Goal: Task Accomplishment & Management: Complete application form

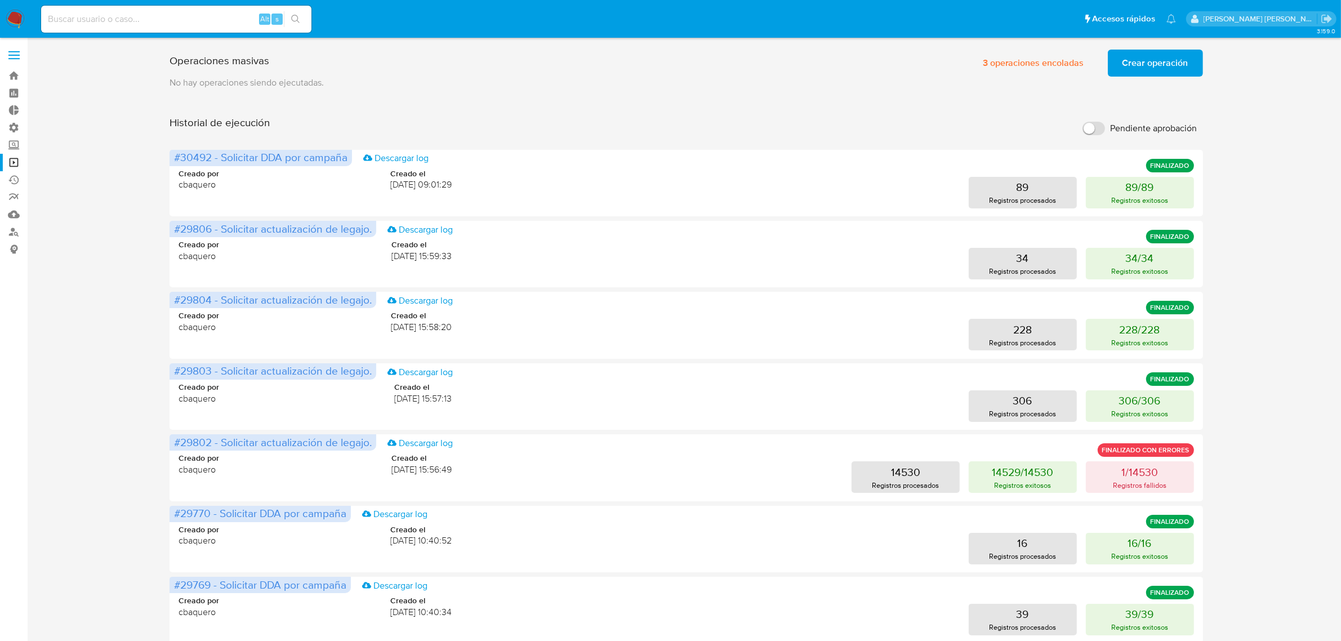
click at [15, 15] on img at bounding box center [15, 19] width 19 height 19
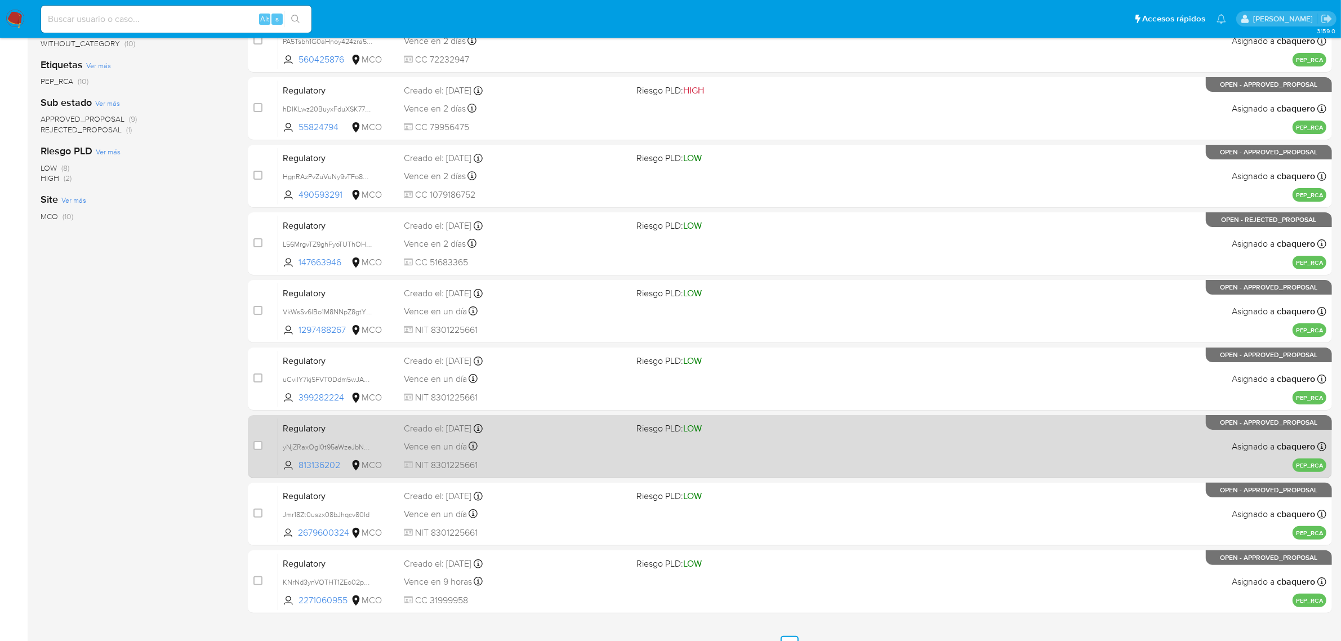
scroll to position [288, 0]
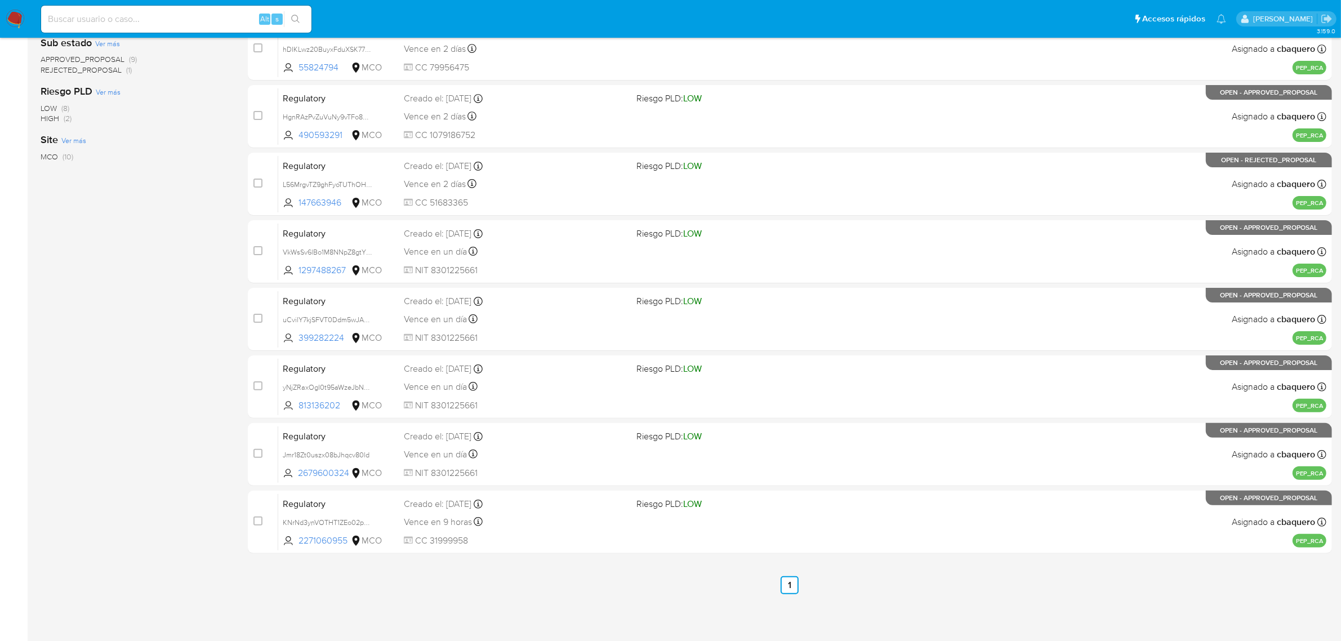
click at [12, 21] on img at bounding box center [15, 19] width 19 height 19
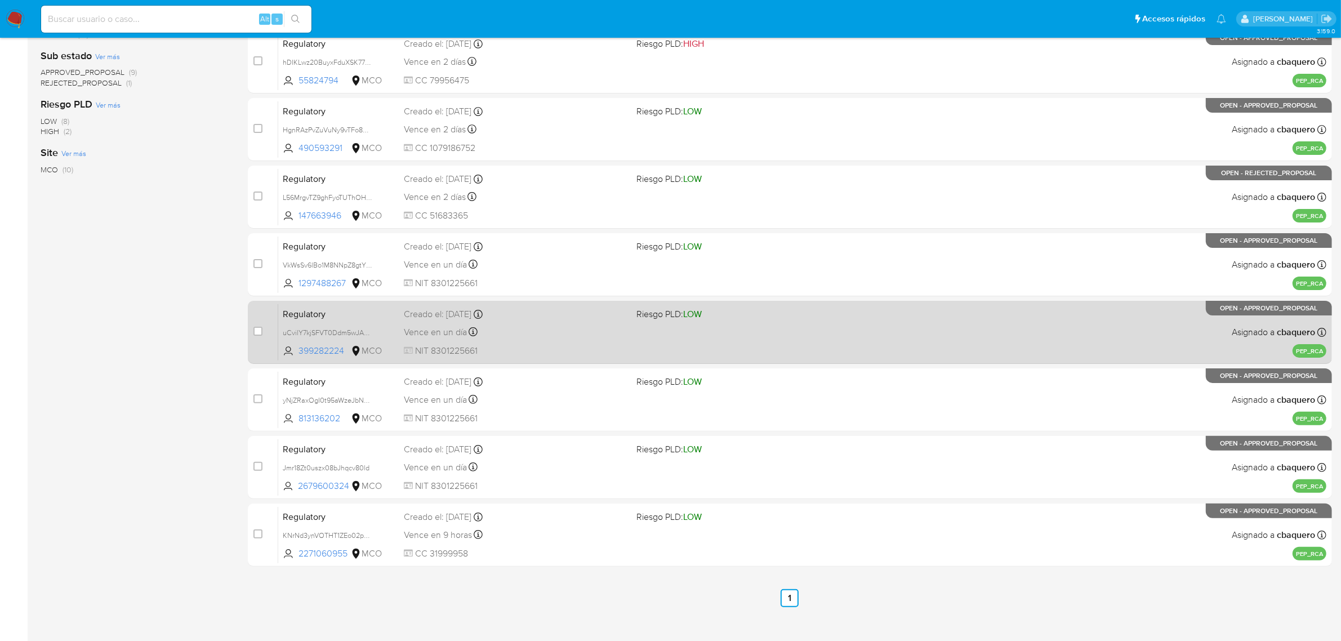
scroll to position [282, 0]
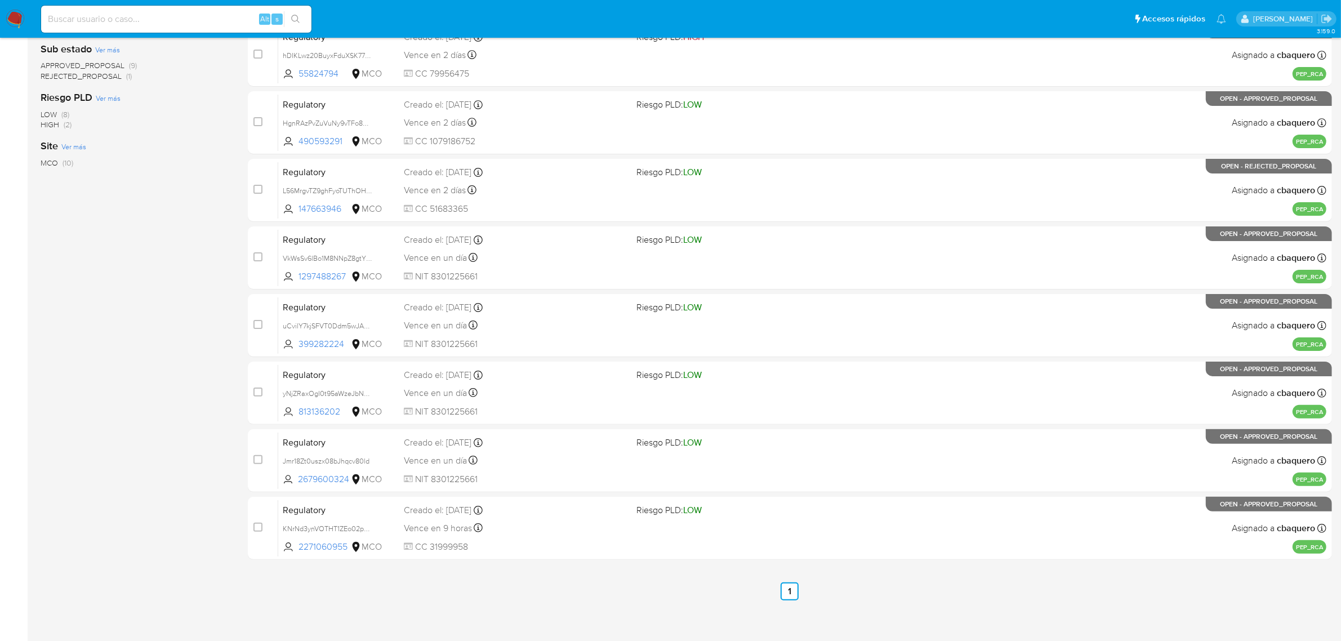
click at [20, 19] on img at bounding box center [15, 19] width 19 height 19
click at [11, 17] on img at bounding box center [15, 19] width 19 height 19
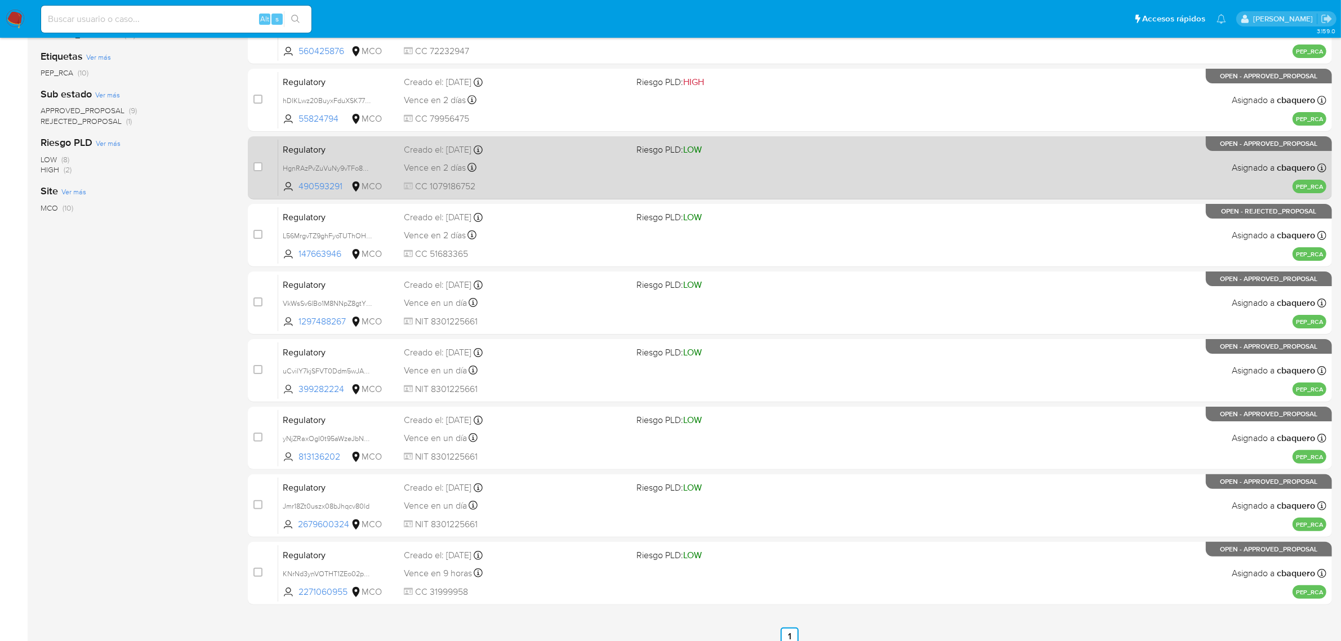
scroll to position [141, 0]
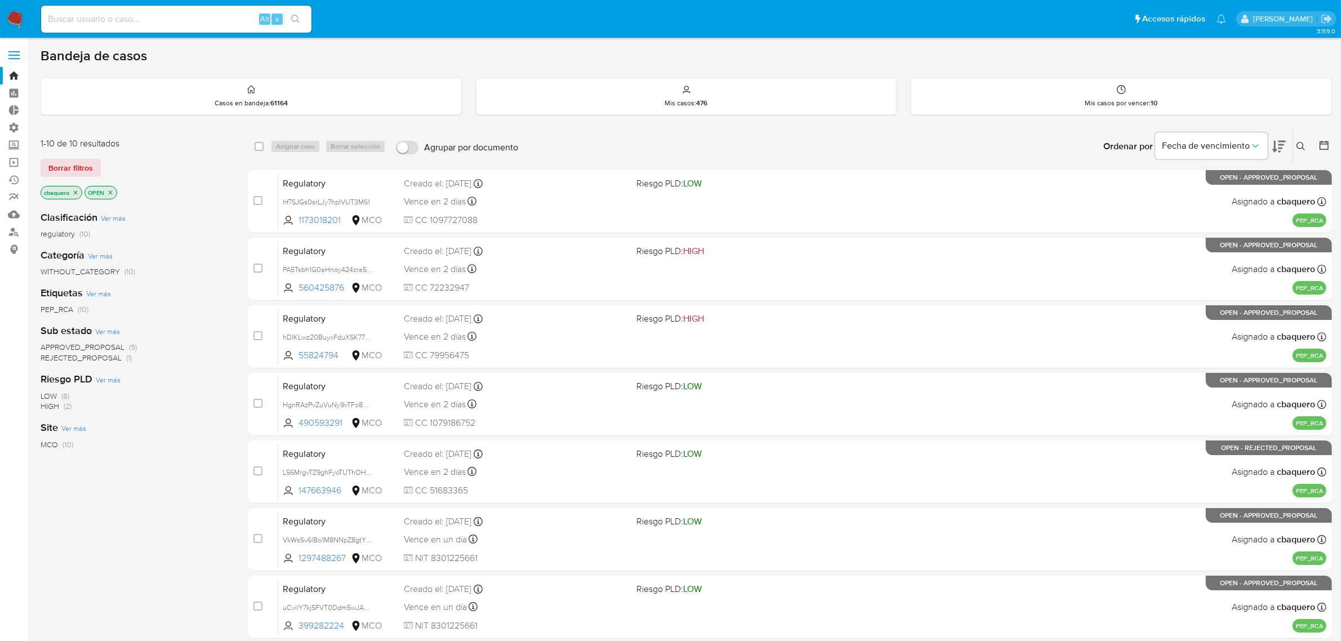
click at [18, 52] on span at bounding box center [13, 52] width 11 height 2
click at [0, 0] on input "checkbox" at bounding box center [0, 0] width 0 height 0
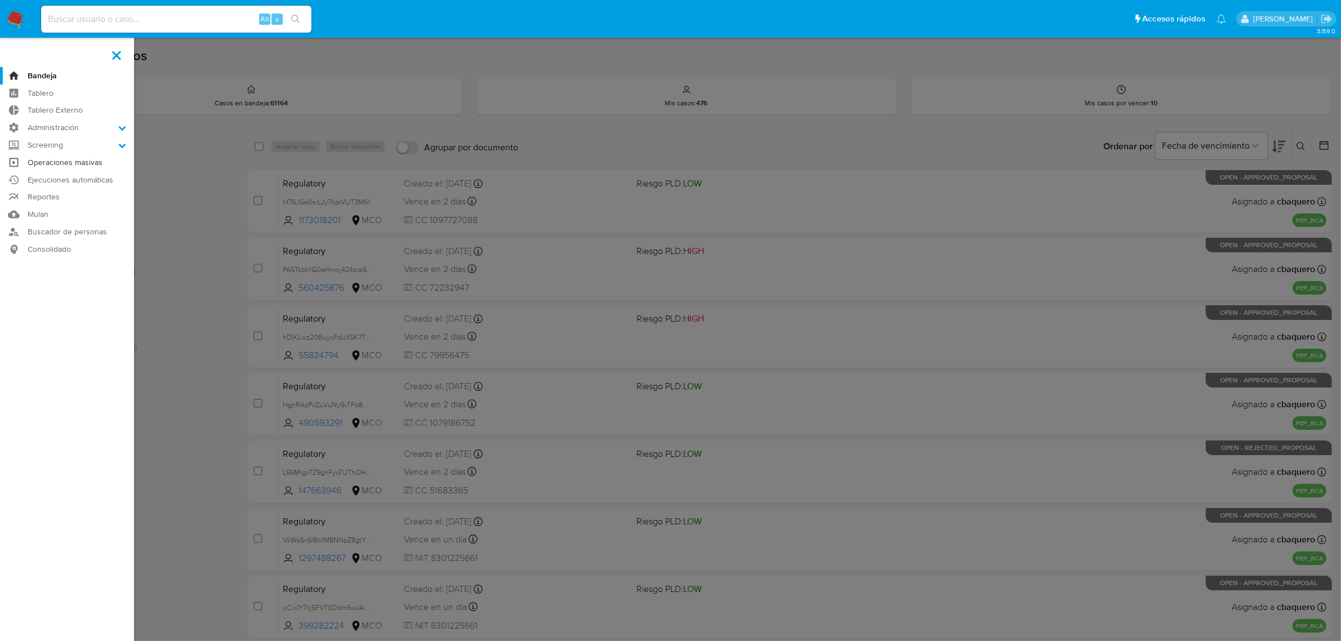
click at [48, 161] on link "Operaciones masivas" at bounding box center [67, 162] width 134 height 17
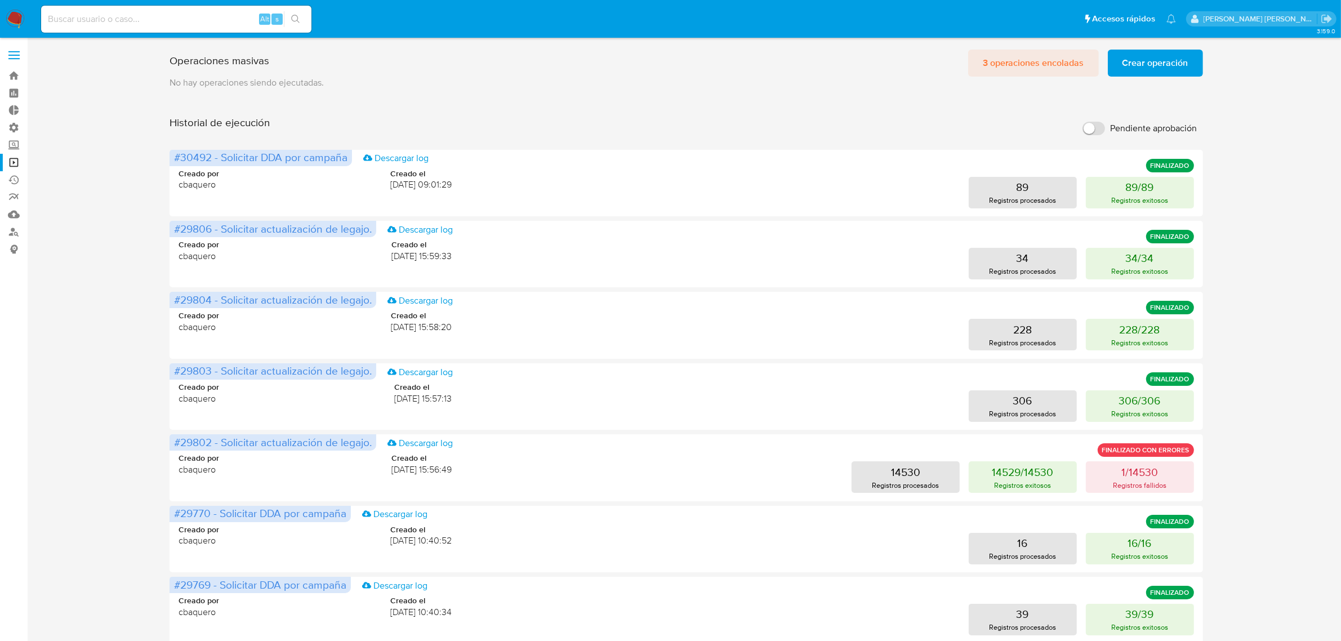
click at [1017, 59] on span "3 operaciones encoladas" at bounding box center [1033, 63] width 101 height 25
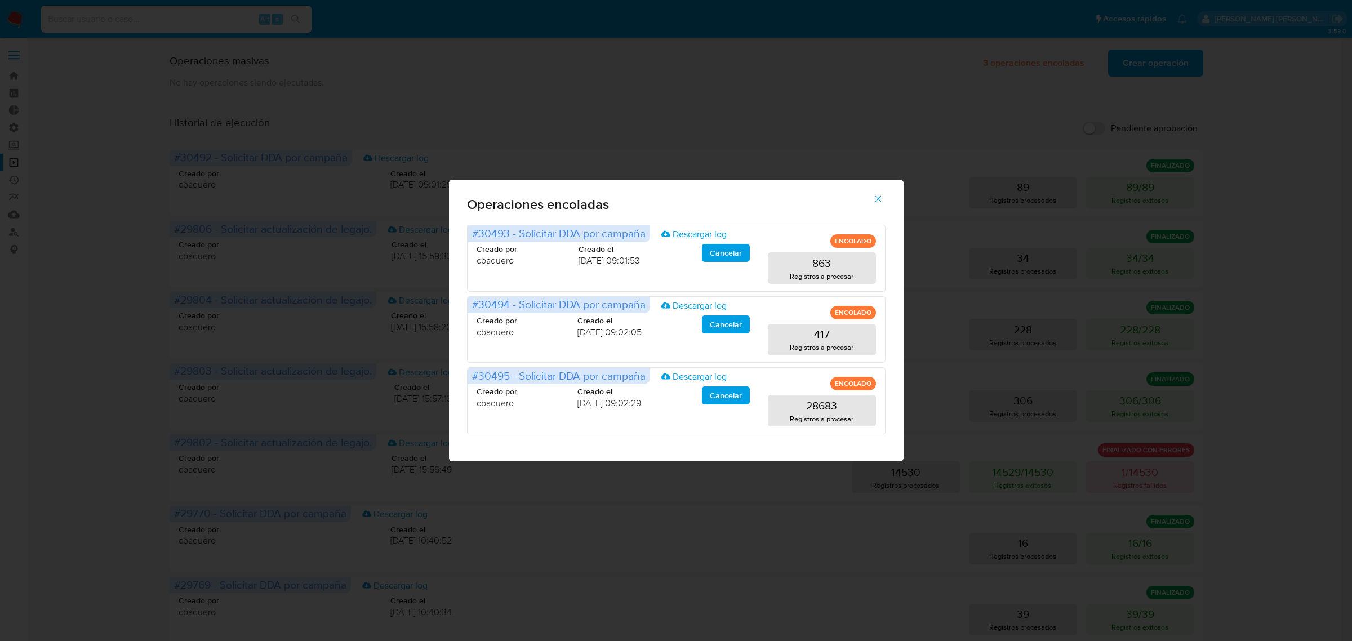
click at [878, 198] on icon "button" at bounding box center [878, 199] width 10 height 10
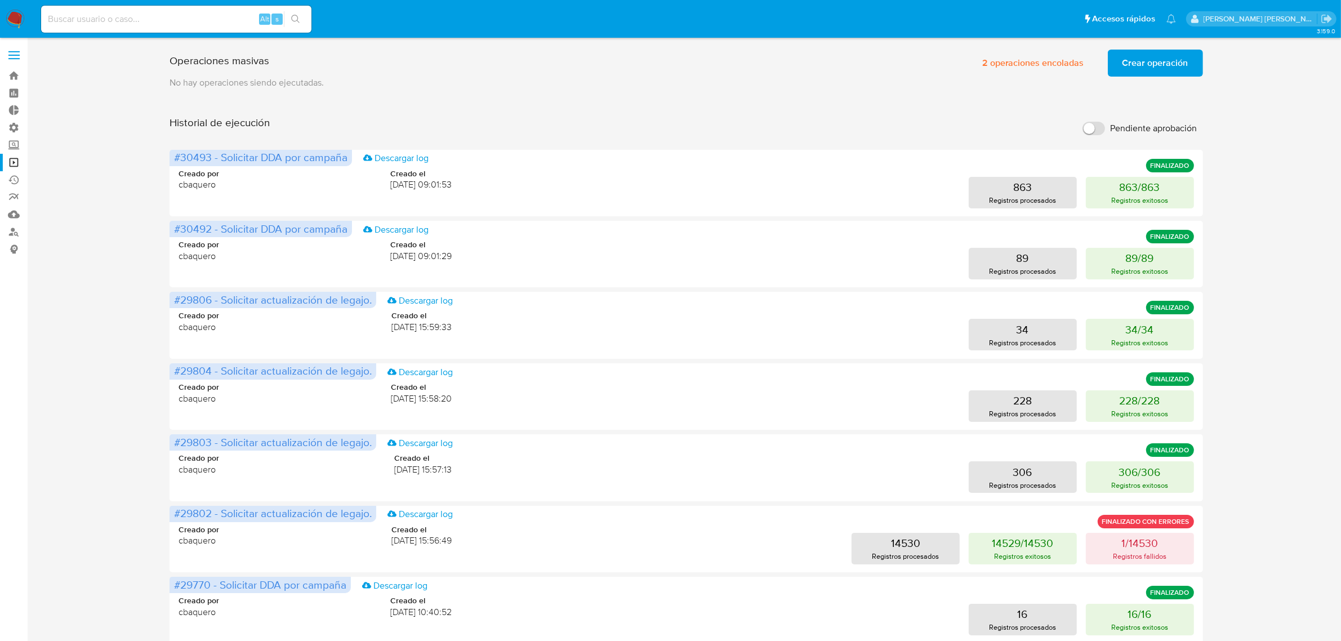
click at [13, 16] on img at bounding box center [15, 19] width 19 height 19
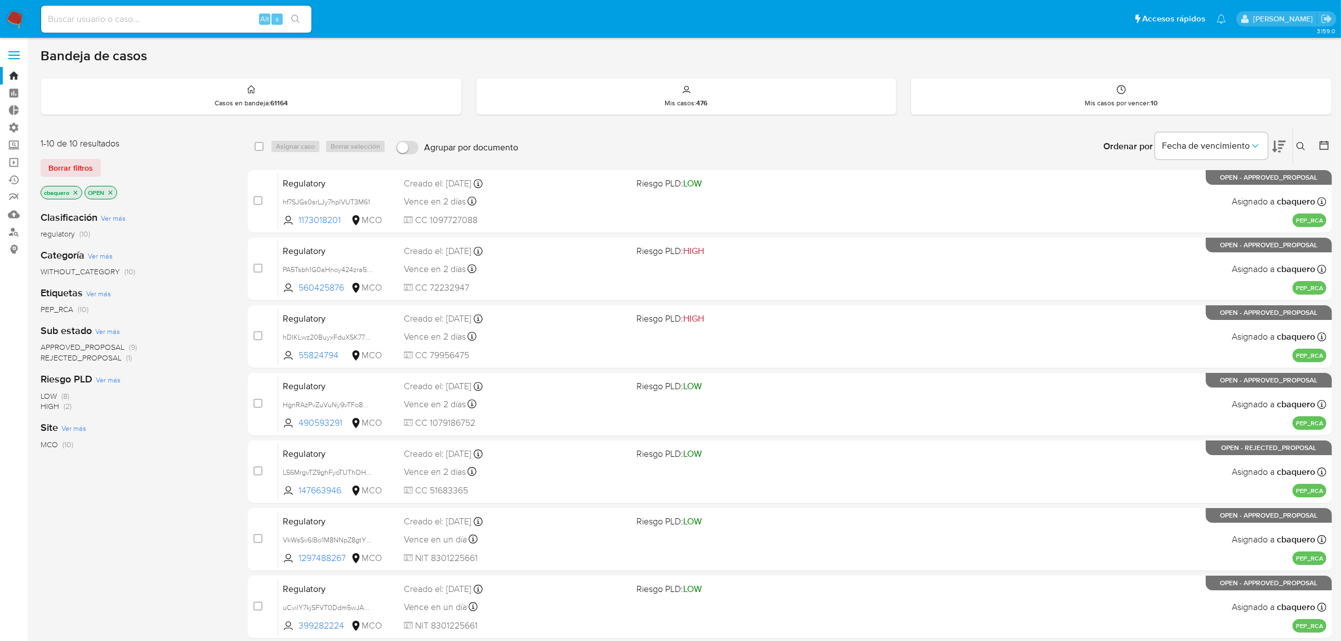
scroll to position [288, 0]
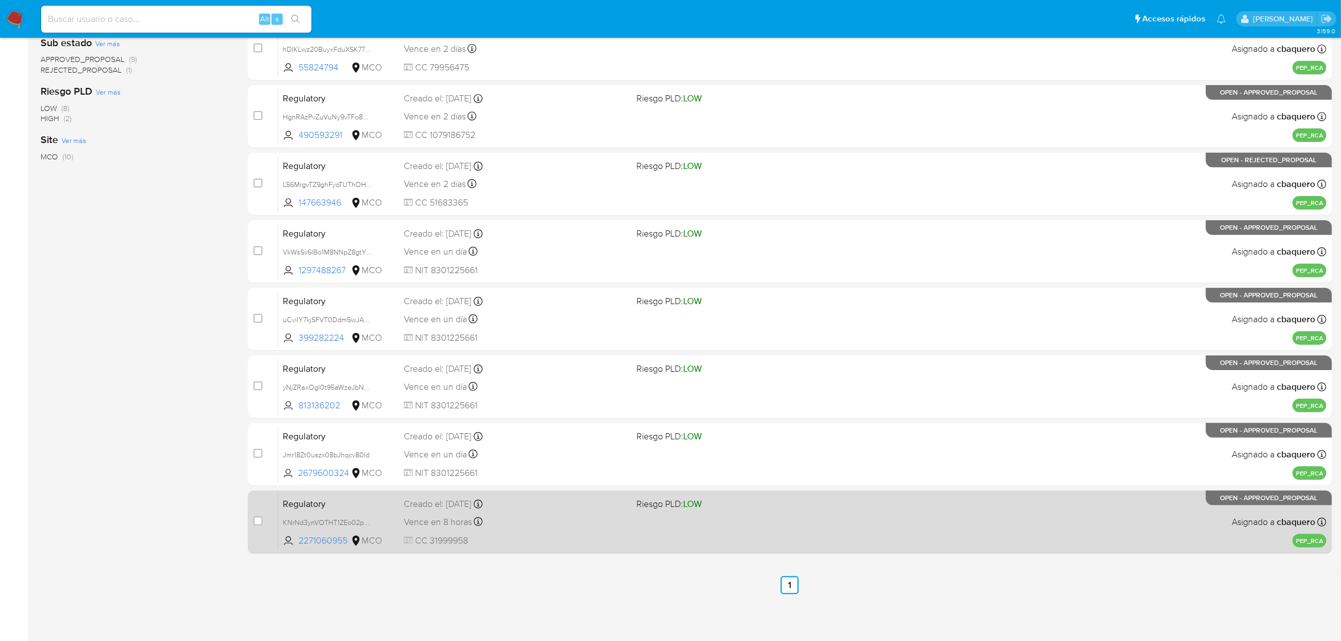
click at [559, 542] on span "CC 31999958" at bounding box center [516, 541] width 224 height 12
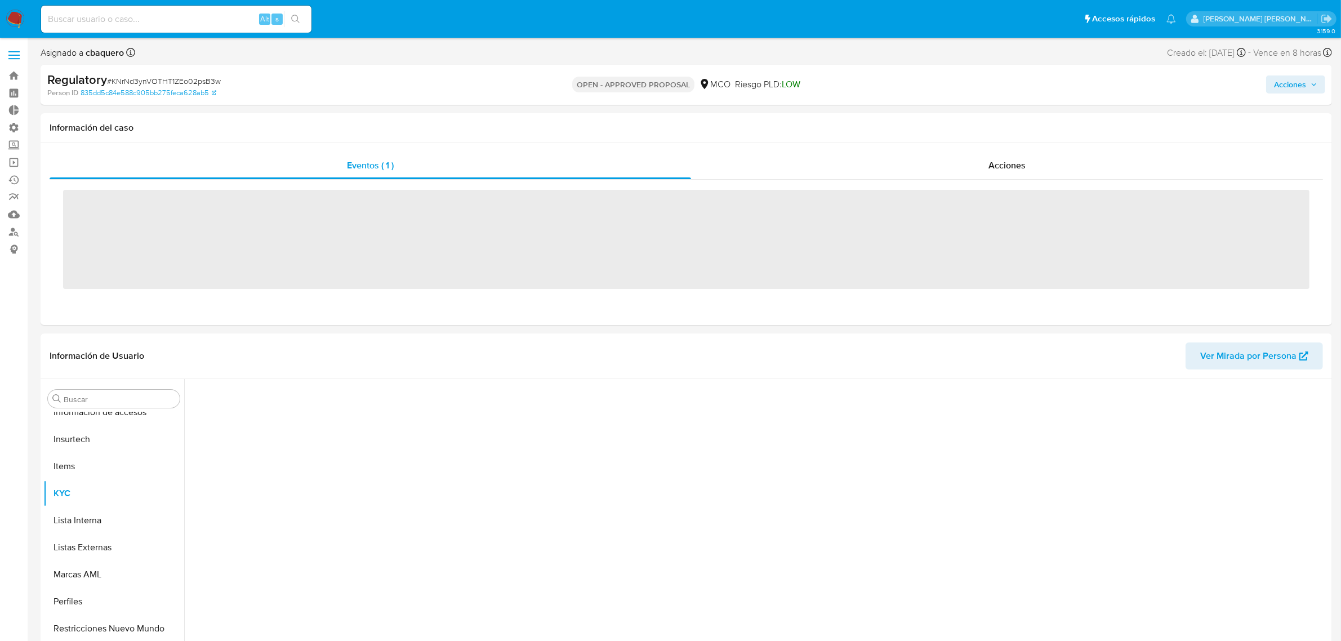
scroll to position [475, 0]
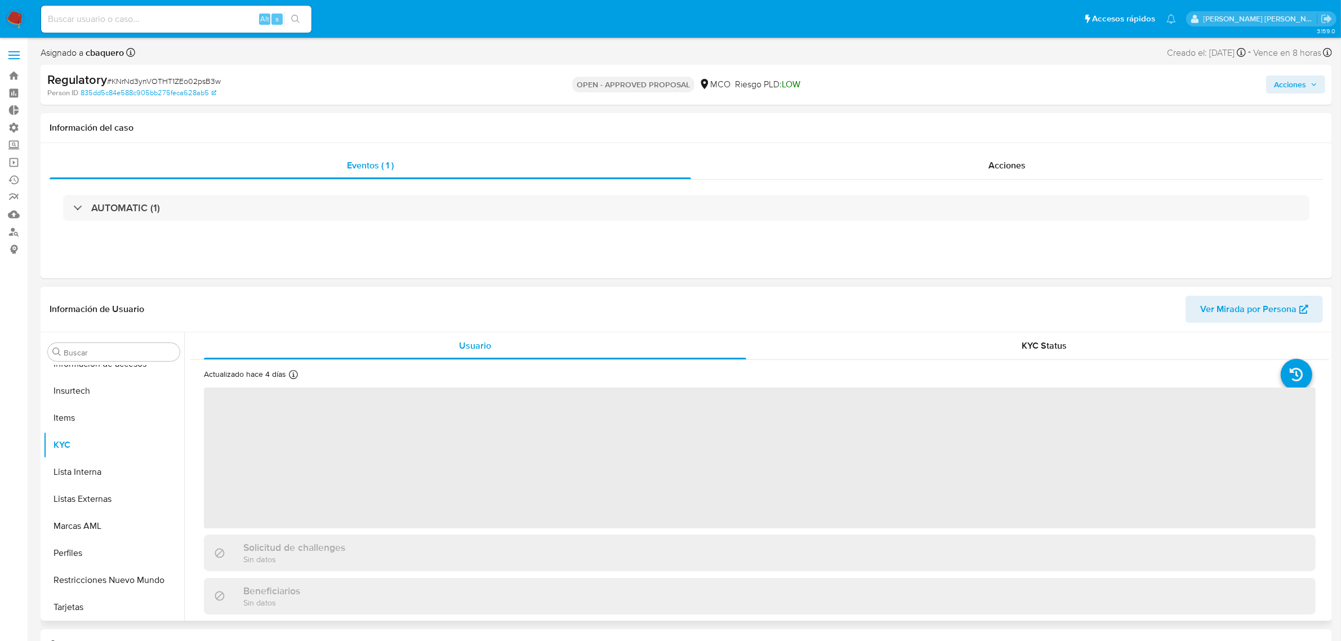
select select "10"
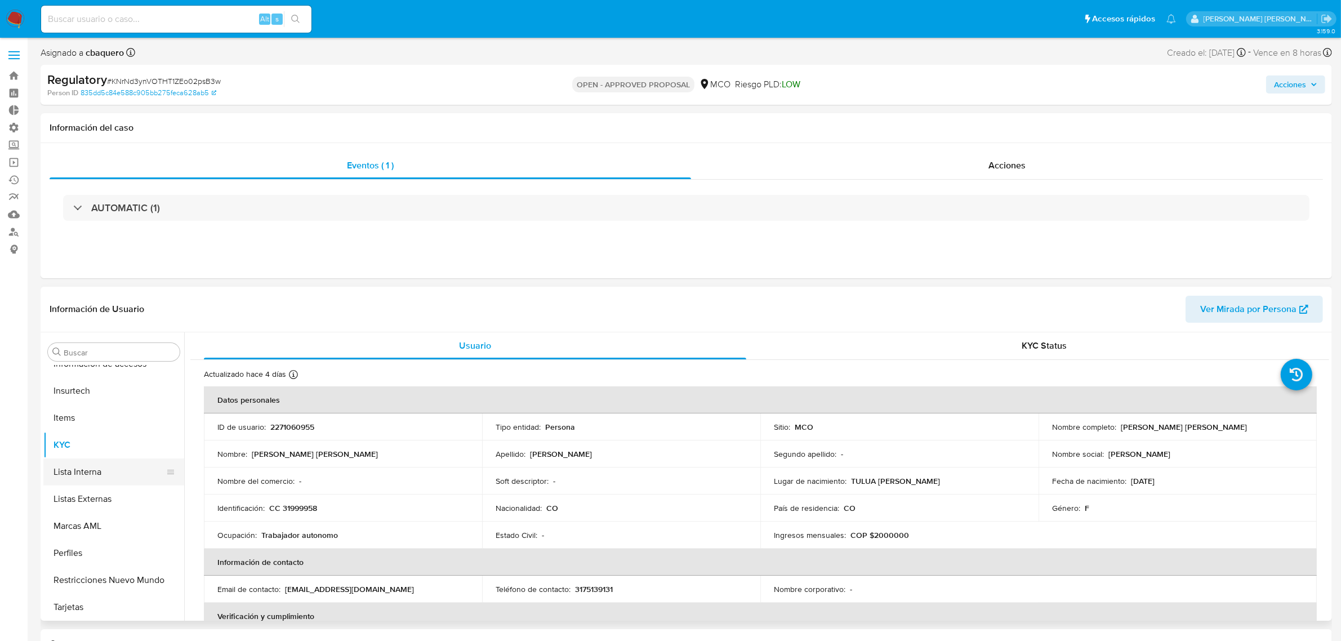
click at [99, 463] on button "Lista Interna" at bounding box center [109, 472] width 132 height 27
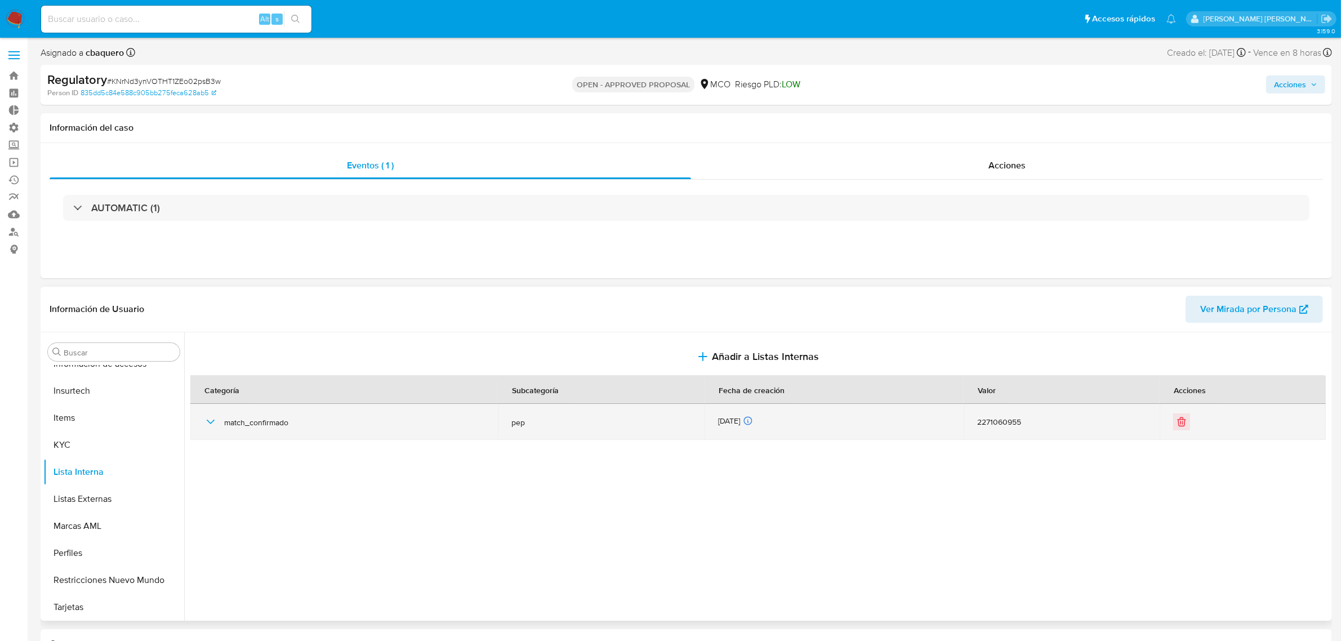
click at [210, 424] on icon "button" at bounding box center [211, 422] width 8 height 5
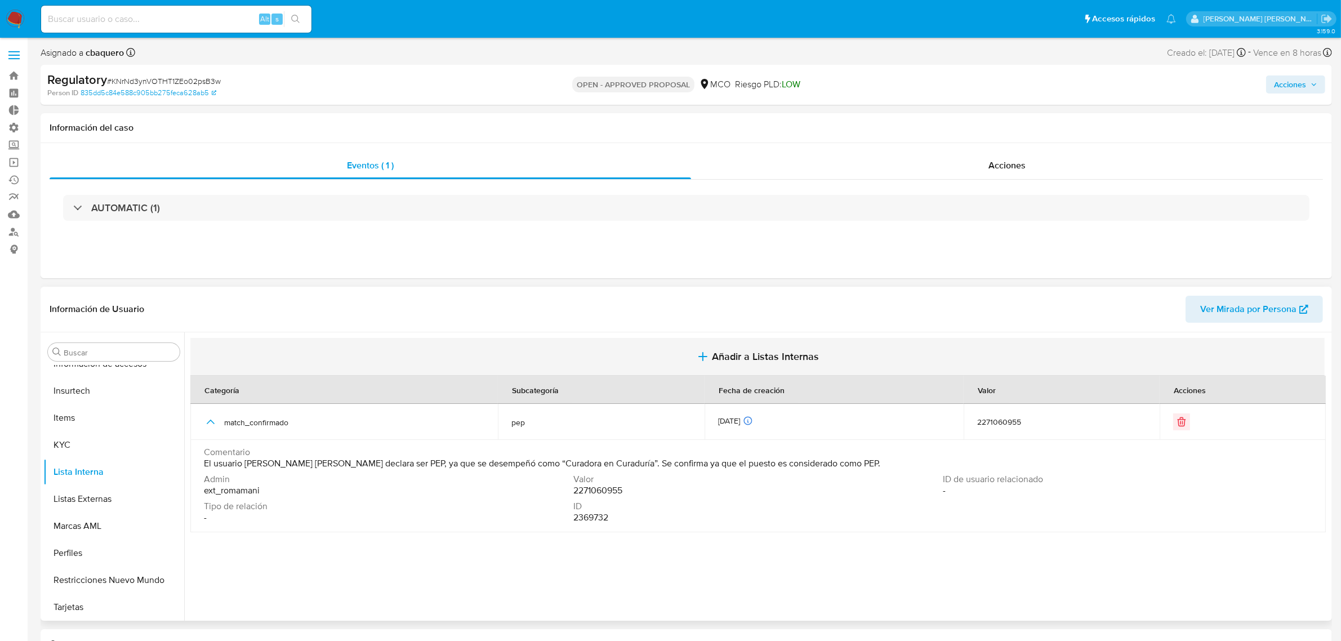
click at [714, 359] on span "Añadir a Listas Internas" at bounding box center [765, 356] width 107 height 12
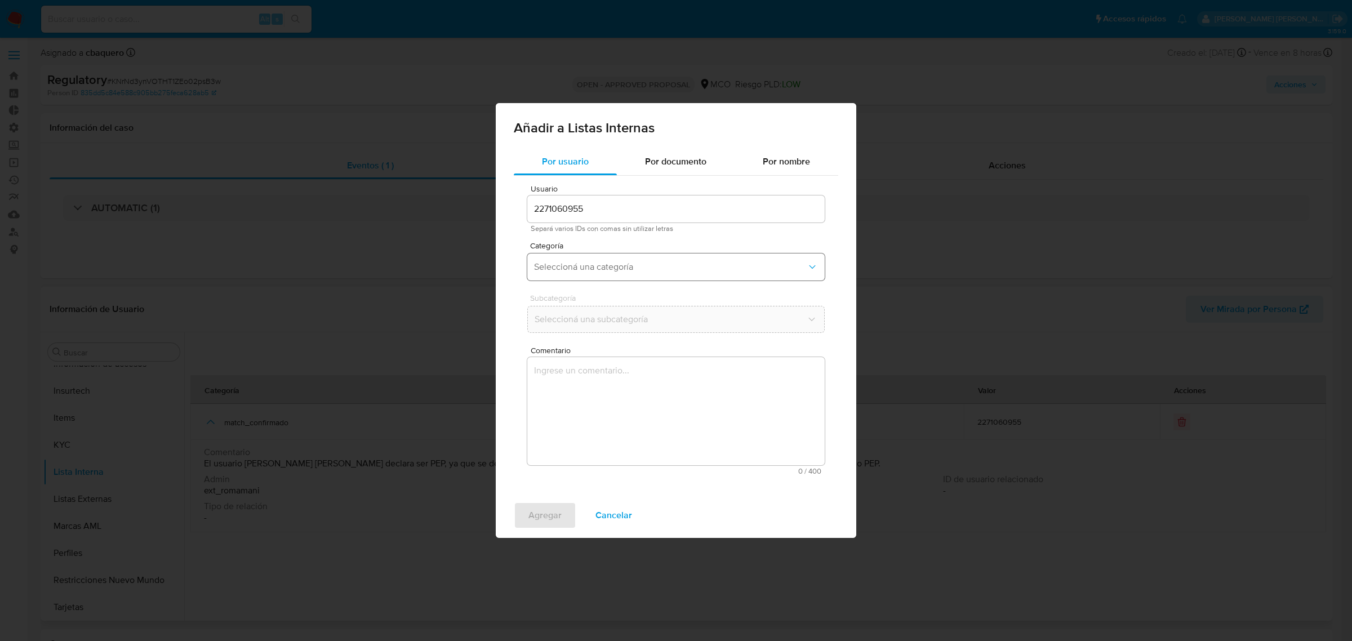
click at [608, 269] on span "Seleccioná una categoría" at bounding box center [670, 266] width 273 height 11
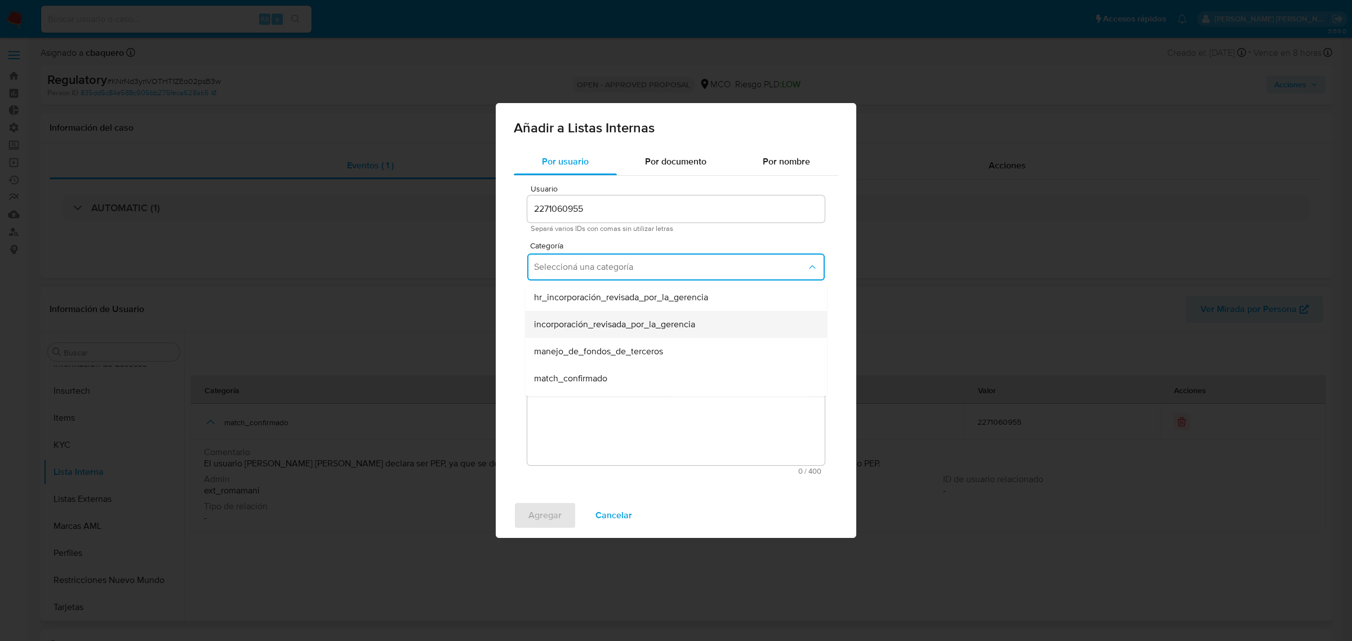
click at [578, 330] on span "incorporación_revisada_por_la_gerencia" at bounding box center [614, 324] width 161 height 11
click at [555, 332] on button "Seleccioná una subcategoría" at bounding box center [675, 319] width 297 height 27
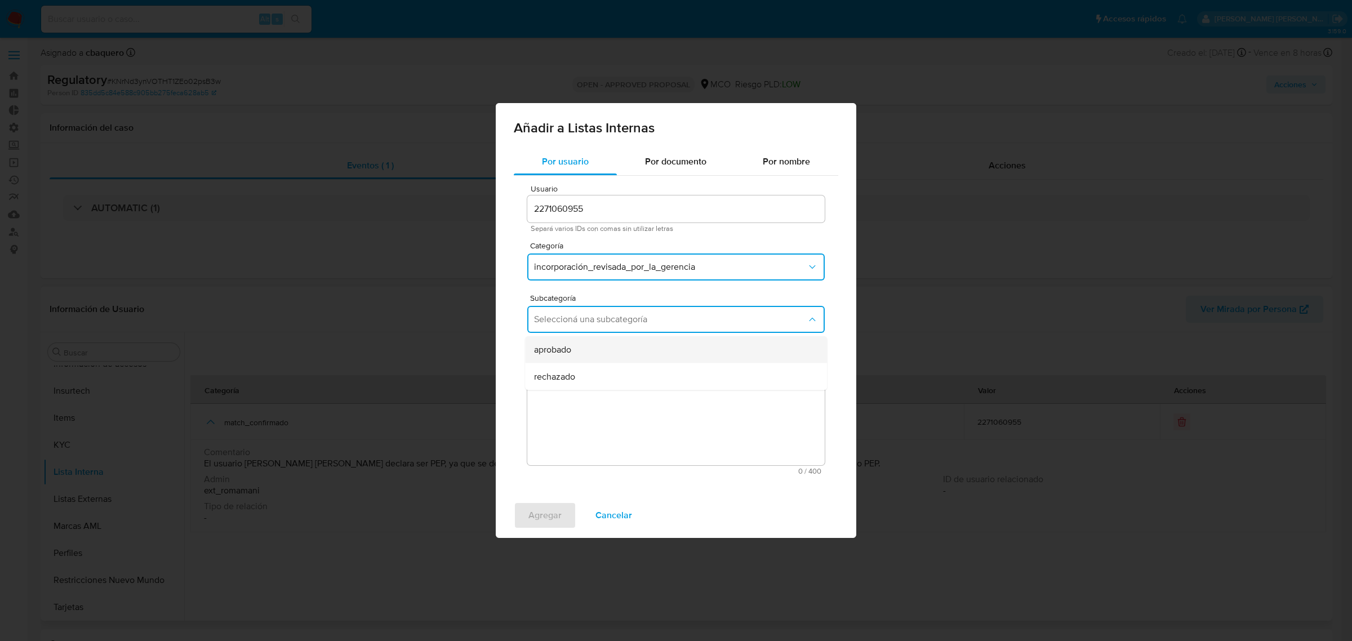
click at [556, 352] on span "aprobado" at bounding box center [552, 349] width 37 height 11
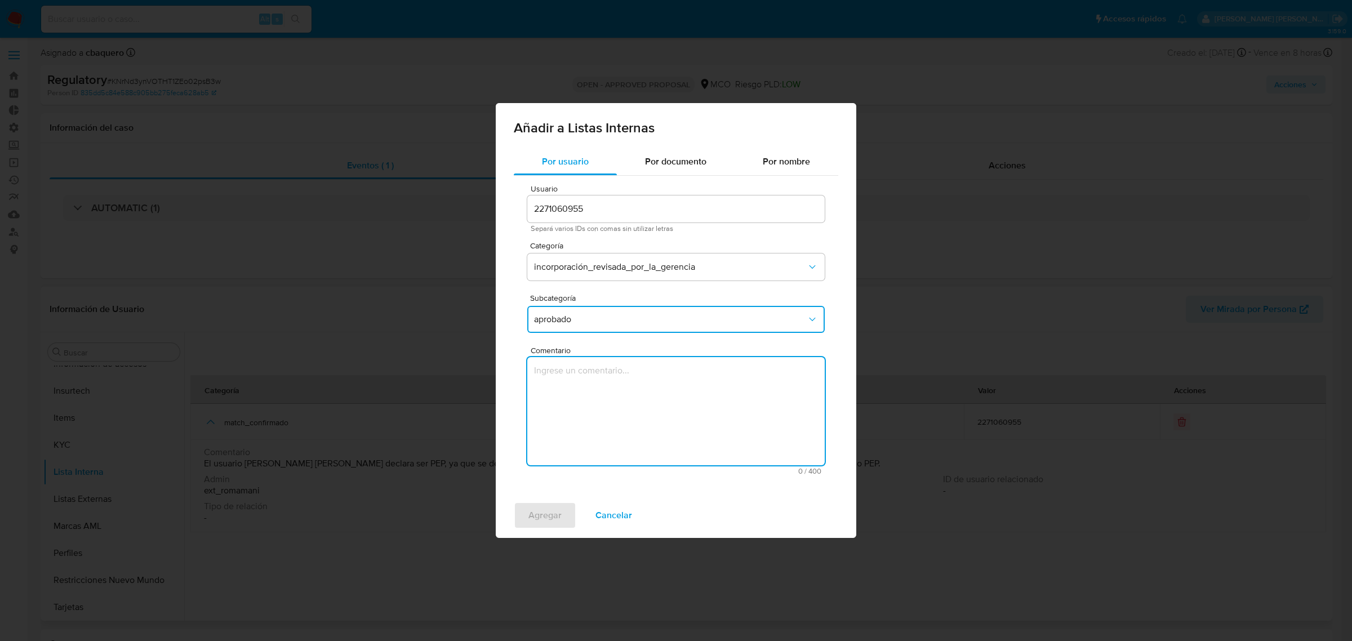
click at [593, 394] on textarea "Comentario" at bounding box center [675, 411] width 297 height 108
type textarea "Se aprueba vinculación de PEP al no encontrar evidencia de noticias negativas"
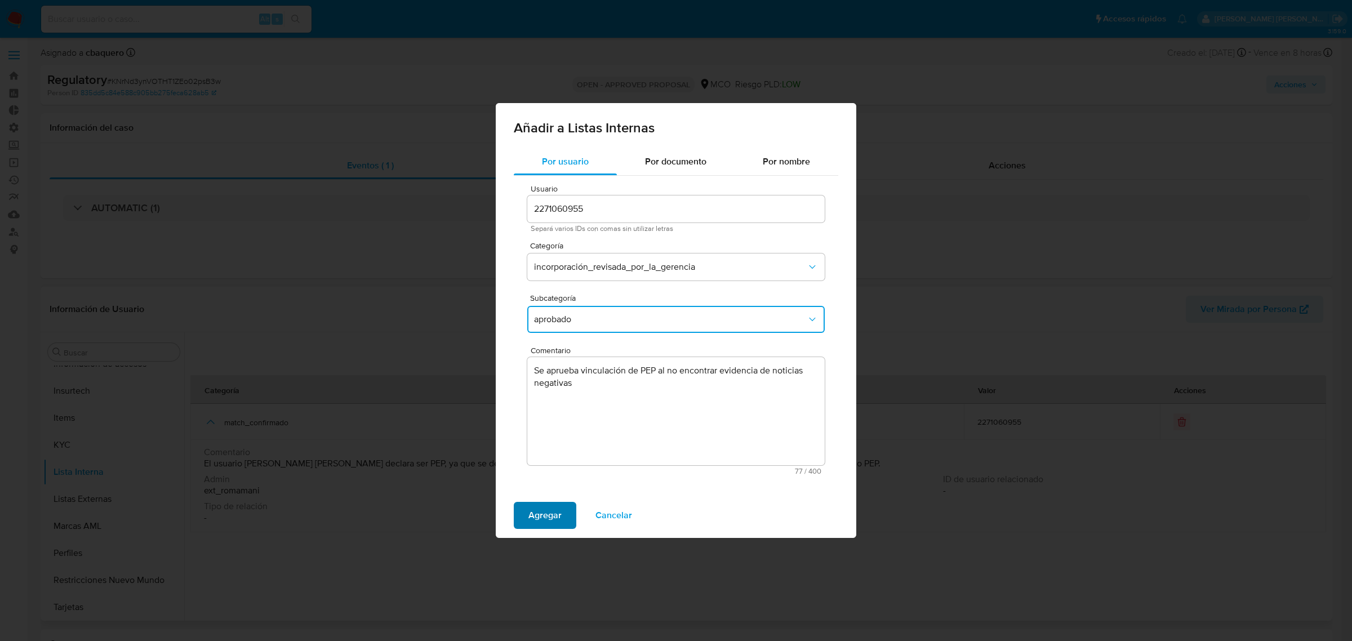
click at [555, 513] on span "Agregar" at bounding box center [544, 515] width 33 height 25
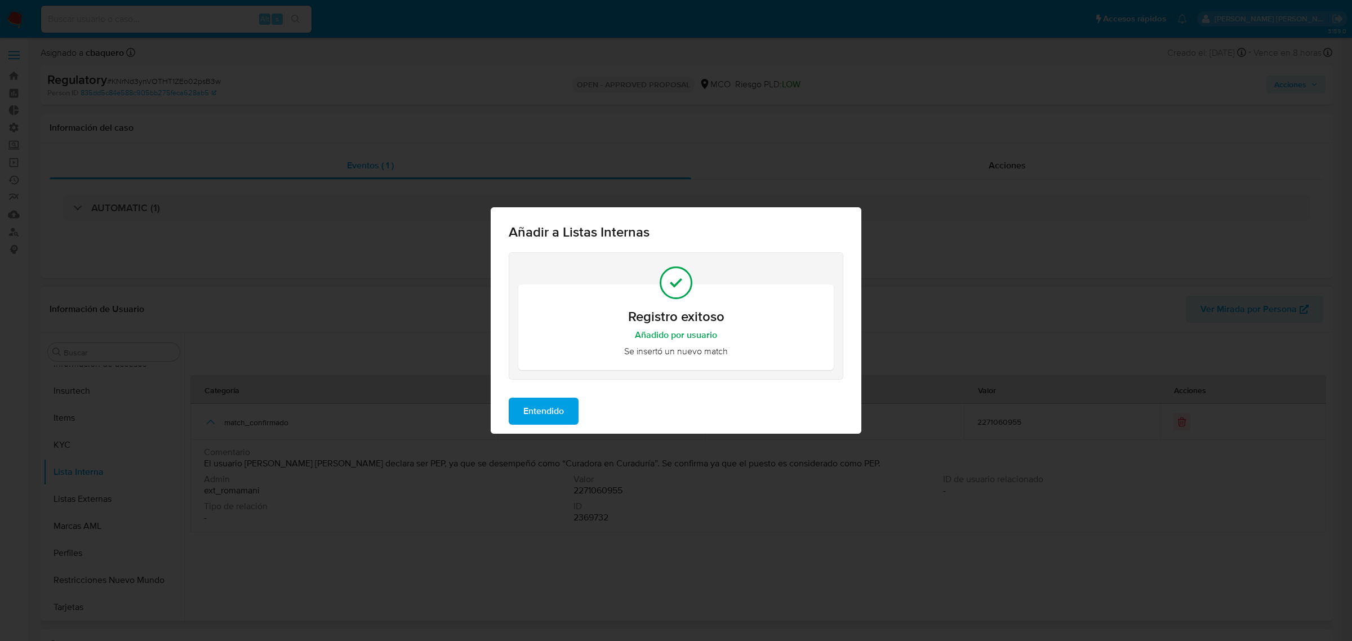
click at [550, 408] on span "Entendido" at bounding box center [543, 411] width 41 height 25
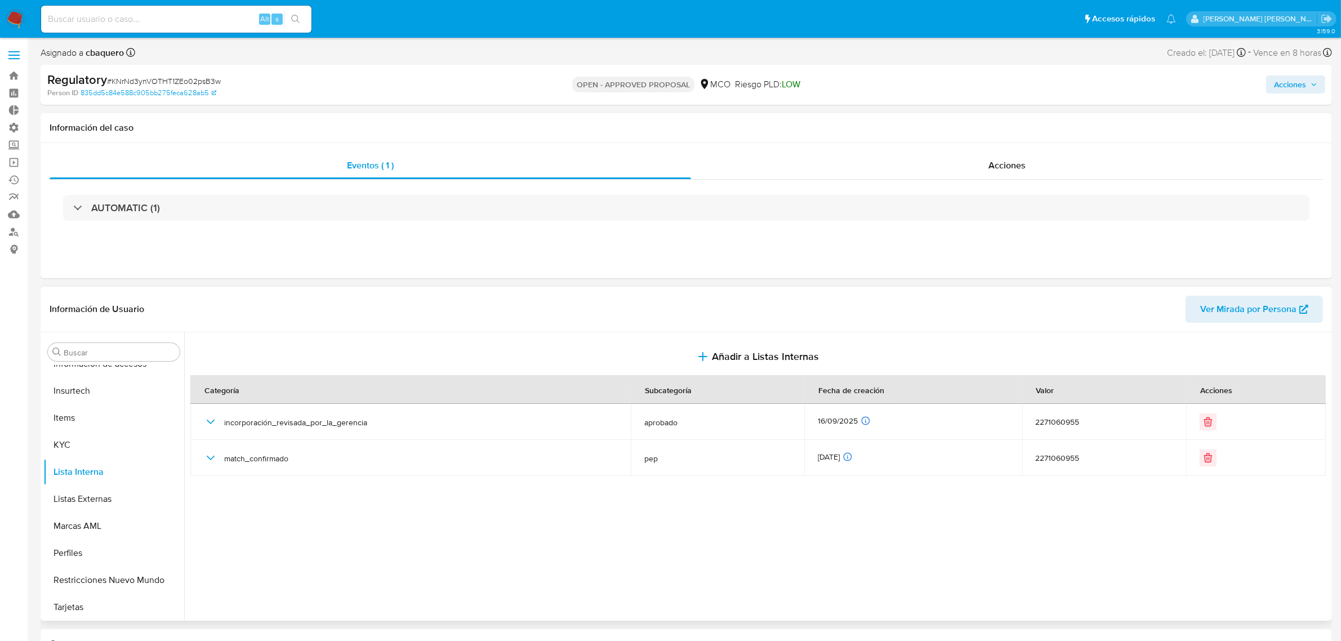
click at [1299, 93] on span "Acciones" at bounding box center [1290, 84] width 32 height 18
click at [995, 132] on div "Resolución del caso Alt r" at bounding box center [990, 120] width 108 height 29
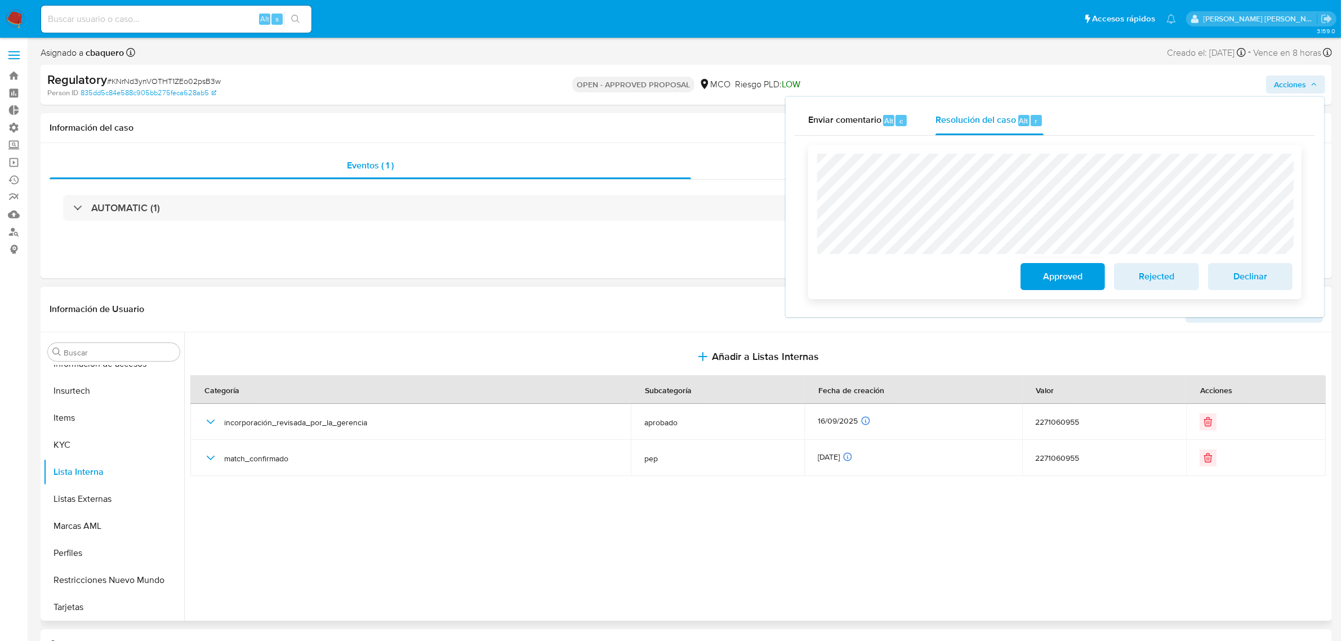
click at [1054, 277] on span "Approved" at bounding box center [1063, 276] width 55 height 25
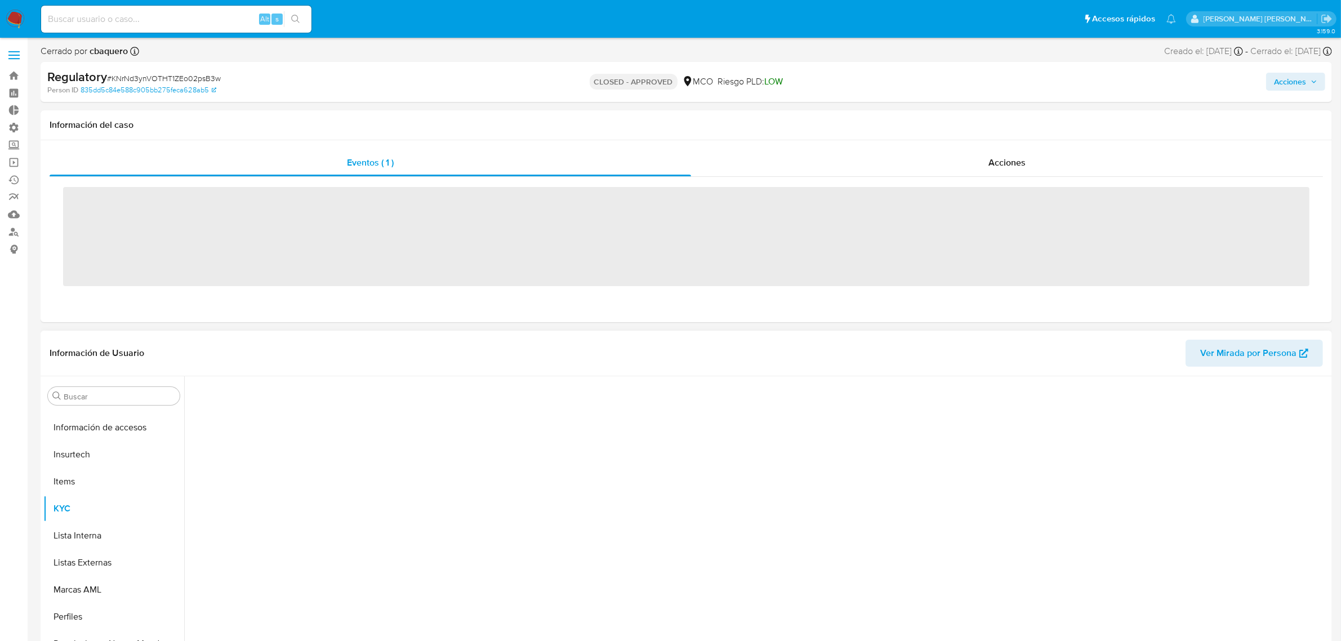
scroll to position [475, 0]
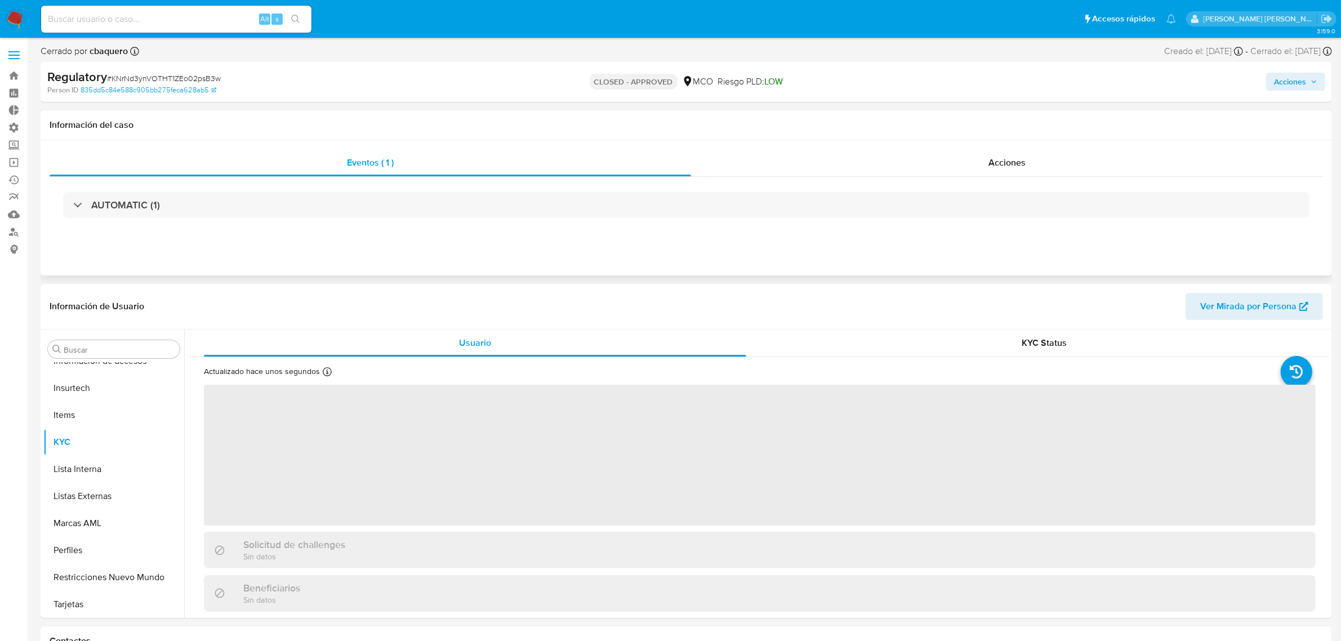
select select "10"
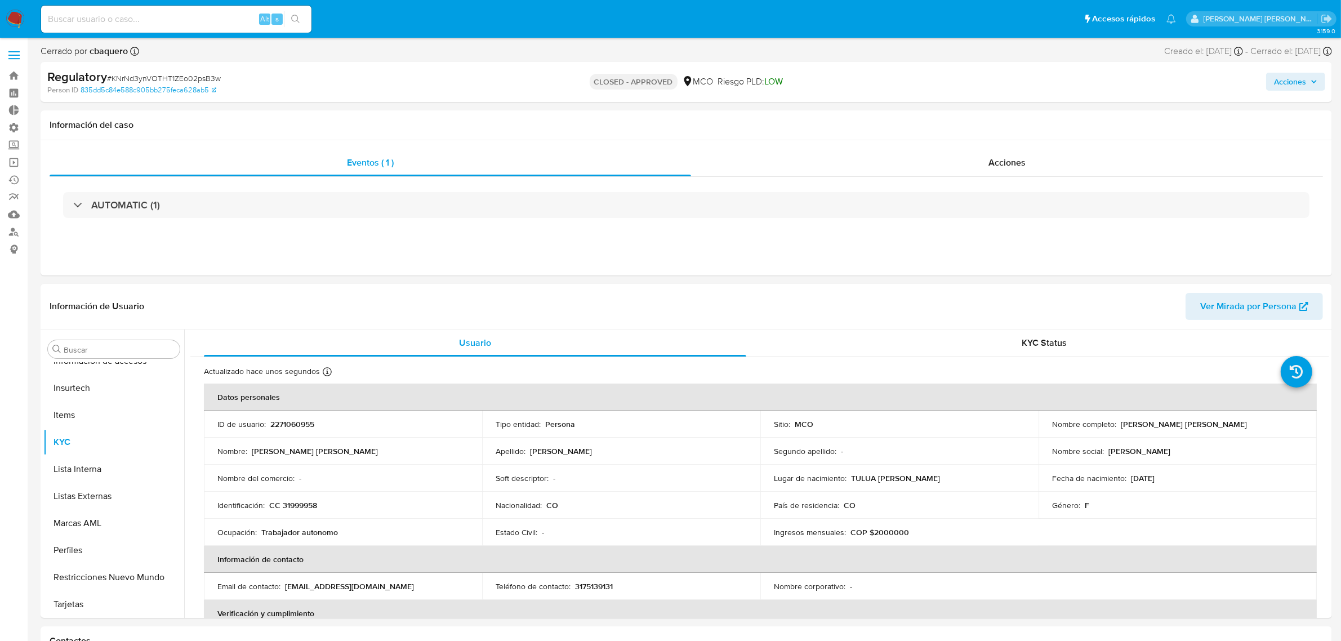
click at [1286, 75] on span "Acciones" at bounding box center [1290, 82] width 32 height 18
click at [952, 126] on div "Resolución del caso Alt r" at bounding box center [990, 117] width 108 height 29
click at [593, 296] on header "Información de Usuario Ver Mirada por Persona" at bounding box center [687, 306] width 1274 height 27
click at [12, 17] on img at bounding box center [15, 19] width 19 height 19
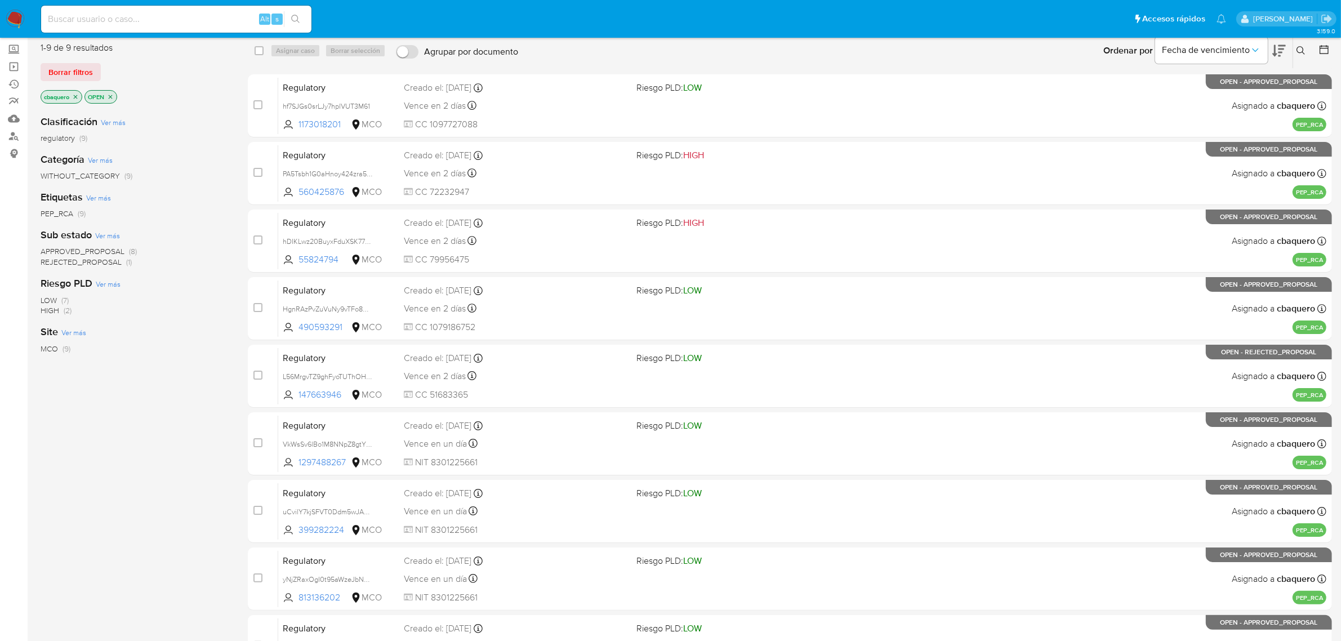
scroll to position [70, 0]
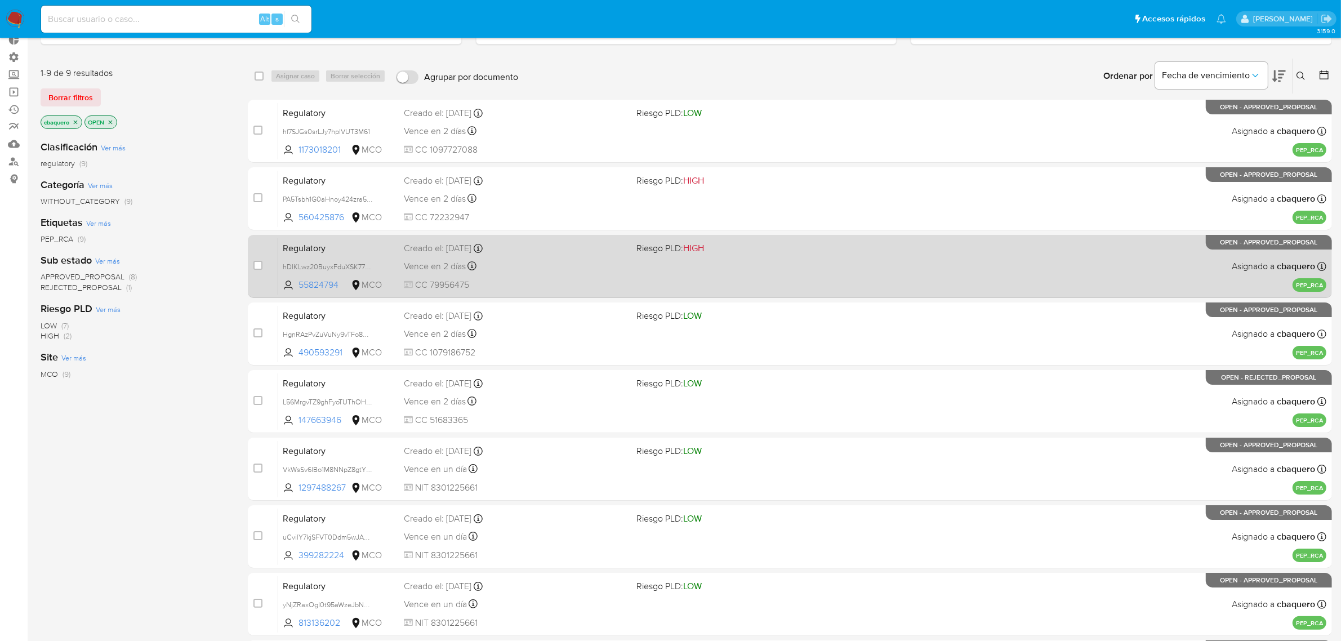
click at [575, 279] on span "CC 79956475" at bounding box center [516, 285] width 224 height 12
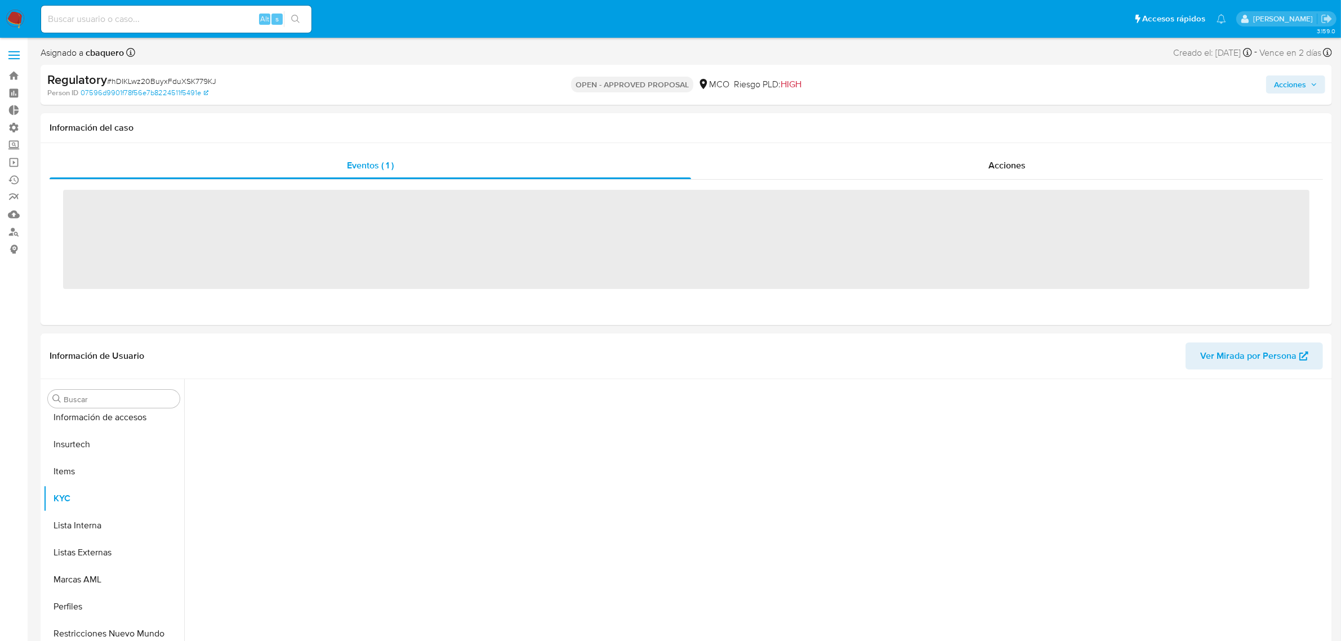
scroll to position [475, 0]
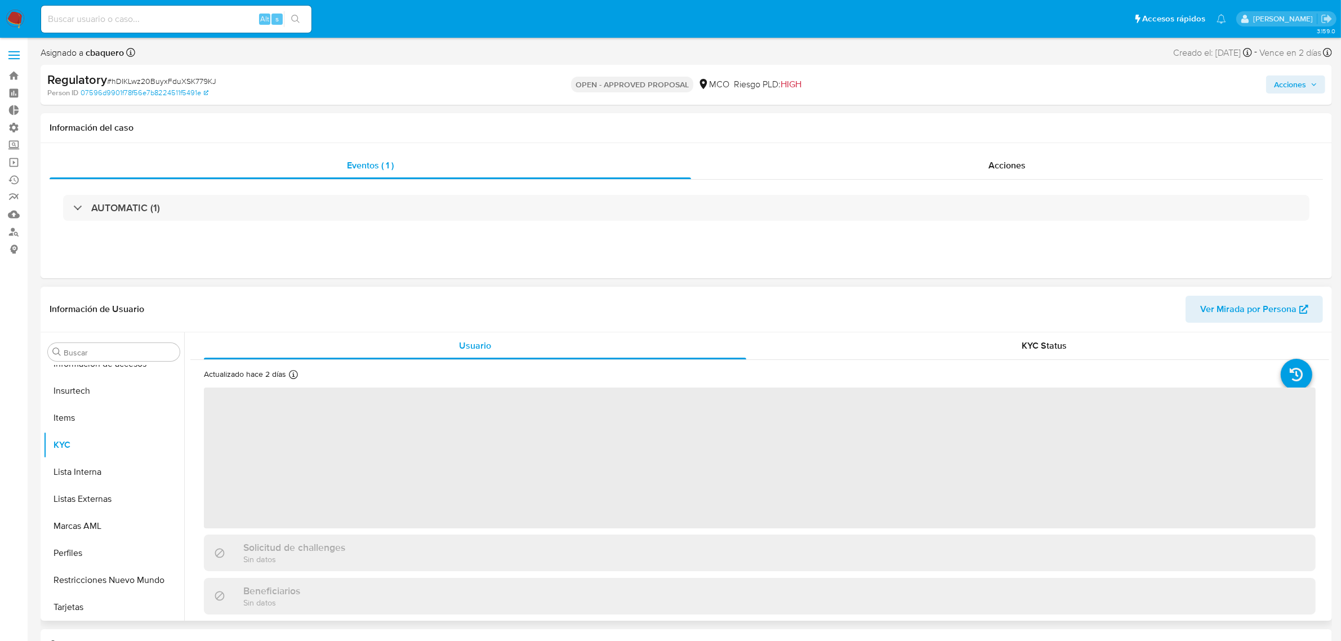
select select "10"
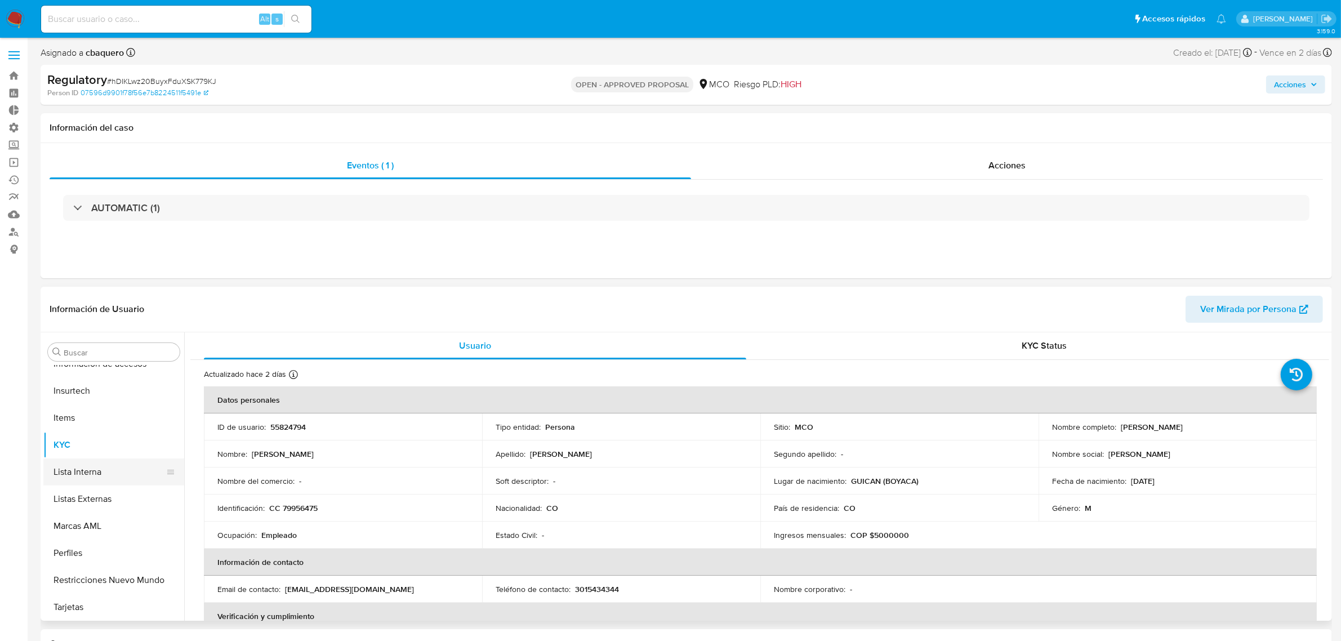
click at [97, 473] on button "Lista Interna" at bounding box center [109, 472] width 132 height 27
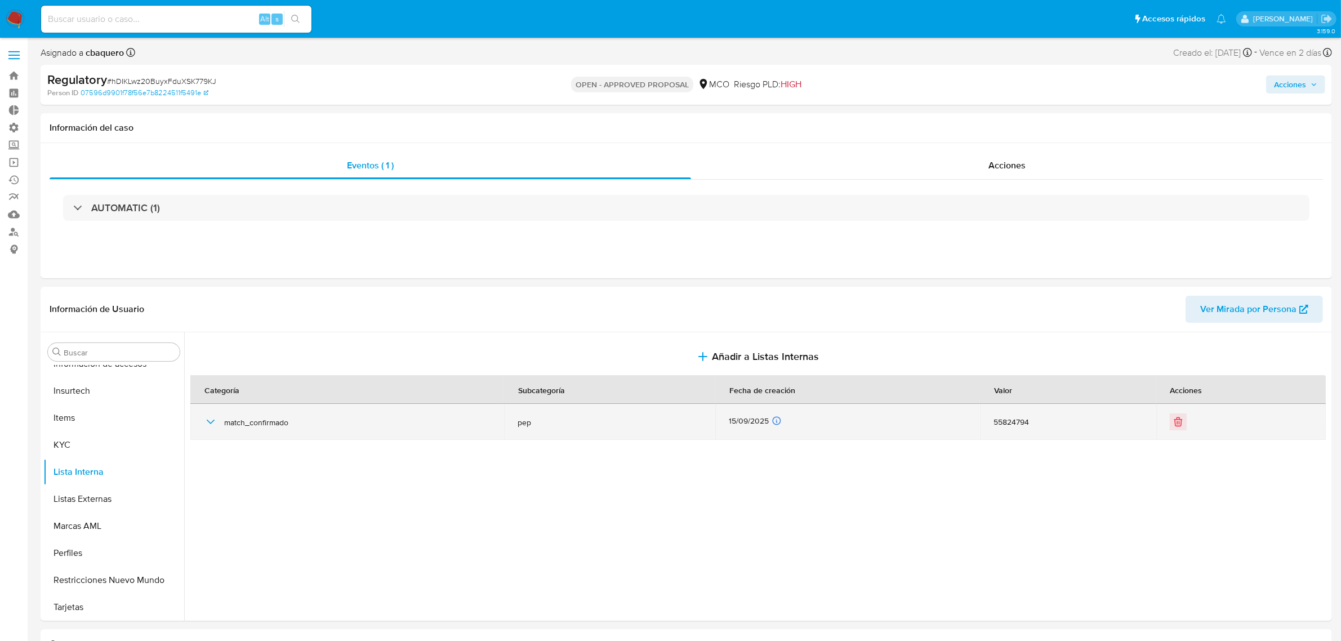
click at [215, 424] on icon "button" at bounding box center [211, 422] width 14 height 14
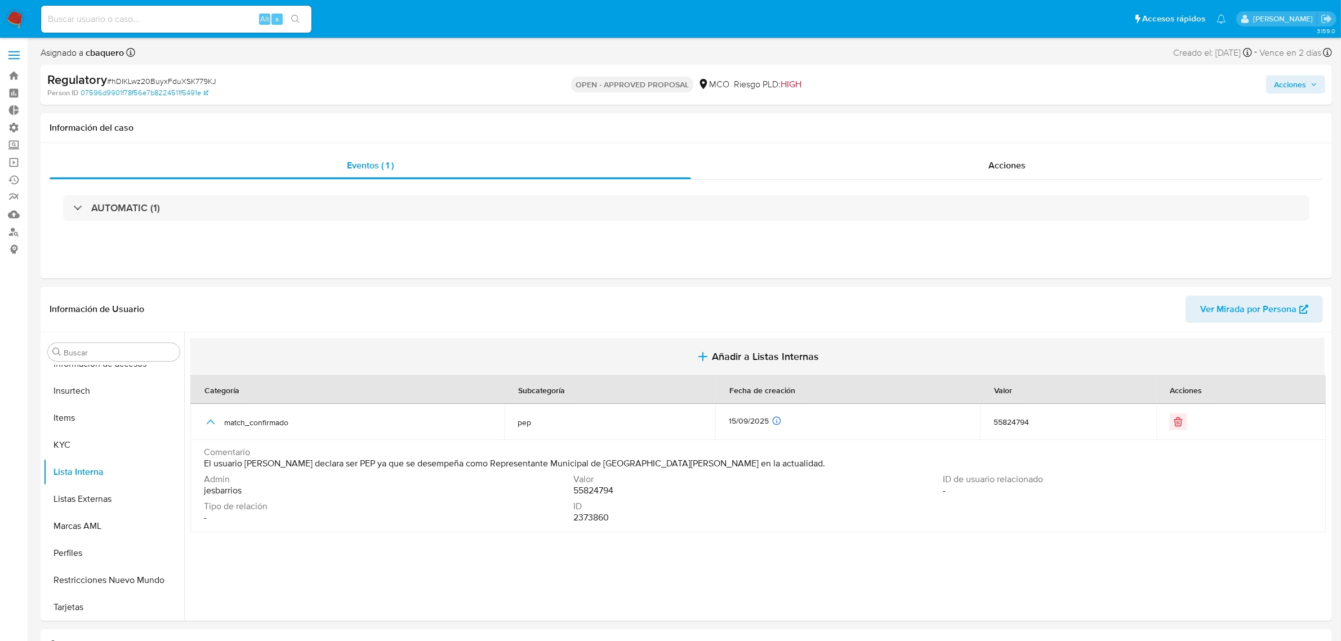
click at [756, 354] on span "Añadir a Listas Internas" at bounding box center [765, 356] width 107 height 12
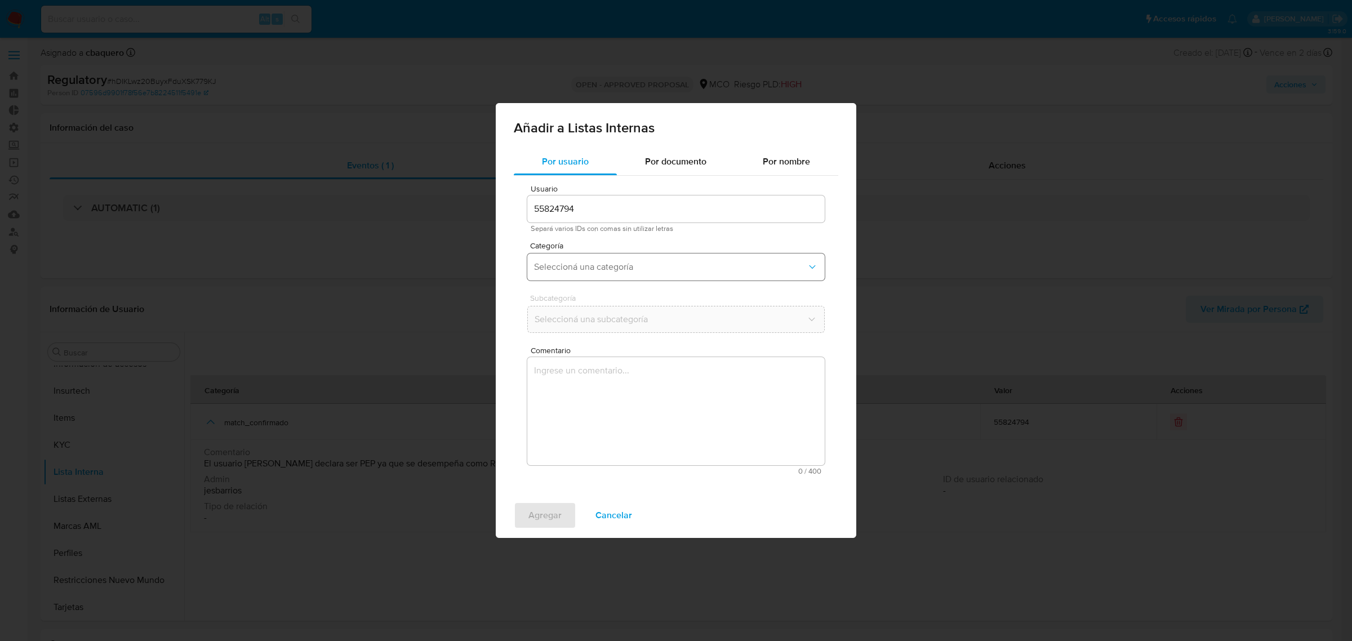
click at [598, 263] on span "Seleccioná una categoría" at bounding box center [670, 266] width 273 height 11
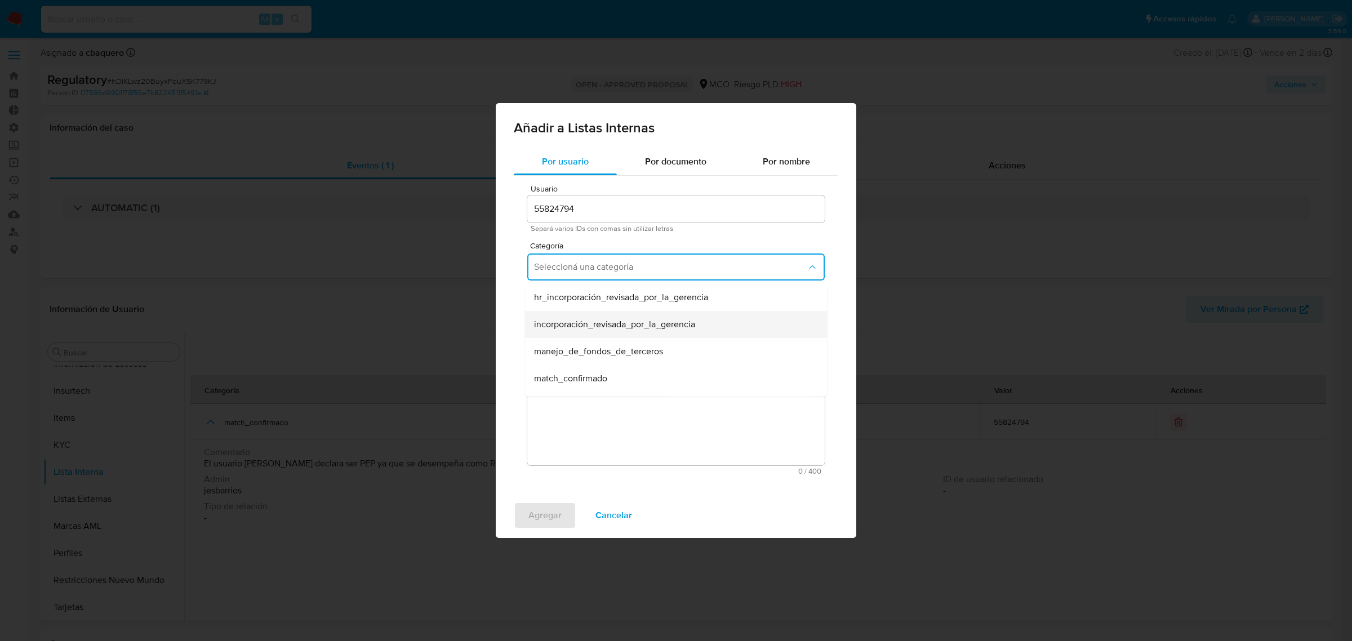
click at [587, 323] on span "incorporación_revisada_por_la_gerencia" at bounding box center [614, 324] width 161 height 11
click at [582, 317] on span "Seleccioná una subcategoría" at bounding box center [670, 319] width 273 height 11
click at [575, 353] on div "aprobado" at bounding box center [672, 349] width 277 height 27
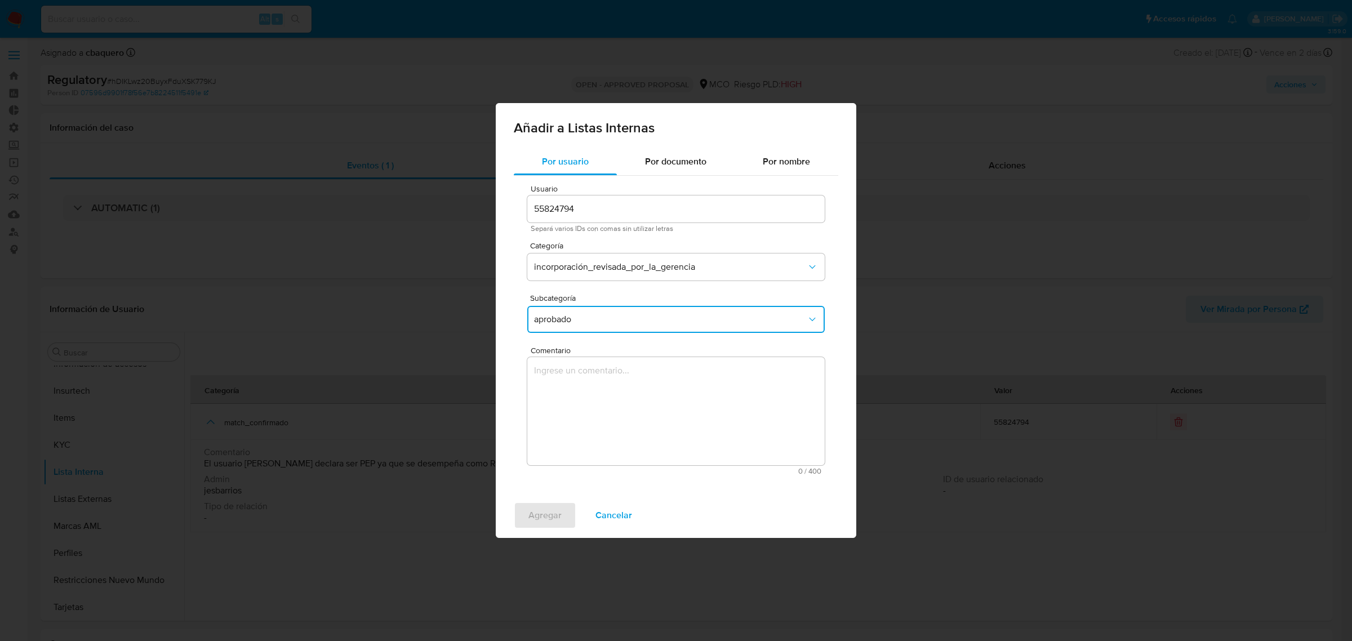
click at [579, 398] on textarea "Comentario" at bounding box center [675, 411] width 297 height 108
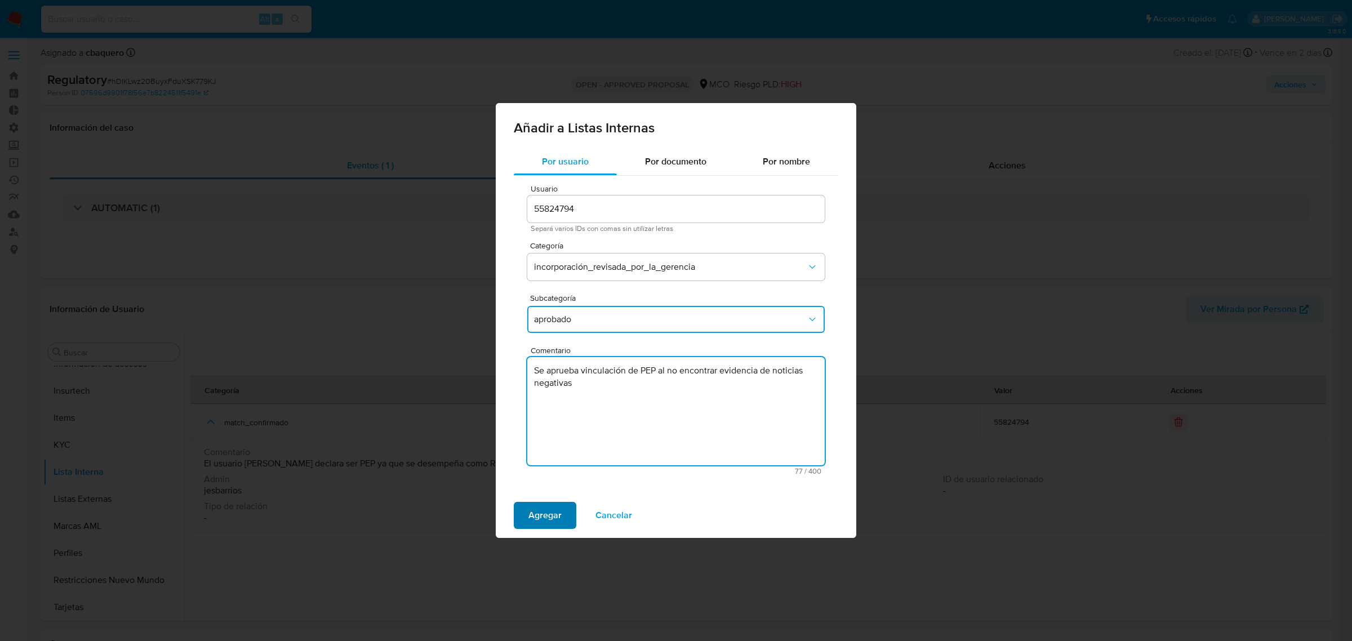
type textarea "Se aprueba vinculación de PEP al no encontrar evidencia de noticias negativas"
click at [558, 514] on span "Agregar" at bounding box center [544, 515] width 33 height 25
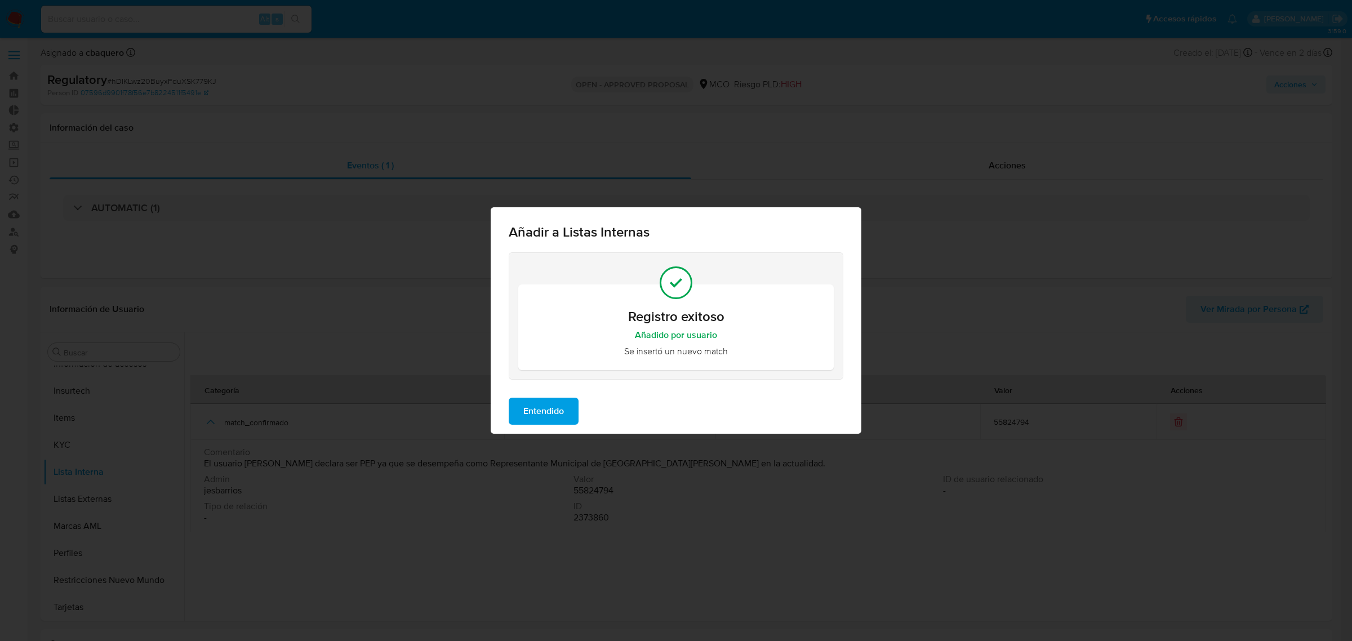
click at [533, 407] on span "Entendido" at bounding box center [543, 411] width 41 height 25
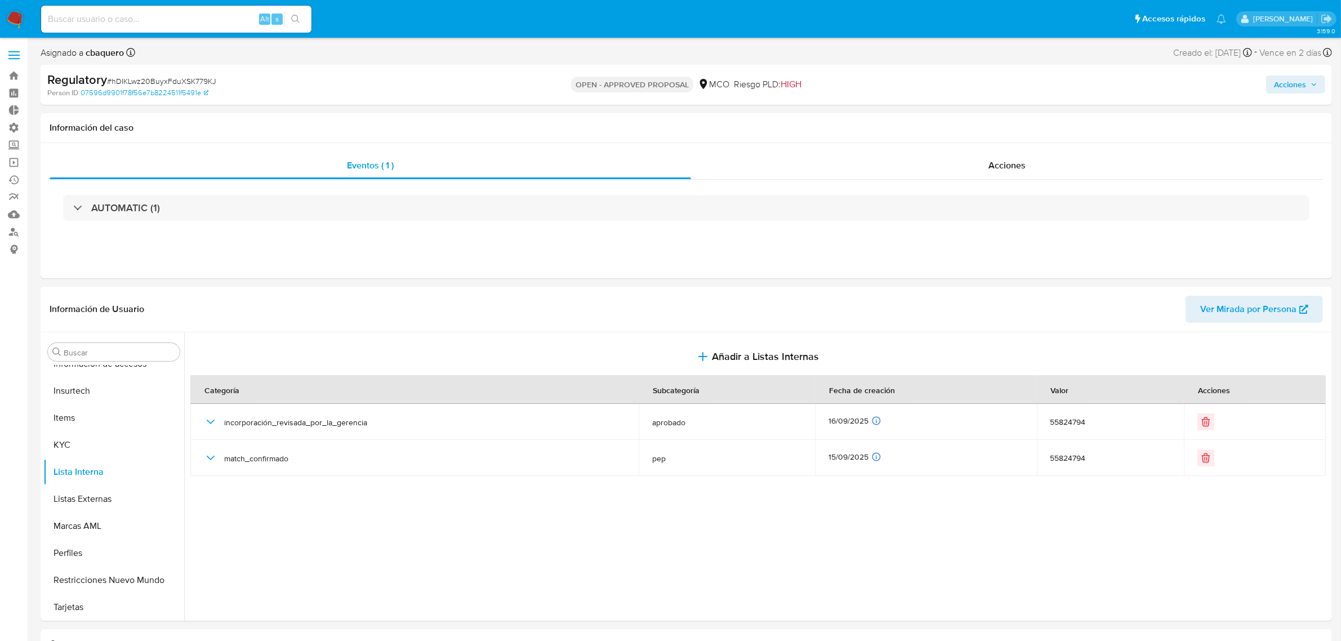
click at [1296, 83] on span "Acciones" at bounding box center [1290, 84] width 32 height 18
click at [952, 120] on span "Resolución del caso" at bounding box center [976, 120] width 81 height 13
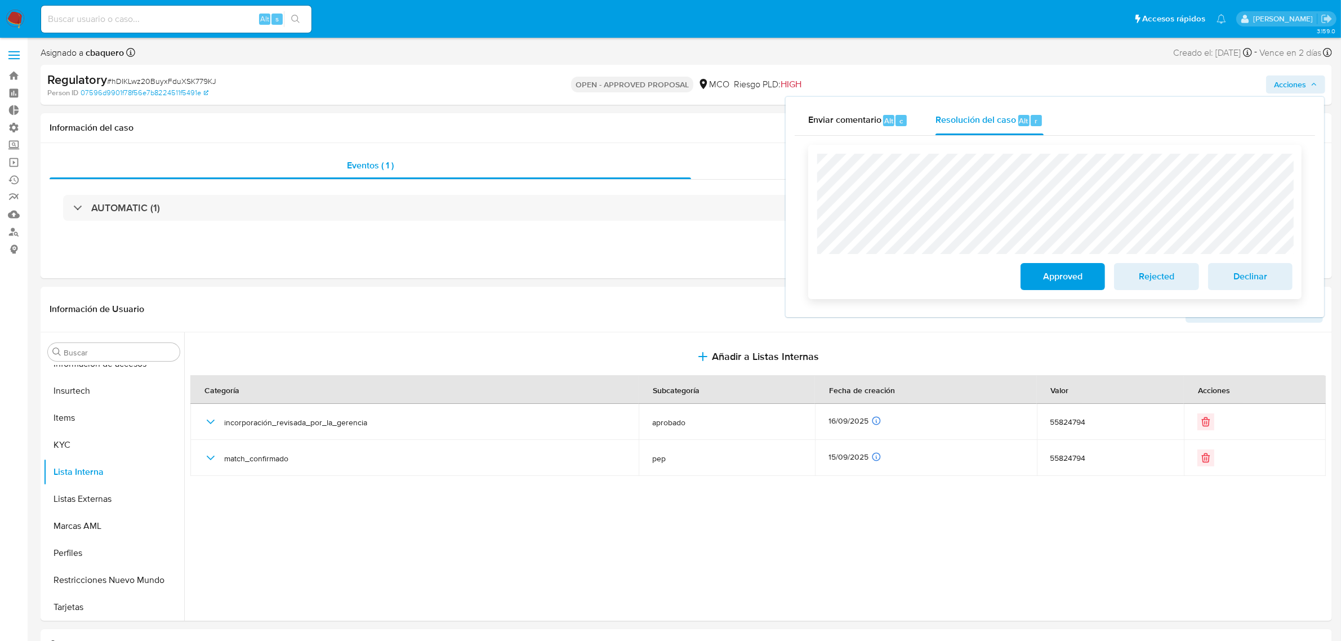
click at [1060, 274] on span "Approved" at bounding box center [1063, 276] width 55 height 25
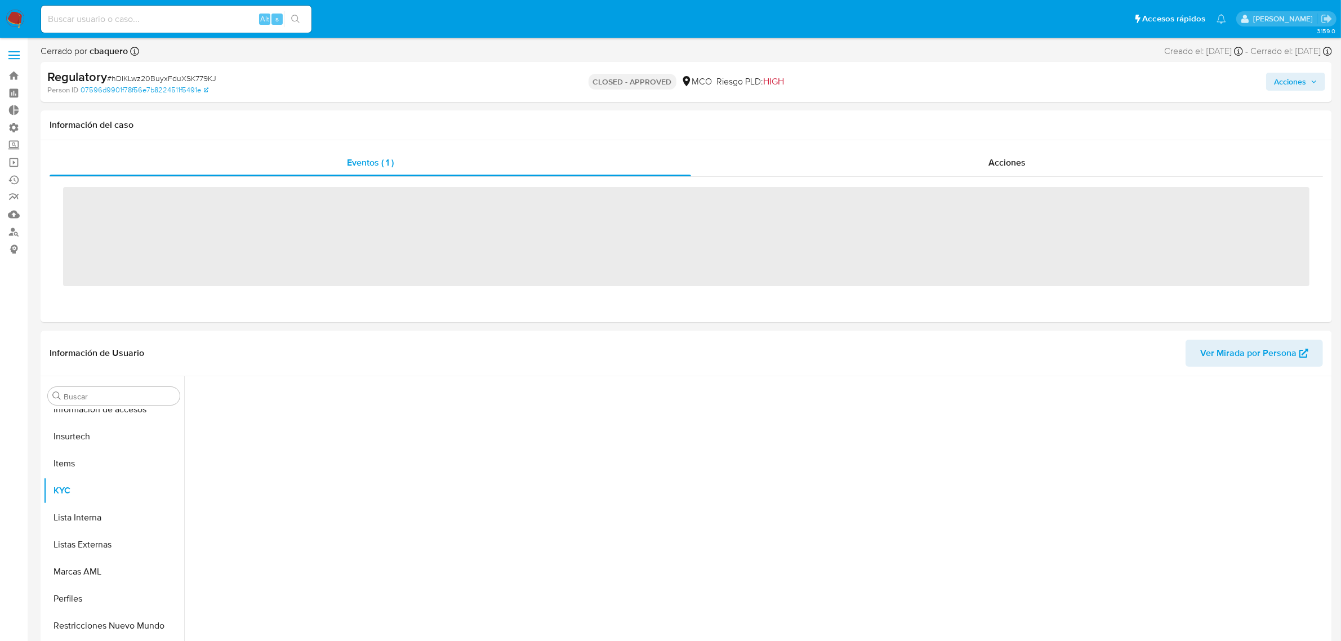
scroll to position [475, 0]
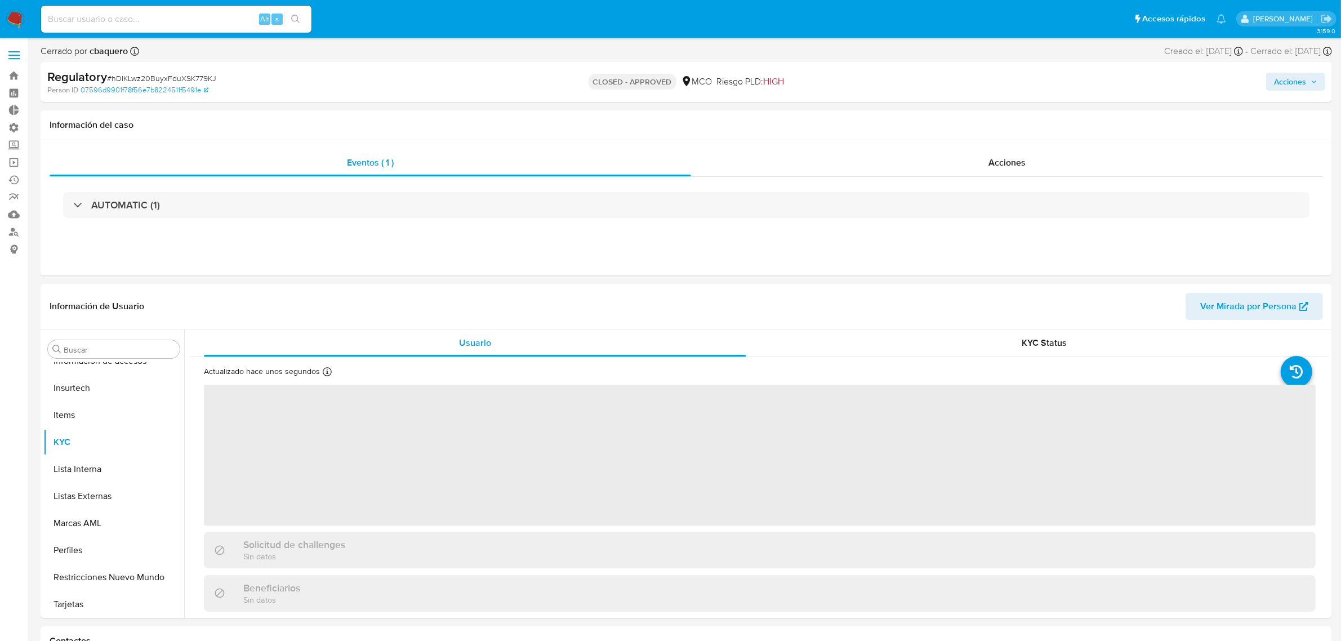
select select "10"
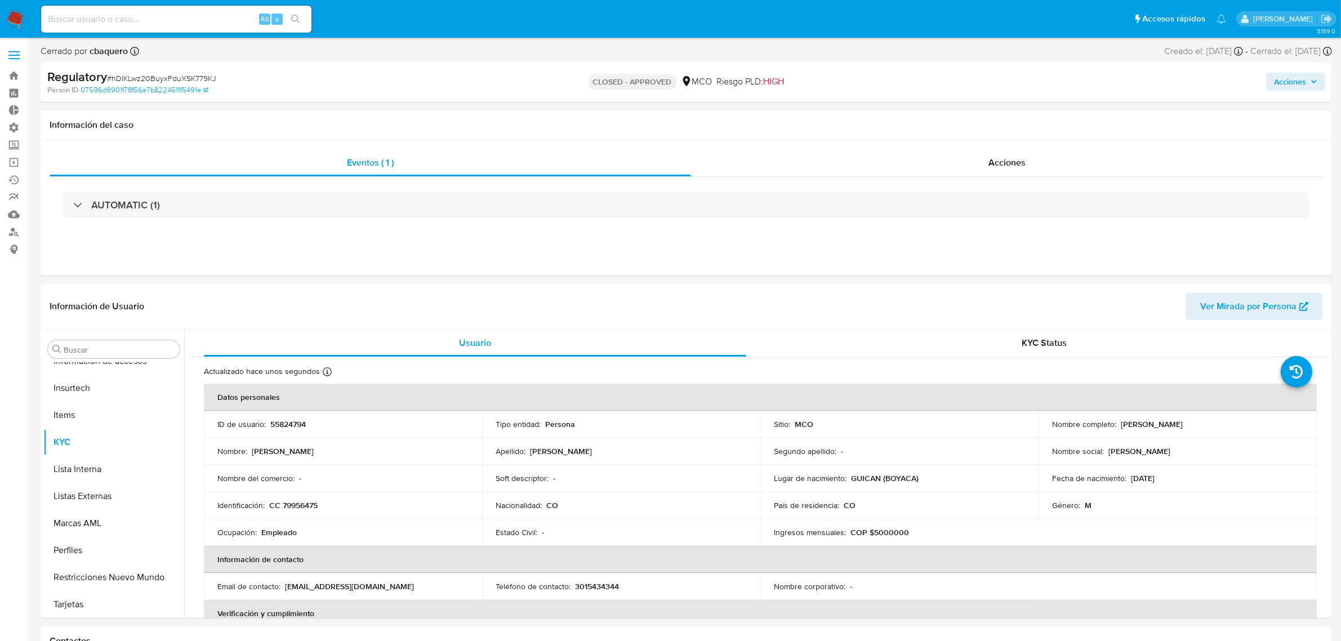
click at [1271, 85] on button "Acciones" at bounding box center [1296, 82] width 59 height 18
click at [1024, 113] on span "Alt" at bounding box center [1024, 118] width 9 height 11
drag, startPoint x: 18, startPoint y: 19, endPoint x: 41, endPoint y: 19, distance: 22.5
click at [19, 19] on img at bounding box center [15, 19] width 19 height 19
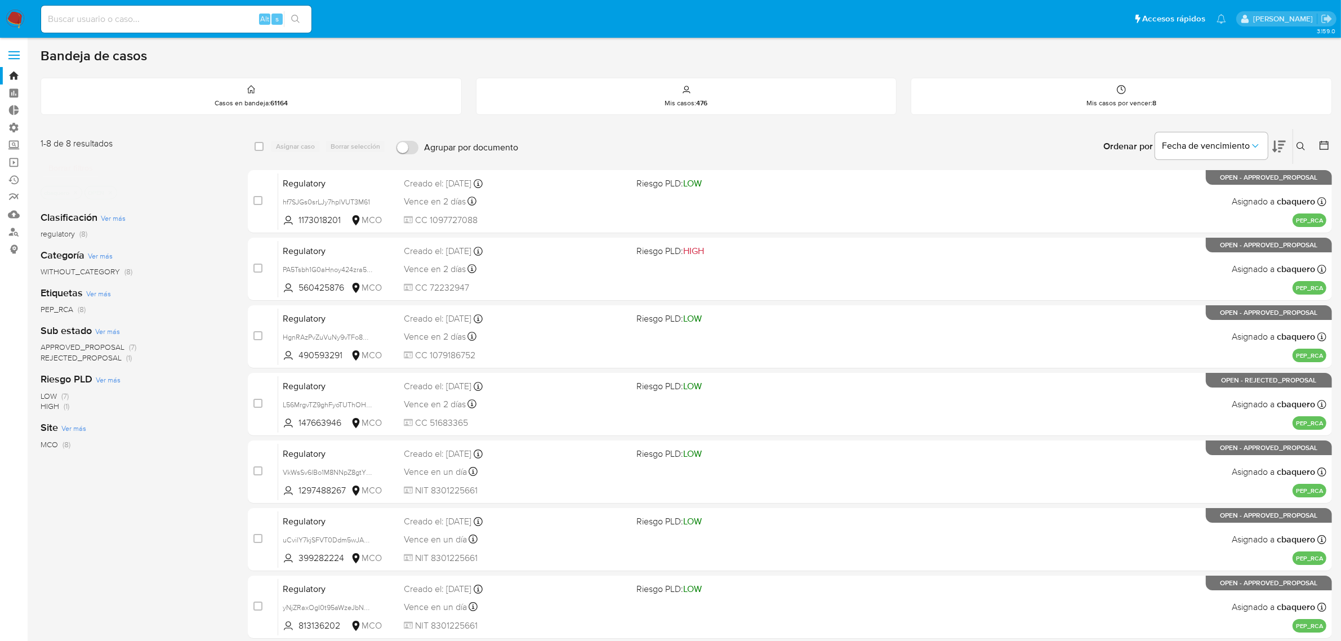
scroll to position [70, 0]
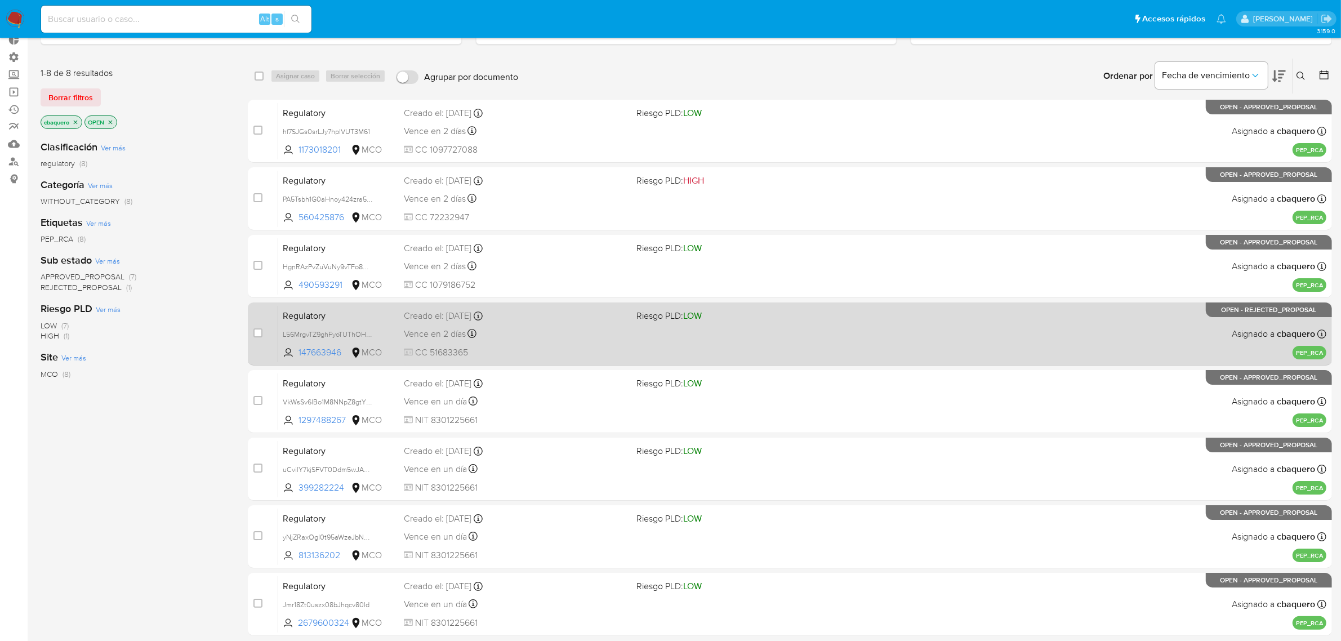
click at [541, 341] on div "Regulatory L56MrgvTZ9ghFyoTUThOHl7F 147663946 MCO Riesgo PLD: LOW Creado el: 14…" at bounding box center [802, 333] width 1049 height 57
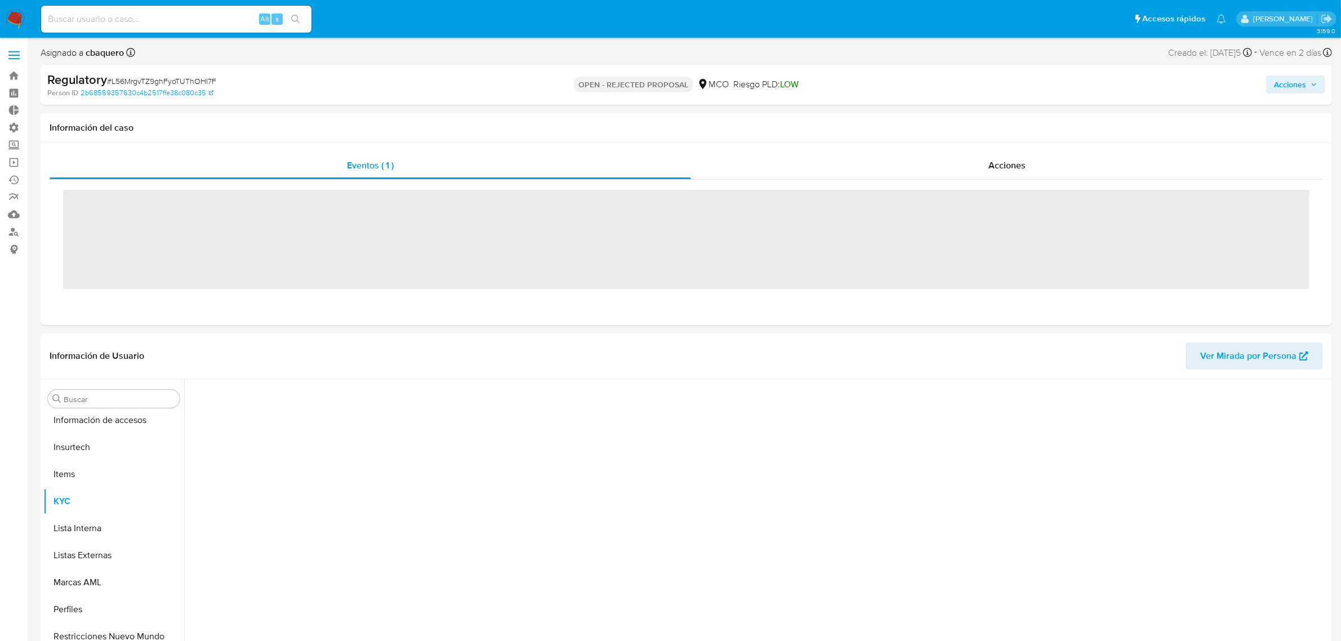
scroll to position [475, 0]
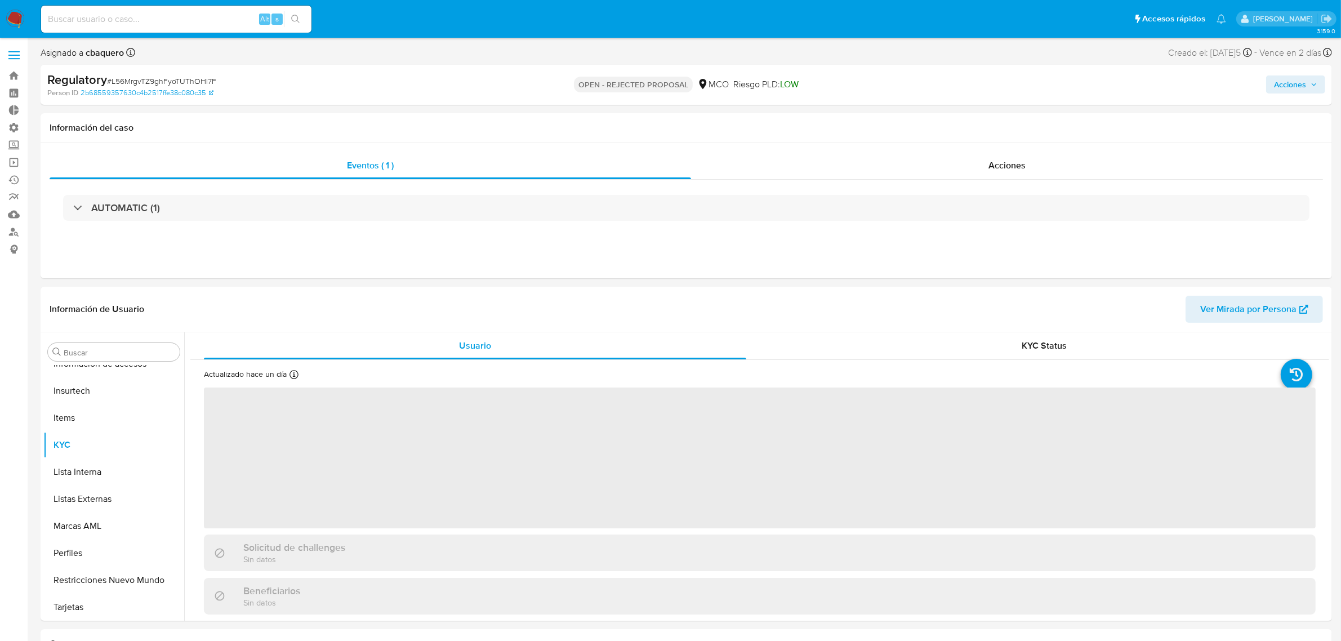
select select "10"
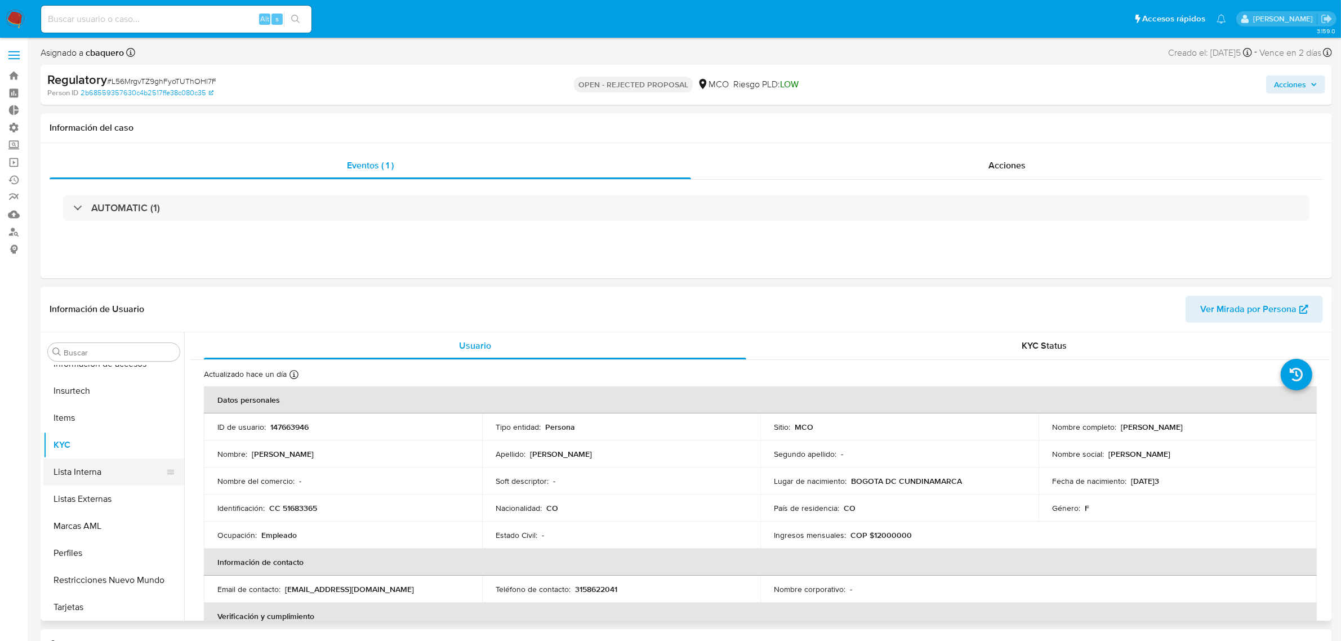
click at [131, 470] on button "Lista Interna" at bounding box center [109, 472] width 132 height 27
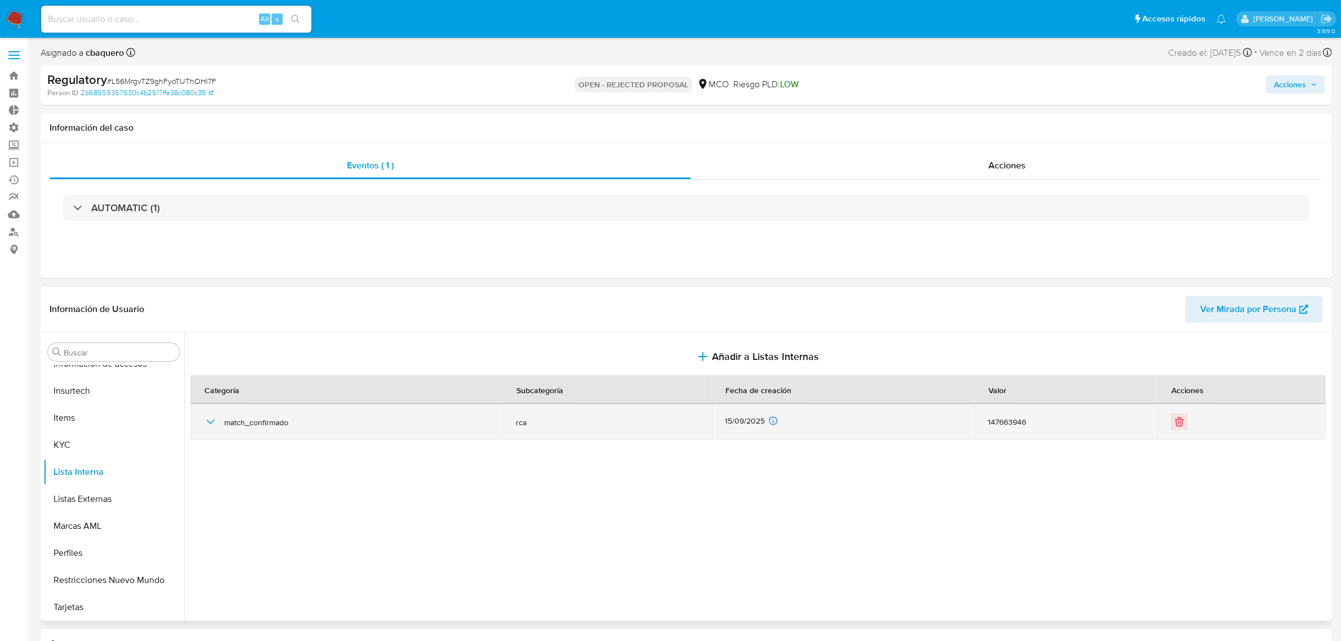
click at [207, 427] on icon "button" at bounding box center [211, 422] width 14 height 14
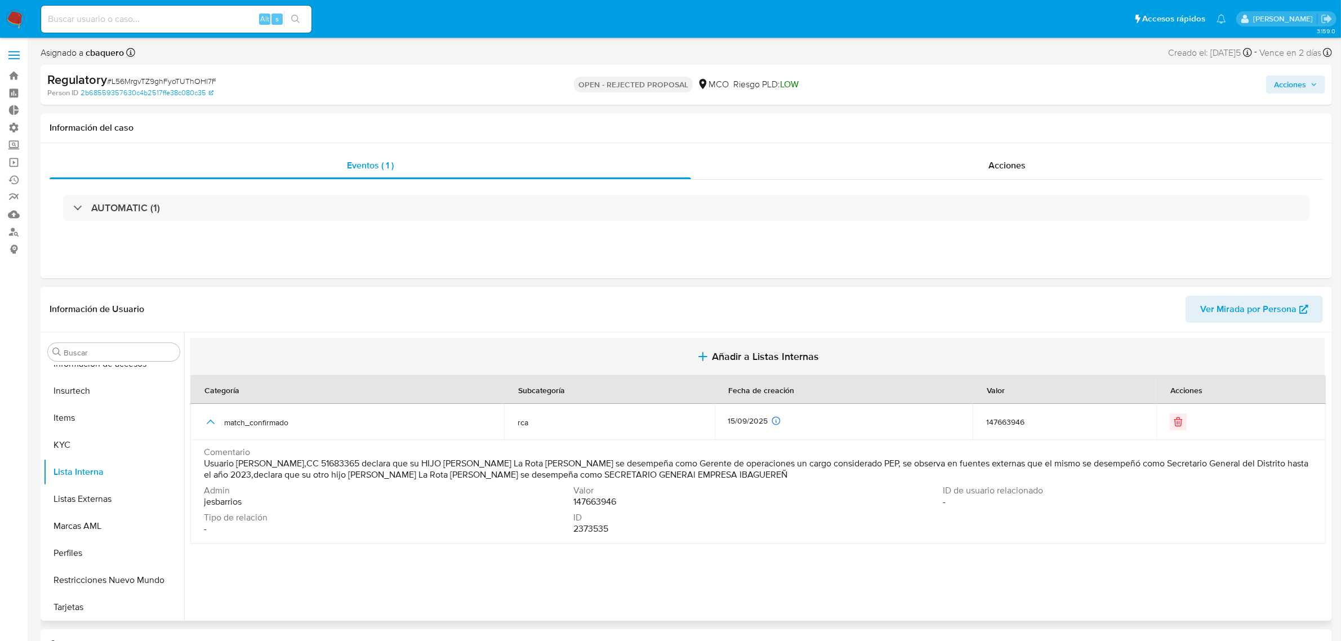
click at [725, 362] on span "Añadir a Listas Internas" at bounding box center [765, 356] width 107 height 12
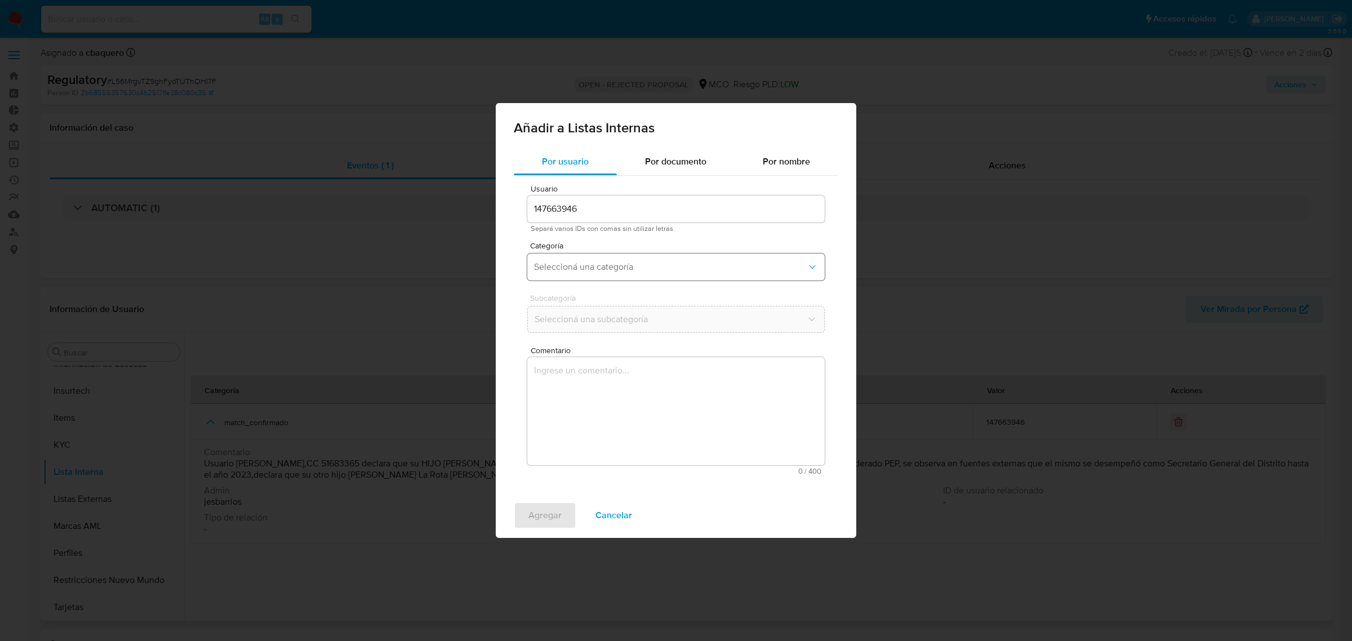
click at [570, 255] on button "Seleccioná una categoría" at bounding box center [675, 267] width 297 height 27
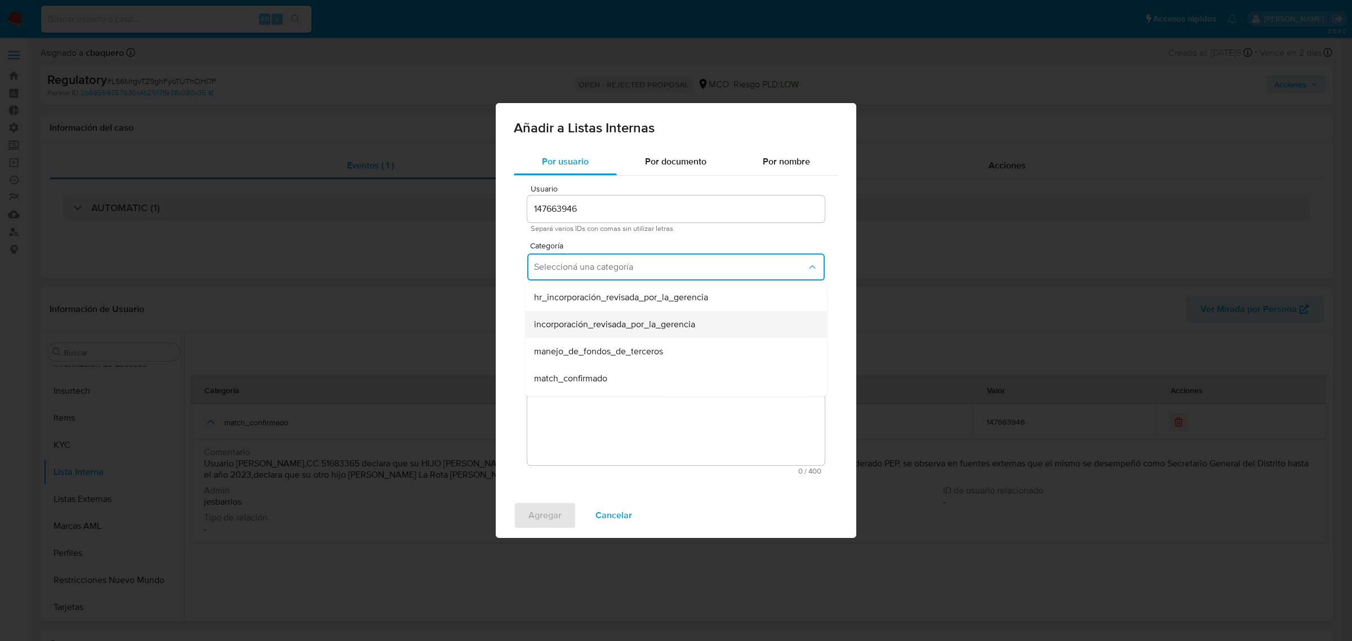
click at [580, 313] on div "incorporación_revisada_por_la_gerencia" at bounding box center [672, 324] width 277 height 27
drag, startPoint x: 551, startPoint y: 316, endPoint x: 555, endPoint y: 327, distance: 11.9
click at [550, 317] on span "Seleccioná una subcategoría" at bounding box center [670, 319] width 273 height 11
click at [567, 353] on span "aprobado" at bounding box center [552, 349] width 37 height 11
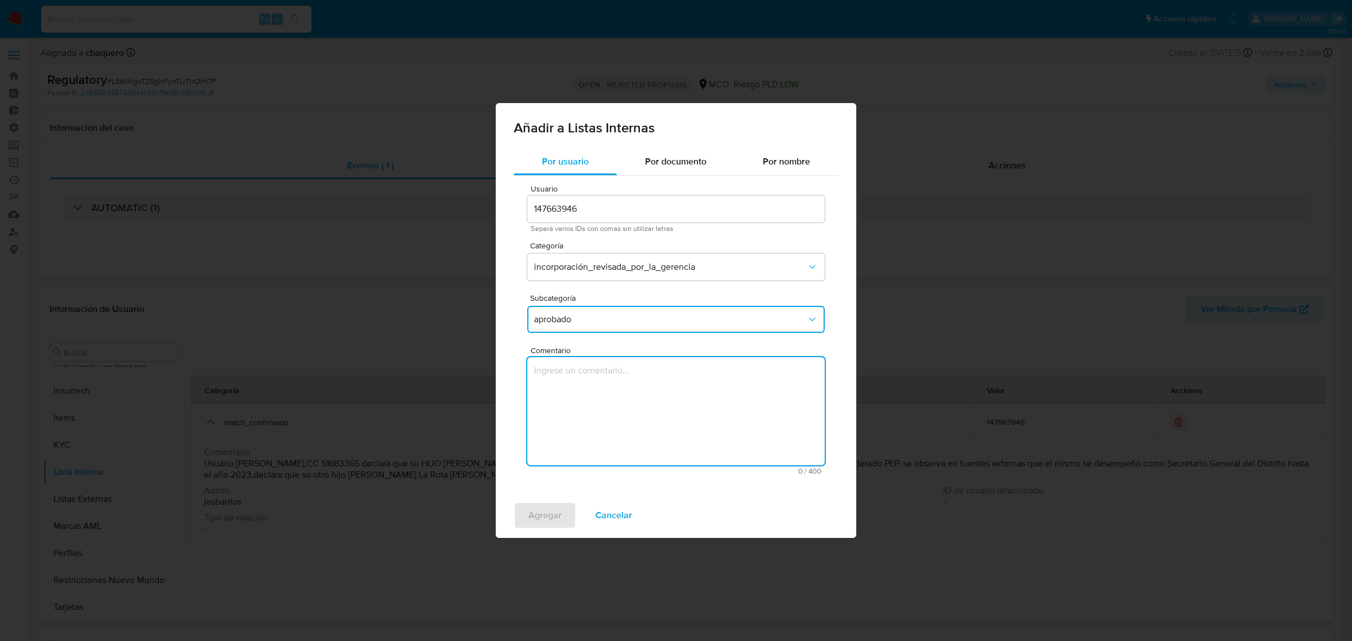
click at [600, 425] on textarea "Comentario" at bounding box center [675, 411] width 297 height 108
type textarea "Se aprueba vinculación de PEP al no encontrar evidencia de noticias negativas"
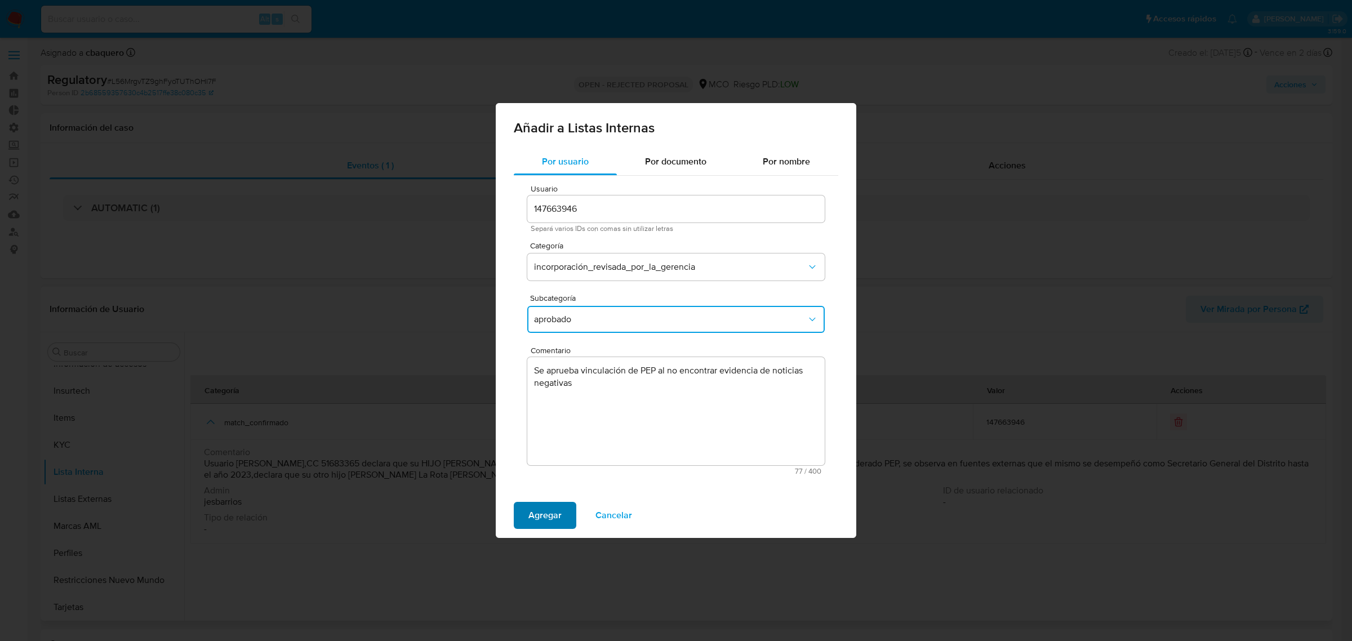
click at [554, 511] on span "Agregar" at bounding box center [544, 515] width 33 height 25
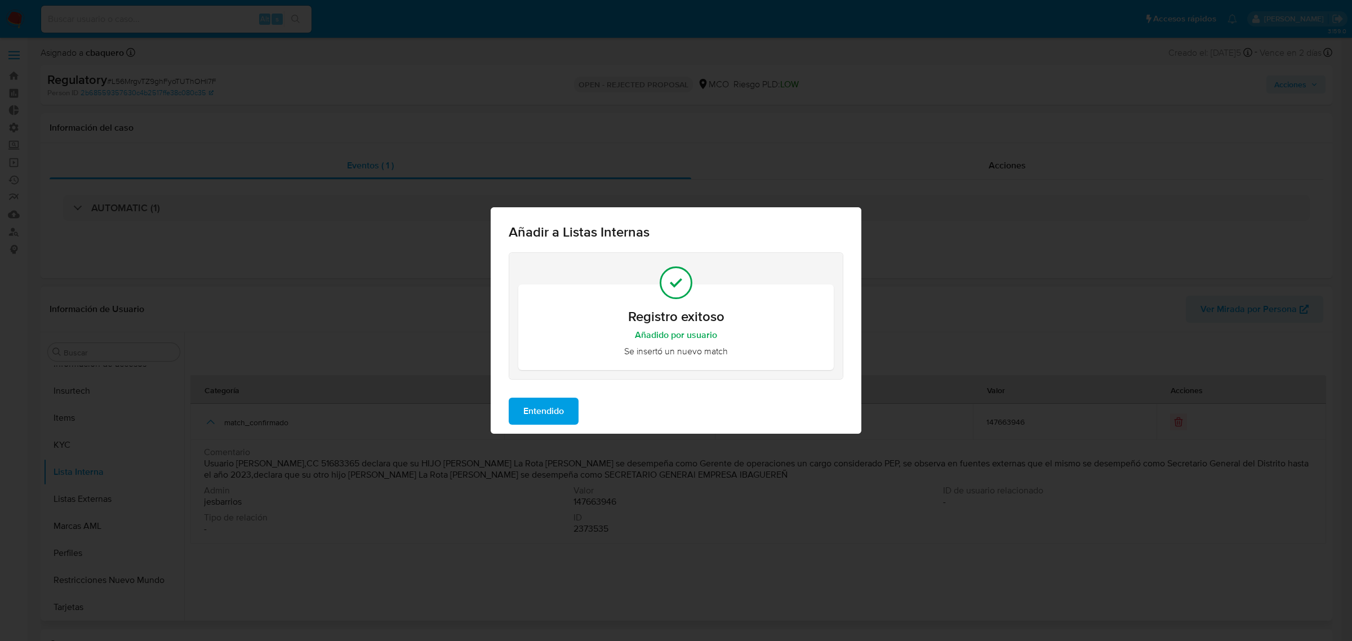
click at [537, 426] on div "Entendido" at bounding box center [676, 411] width 371 height 45
click at [535, 412] on span "Entendido" at bounding box center [543, 411] width 41 height 25
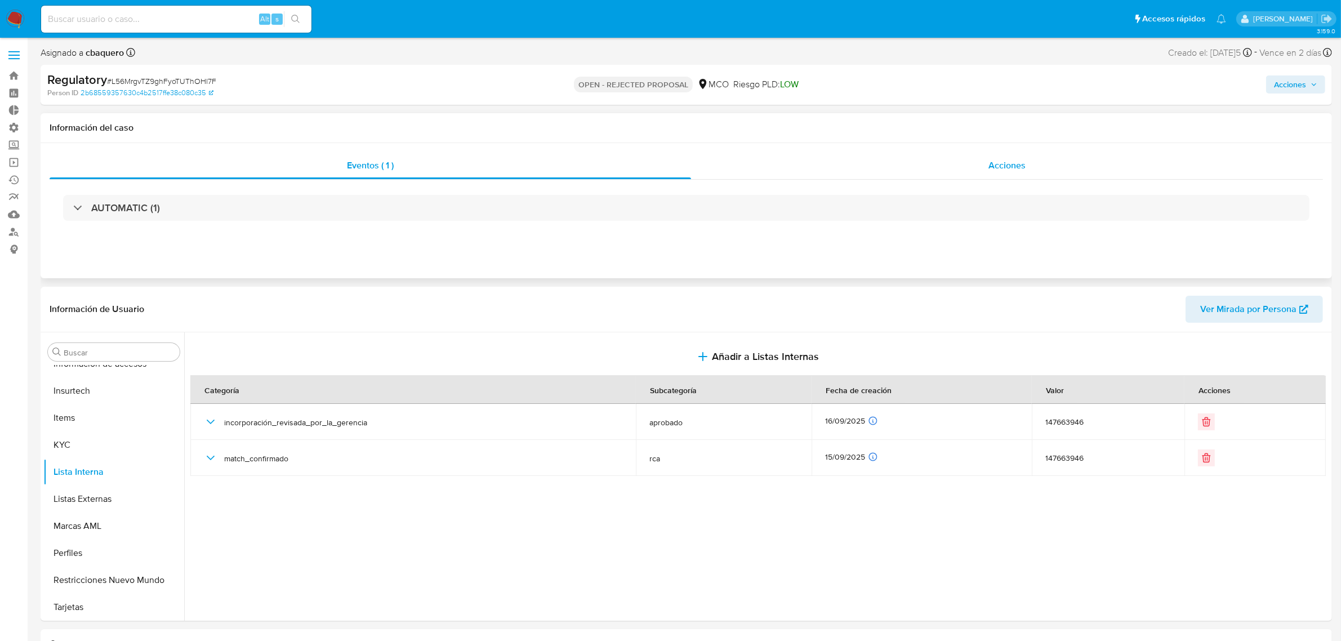
click at [950, 166] on div "Acciones" at bounding box center [1007, 165] width 632 height 27
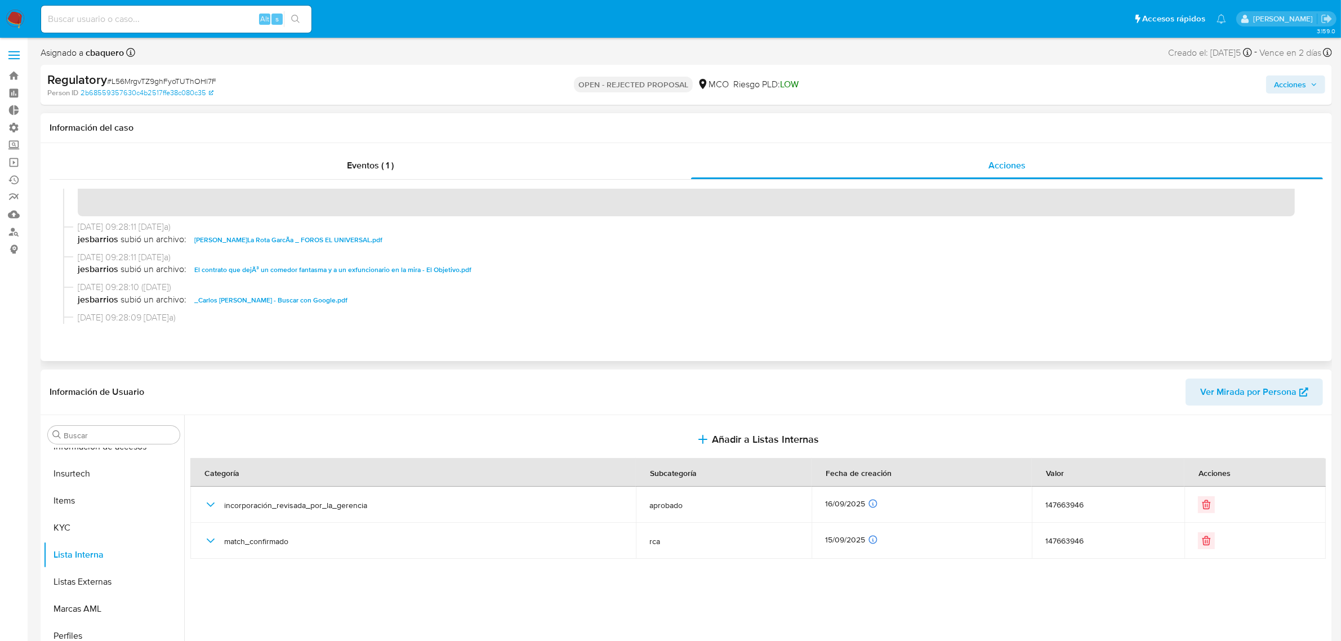
scroll to position [141, 0]
click at [1282, 83] on span "Acciones" at bounding box center [1290, 84] width 32 height 18
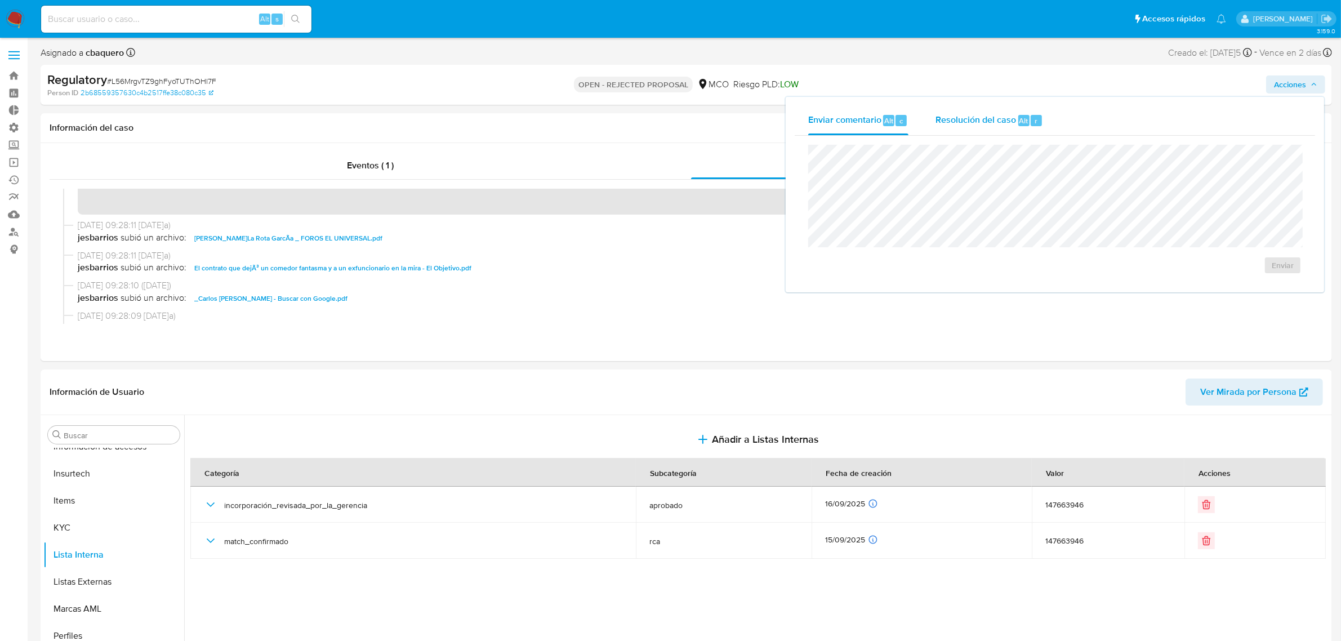
click at [995, 110] on div "Resolución del caso Alt r" at bounding box center [990, 120] width 108 height 29
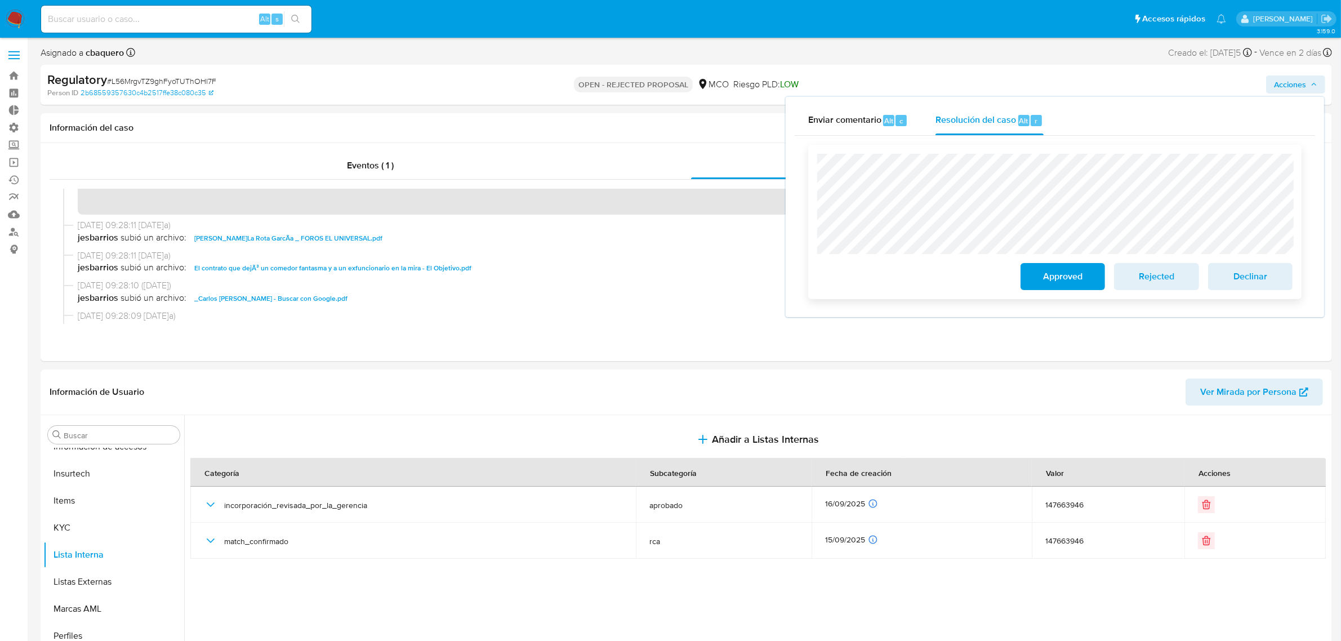
click at [1058, 268] on span "Approved" at bounding box center [1063, 276] width 55 height 25
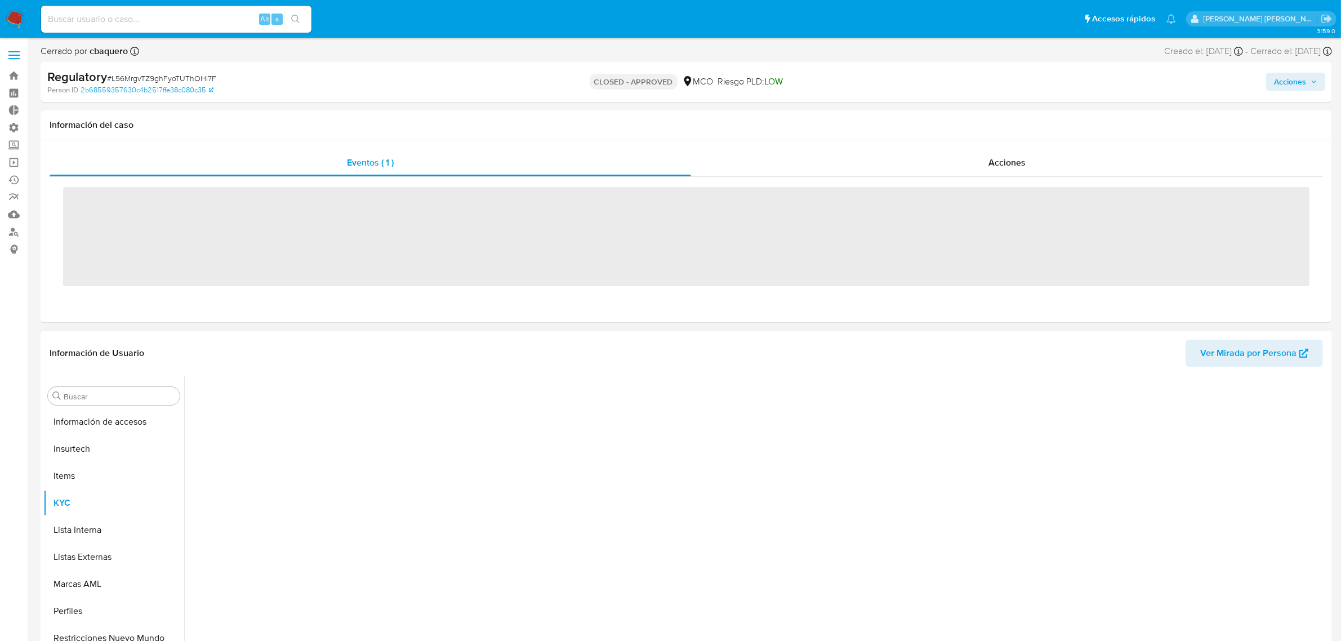
scroll to position [475, 0]
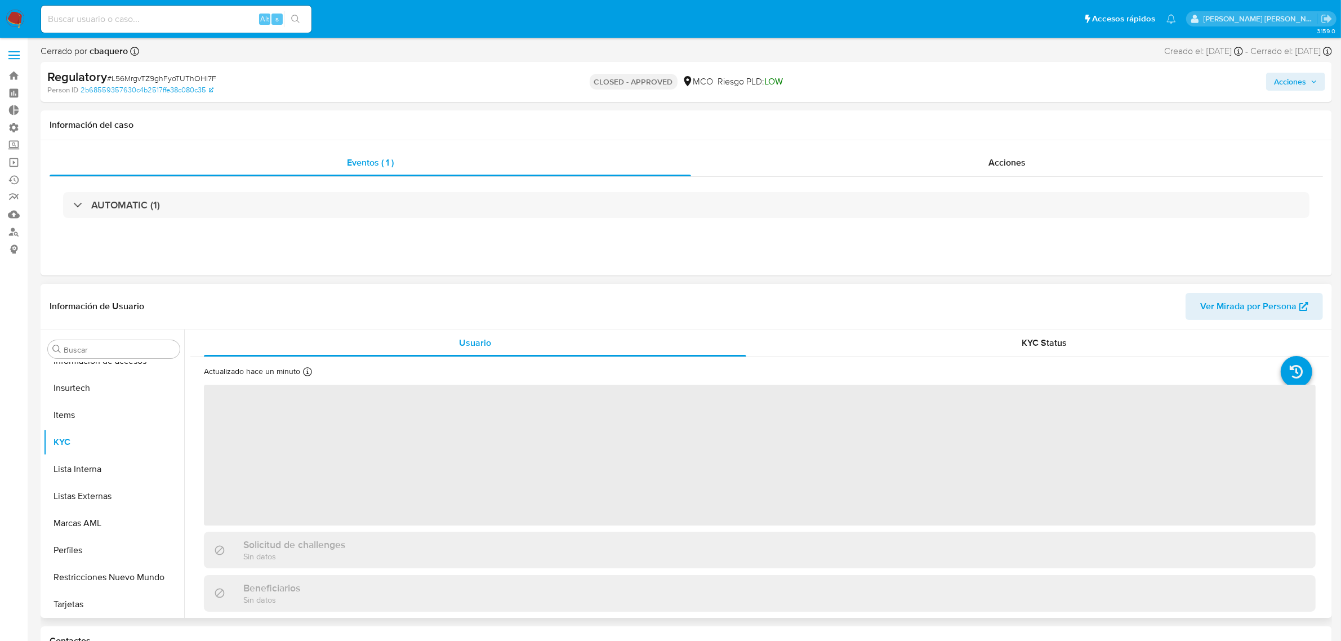
select select "10"
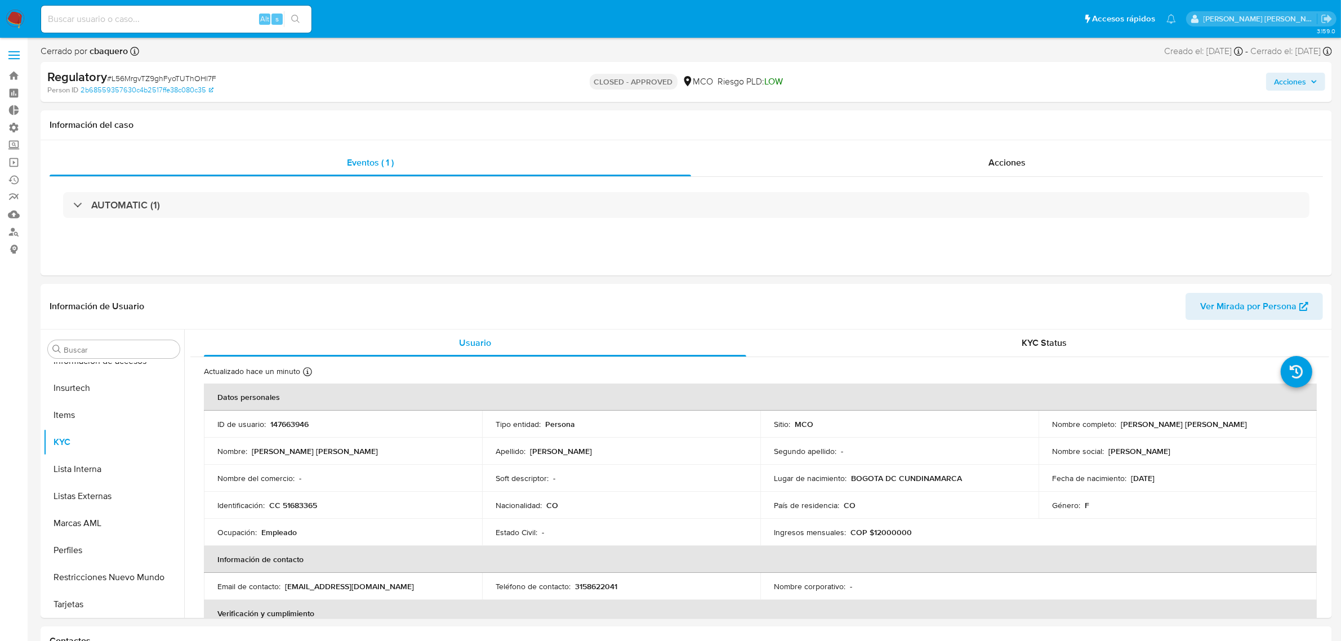
click at [15, 23] on img at bounding box center [15, 19] width 19 height 19
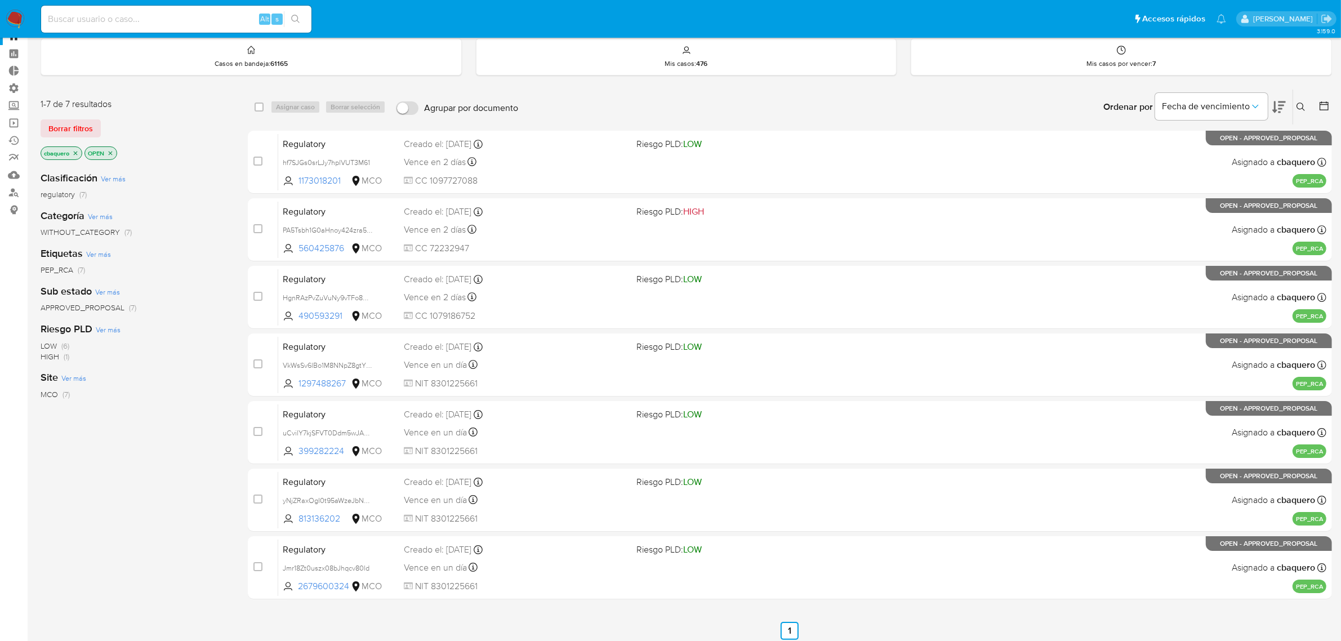
scroll to position [15, 0]
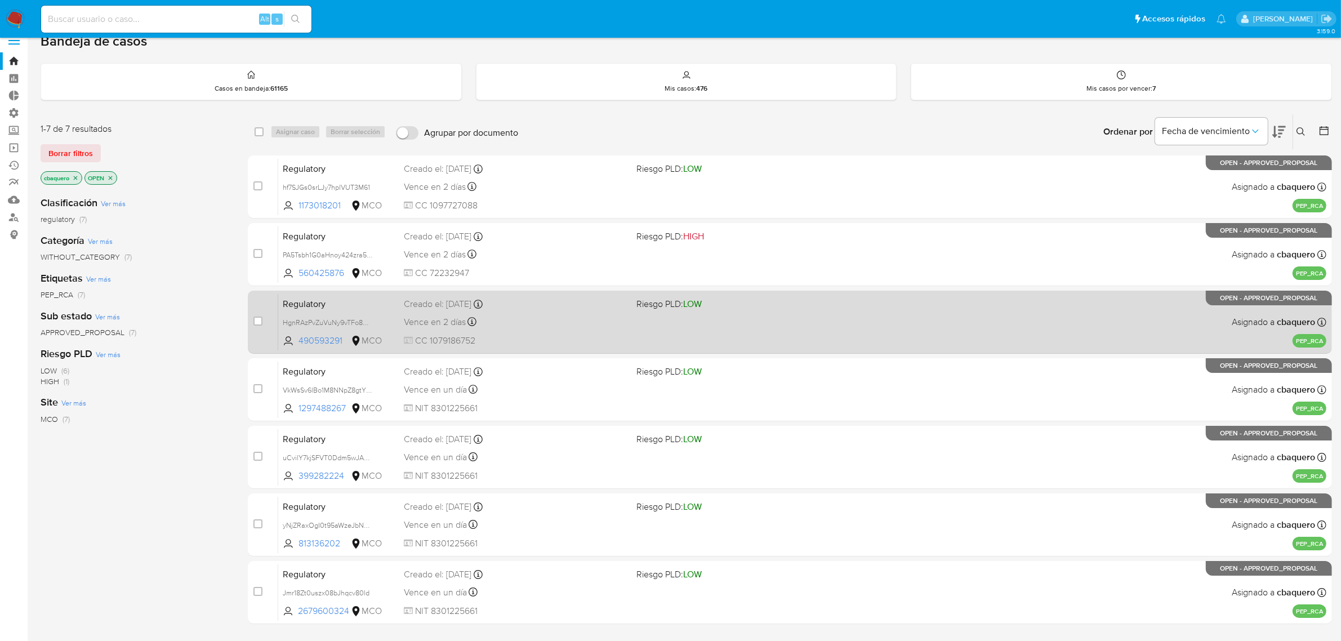
click at [525, 310] on div "Regulatory HgnRAzPvZuVuNy9vTFo8092g 490593291 MCO Riesgo PLD: LOW Creado el: 14…" at bounding box center [802, 322] width 1049 height 57
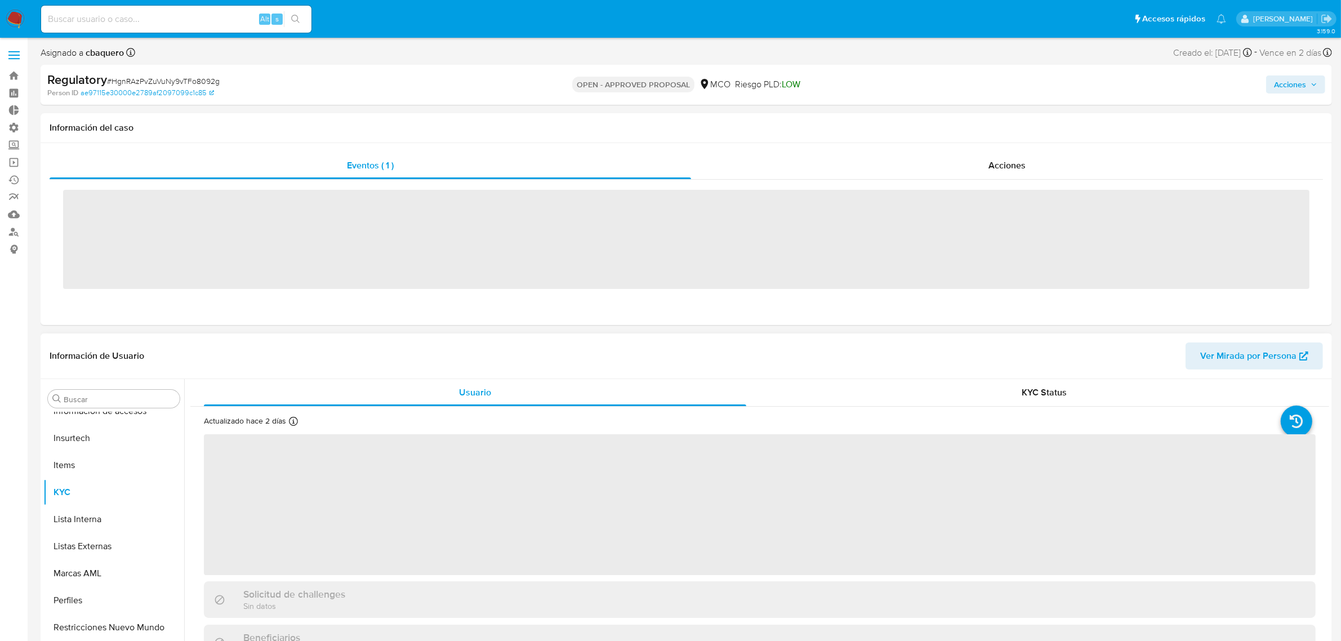
scroll to position [475, 0]
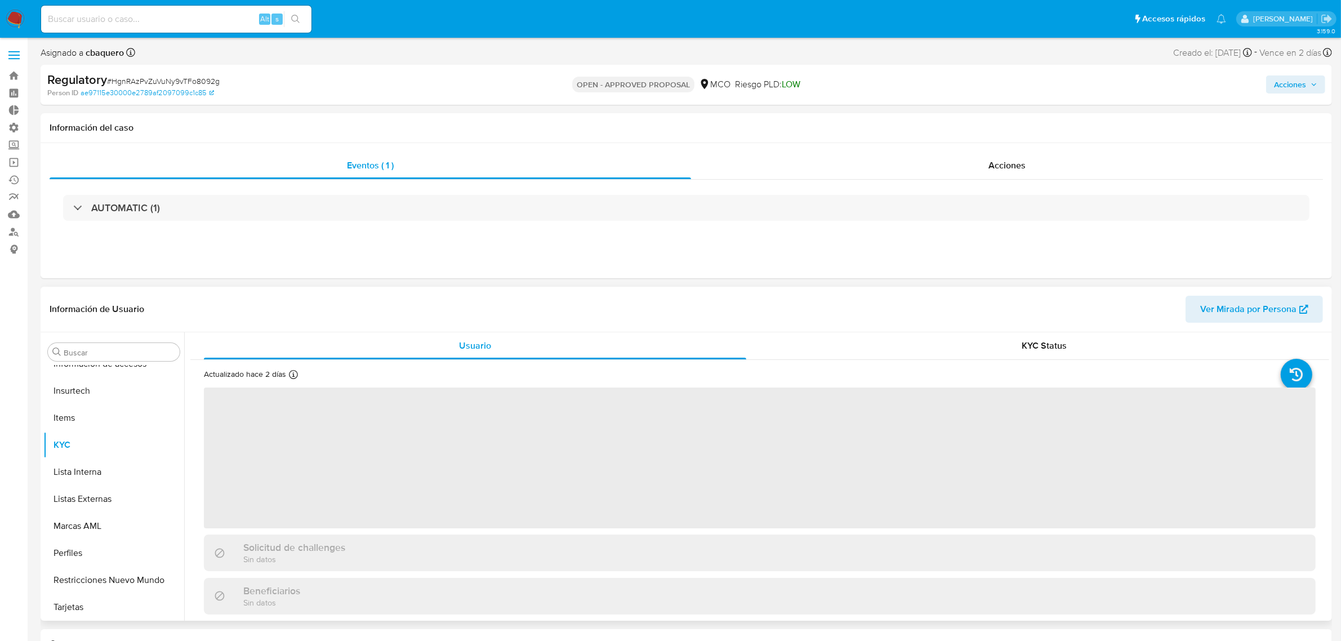
select select "10"
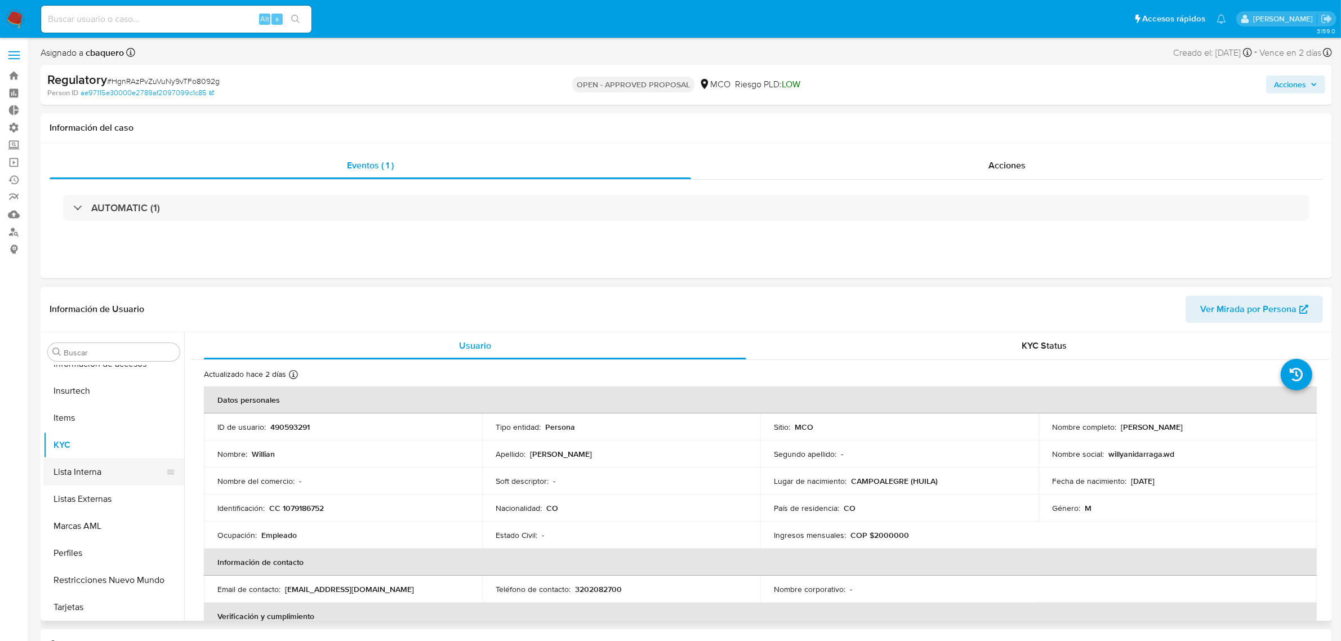
click at [93, 477] on button "Lista Interna" at bounding box center [109, 472] width 132 height 27
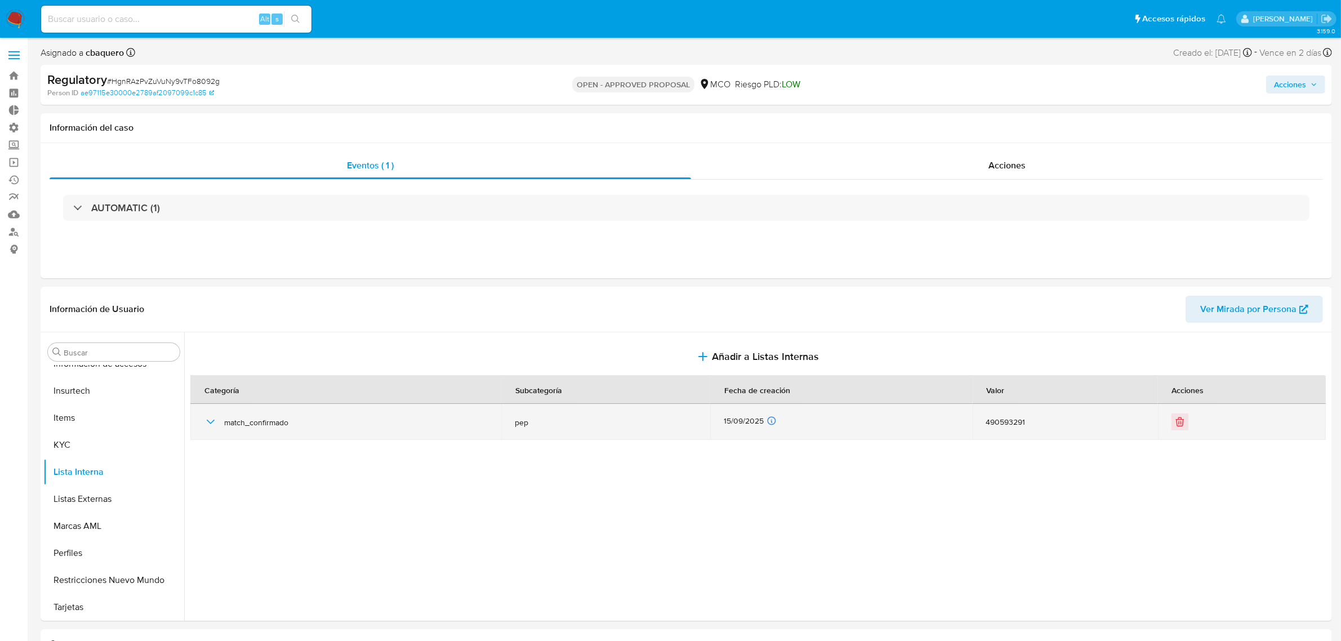
click at [197, 426] on td "match_confirmado" at bounding box center [345, 422] width 311 height 36
click at [221, 424] on div "match_confirmado" at bounding box center [346, 422] width 284 height 36
click at [207, 424] on icon "button" at bounding box center [211, 422] width 14 height 14
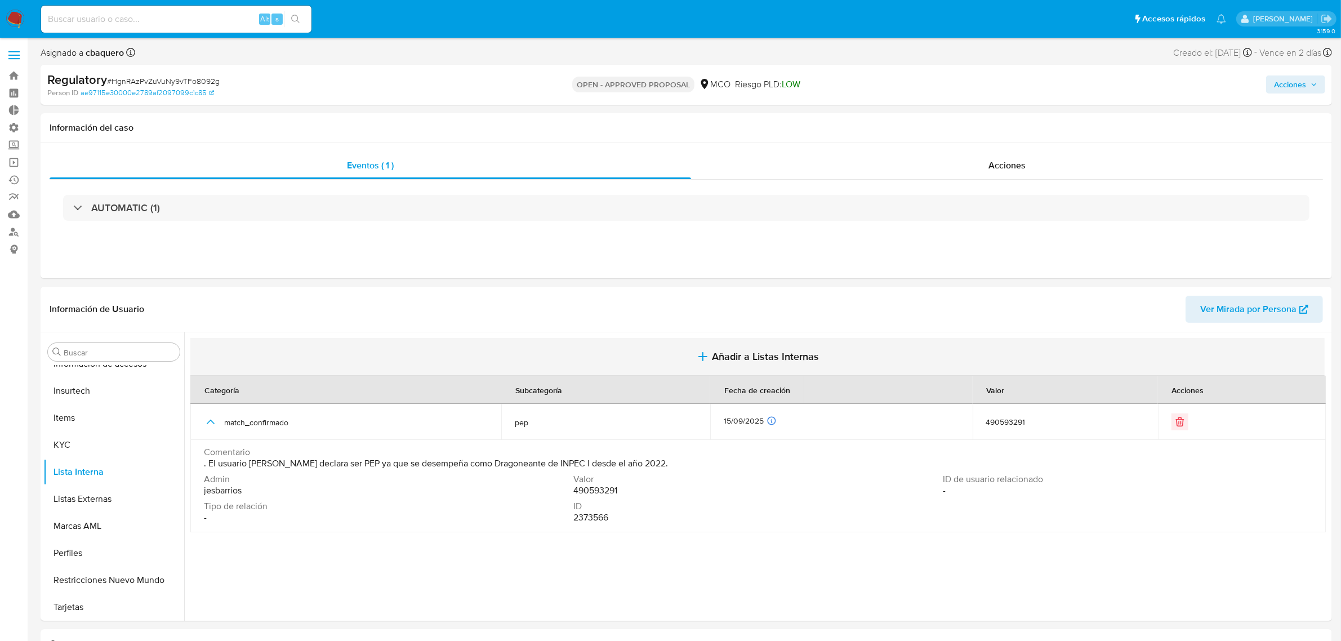
click at [765, 341] on button "Añadir a Listas Internas" at bounding box center [757, 357] width 1135 height 38
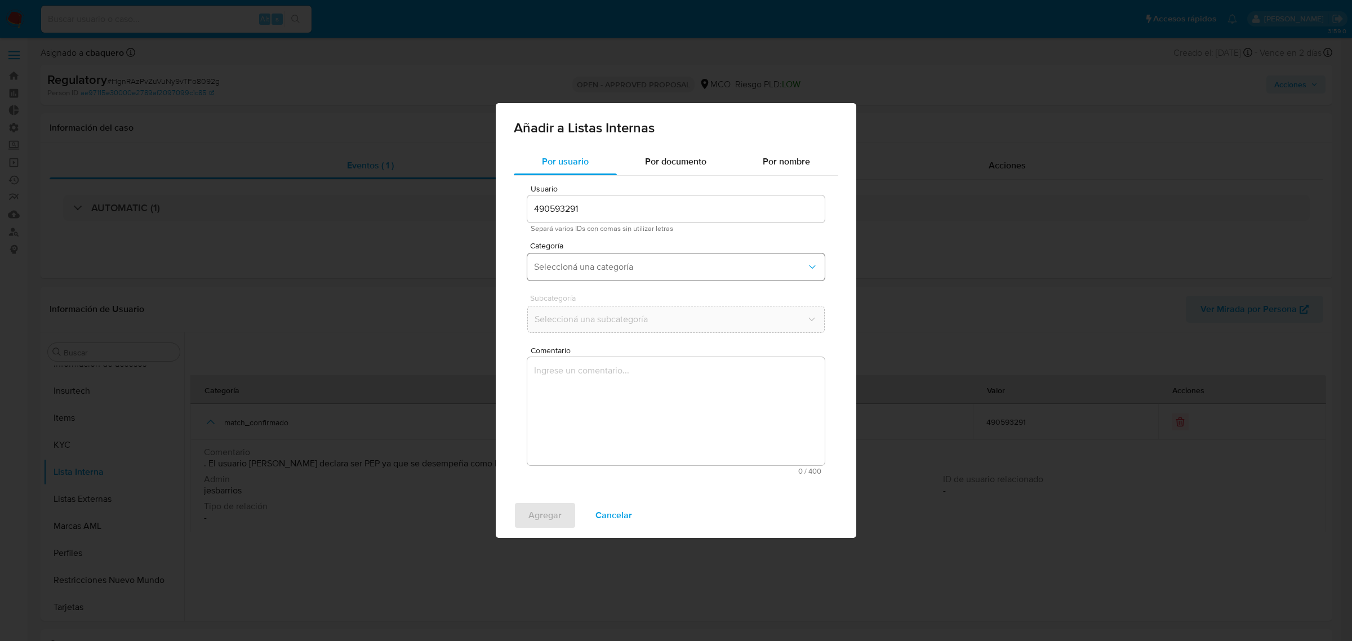
click at [609, 274] on button "Seleccioná una categoría" at bounding box center [675, 267] width 297 height 27
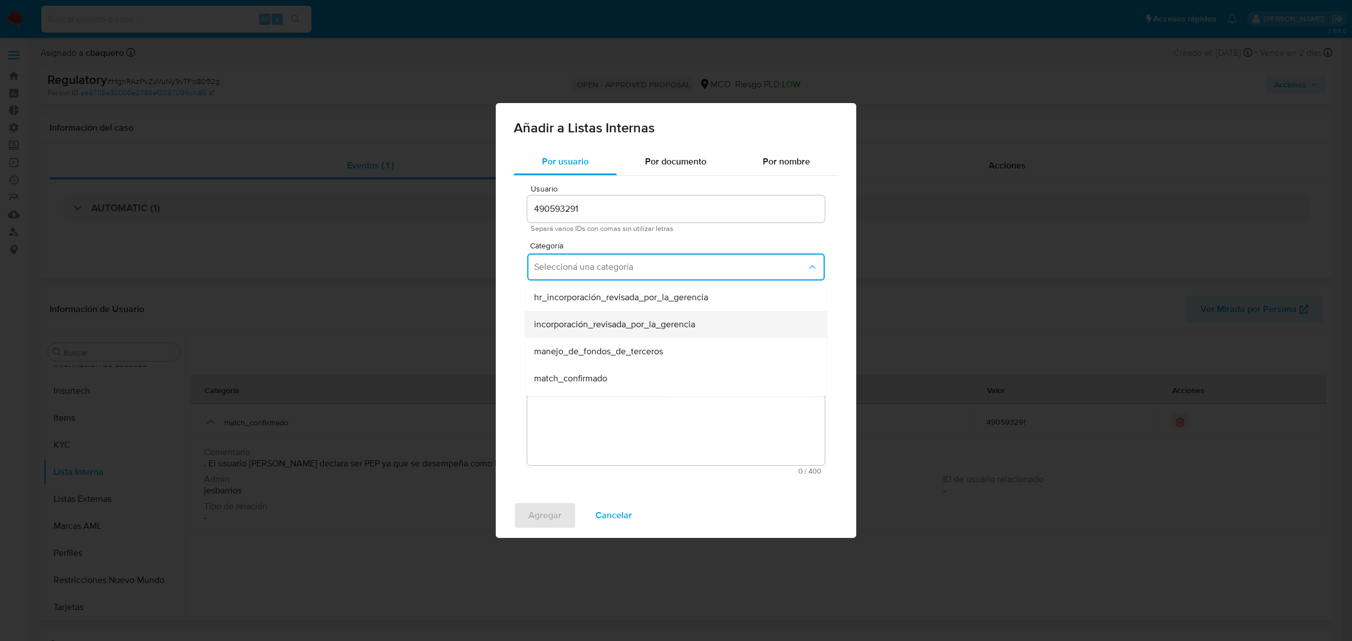
click at [575, 334] on div "incorporación_revisada_por_la_gerencia" at bounding box center [672, 324] width 277 height 27
click at [535, 324] on span "Seleccioná una subcategoría" at bounding box center [670, 319] width 273 height 11
drag, startPoint x: 545, startPoint y: 345, endPoint x: 563, endPoint y: 358, distance: 22.7
click at [548, 345] on span "aprobado" at bounding box center [552, 349] width 37 height 11
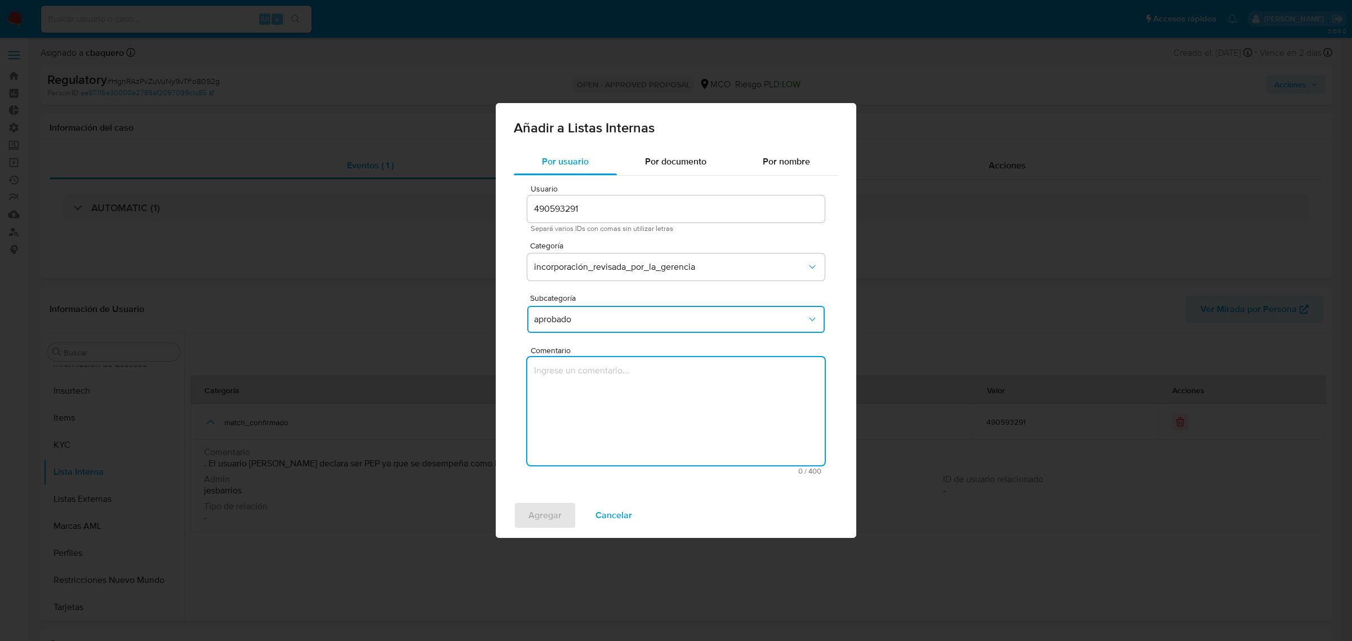
click at [580, 381] on textarea "Comentario" at bounding box center [675, 411] width 297 height 108
type textarea "Se aprueba vinculación de PEP al no encontrar evidencia de noticias negativas"
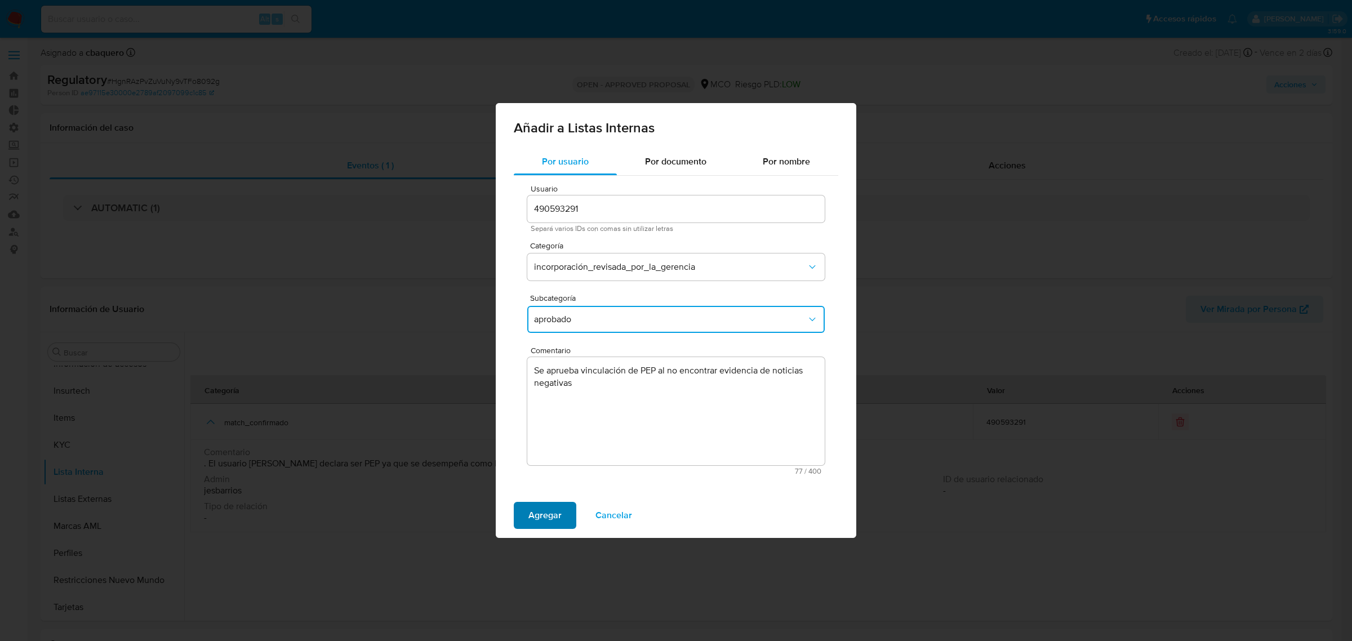
click at [539, 522] on span "Agregar" at bounding box center [544, 515] width 33 height 25
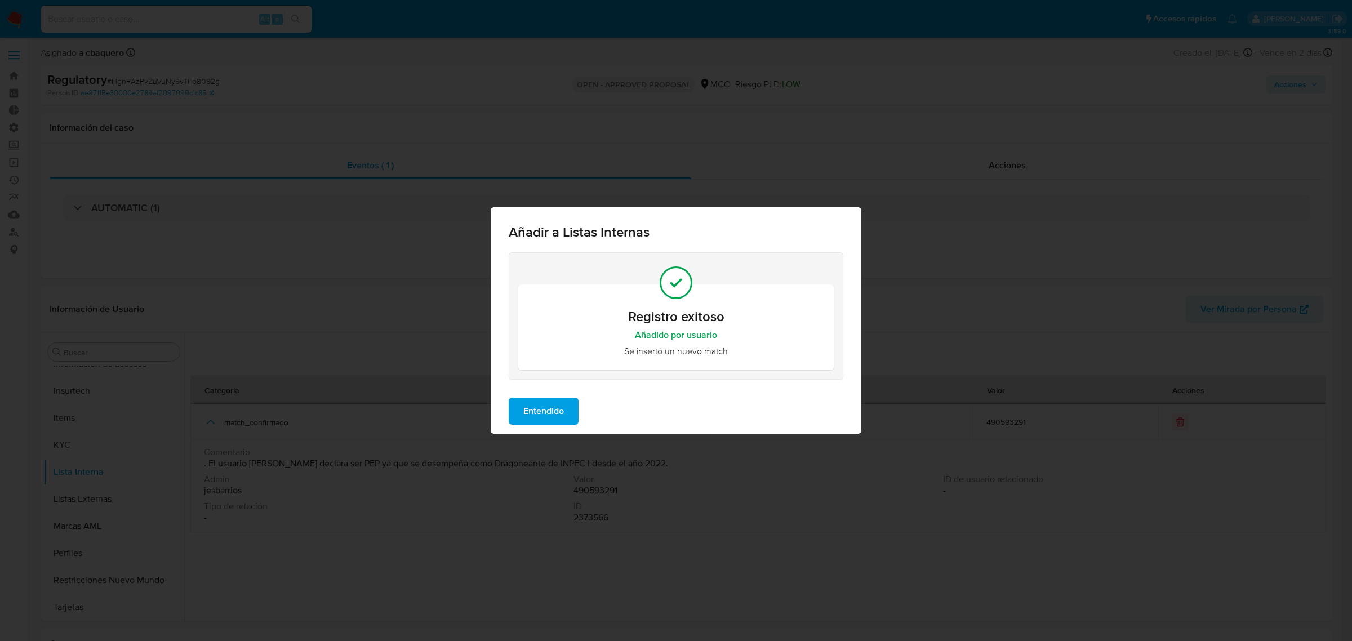
click at [540, 427] on div "Entendido" at bounding box center [676, 411] width 371 height 45
click at [538, 411] on span "Entendido" at bounding box center [543, 411] width 41 height 25
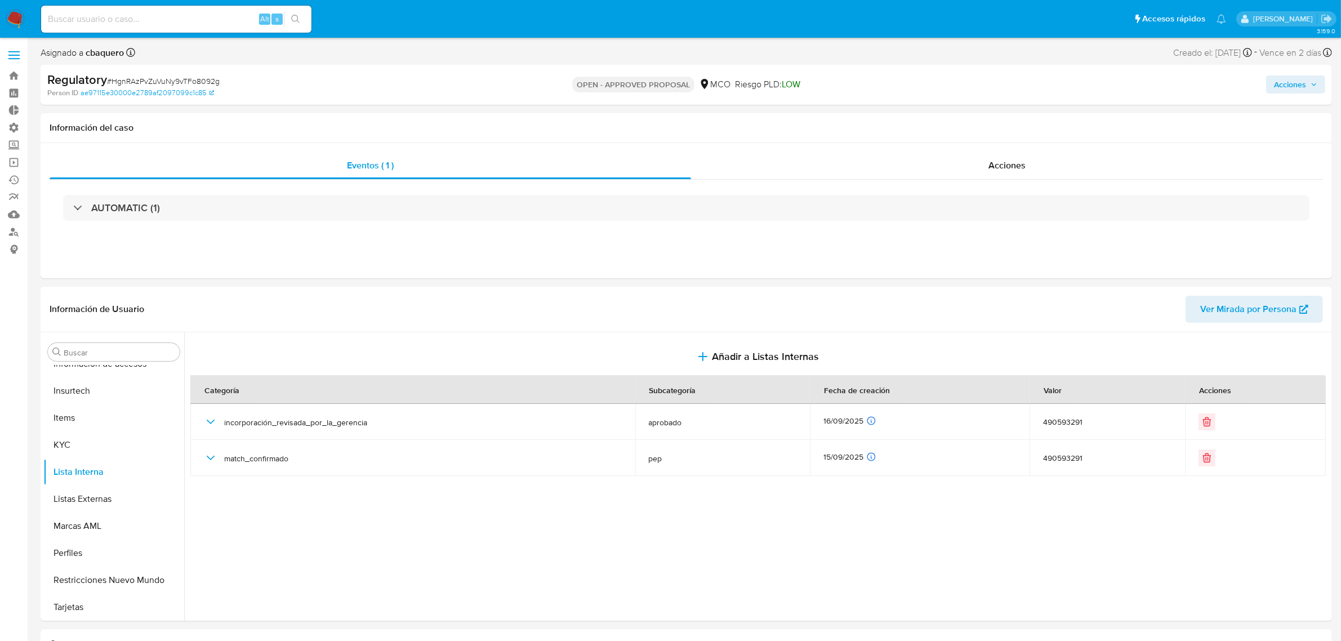
click at [1283, 89] on span "Acciones" at bounding box center [1290, 84] width 32 height 18
click at [985, 110] on div "Resolución del caso Alt r" at bounding box center [990, 120] width 108 height 29
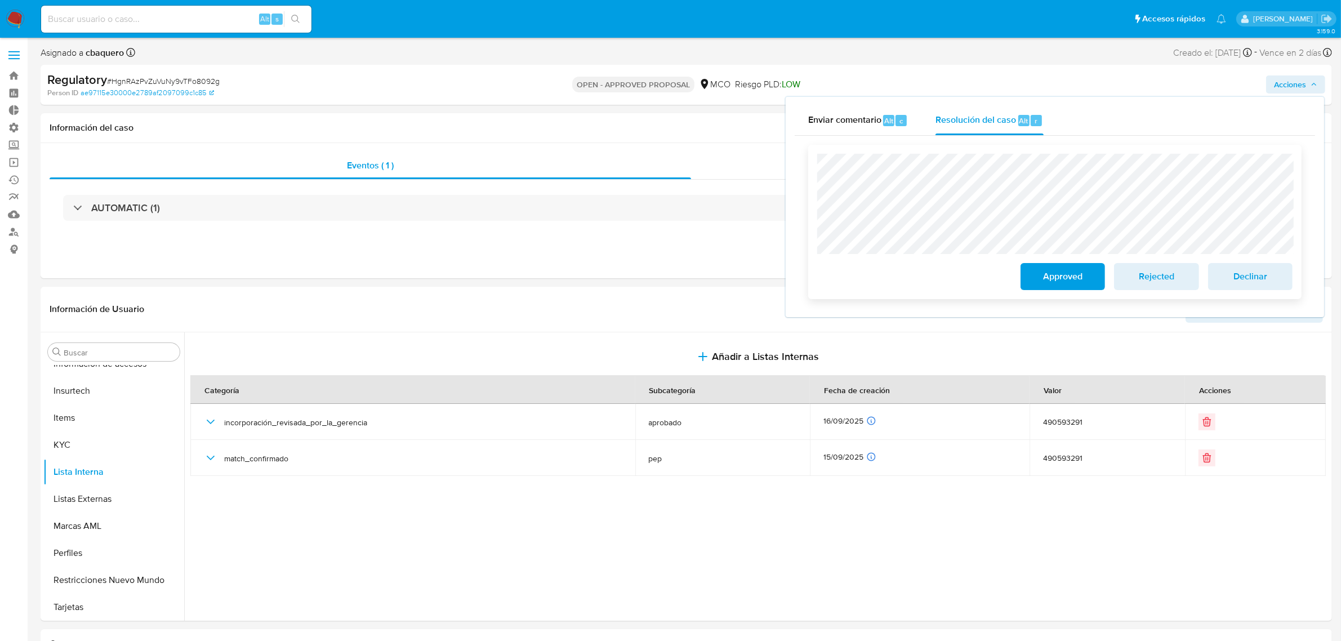
click at [1054, 280] on span "Approved" at bounding box center [1063, 276] width 55 height 25
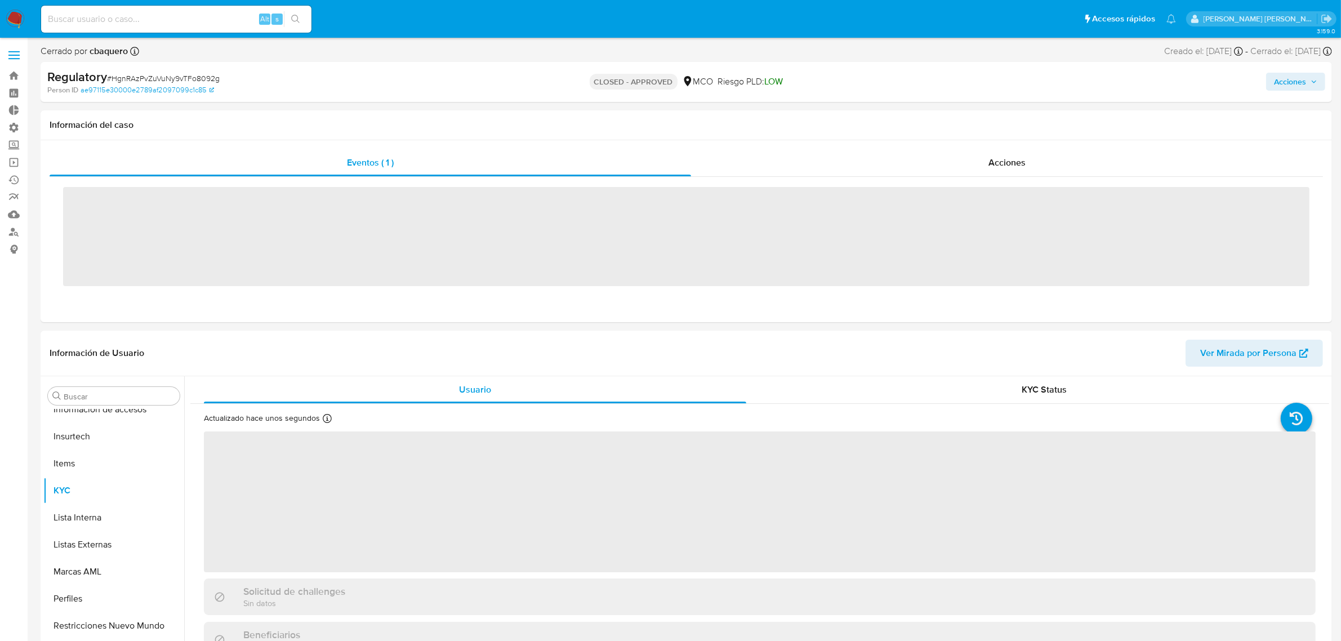
scroll to position [475, 0]
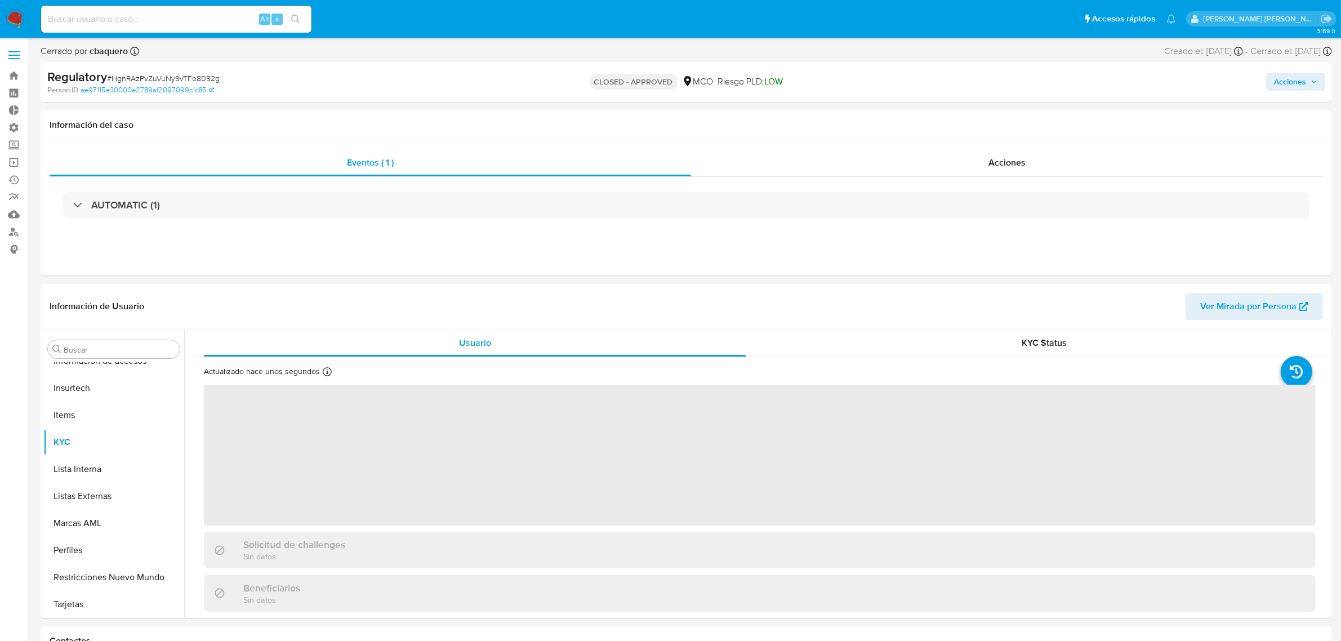
select select "10"
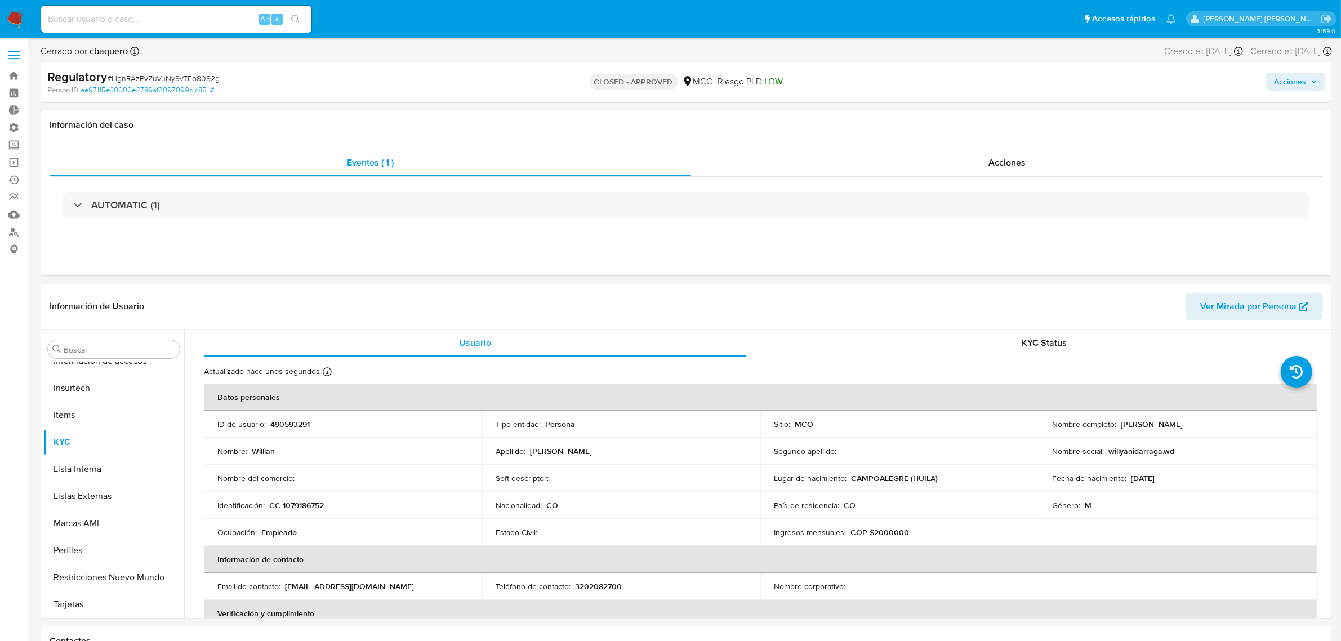
click at [17, 20] on img at bounding box center [15, 19] width 19 height 19
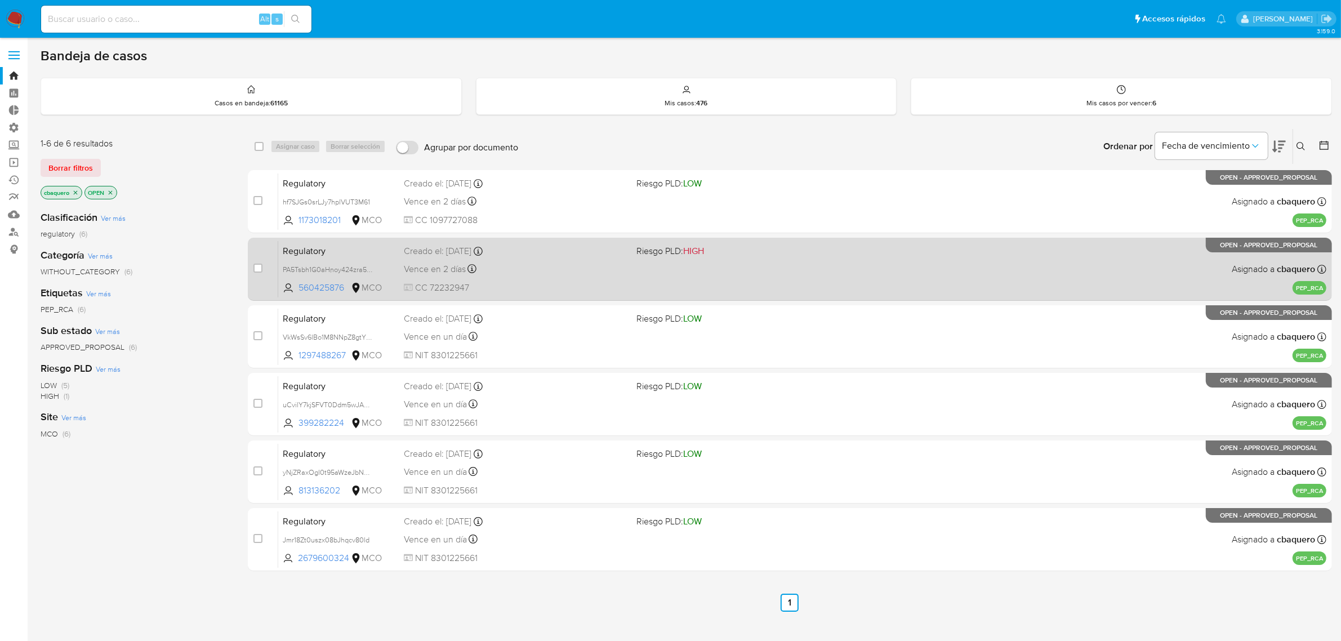
click at [530, 282] on span "CC 72232947" at bounding box center [516, 288] width 224 height 12
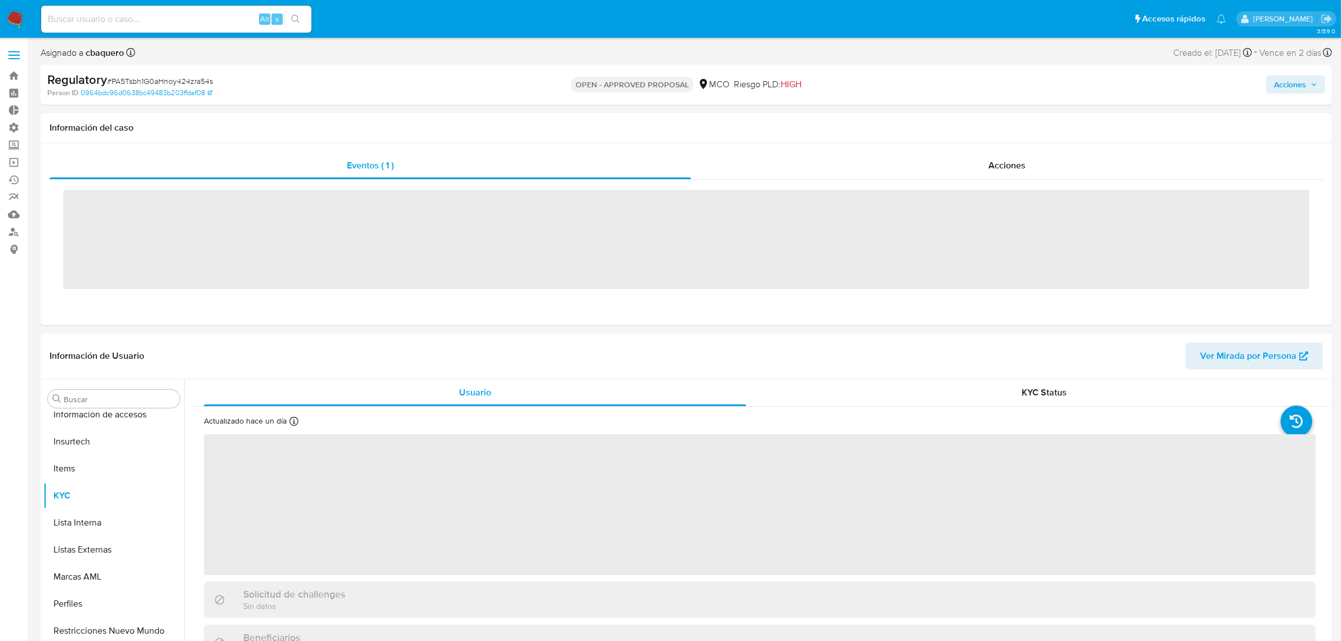
scroll to position [475, 0]
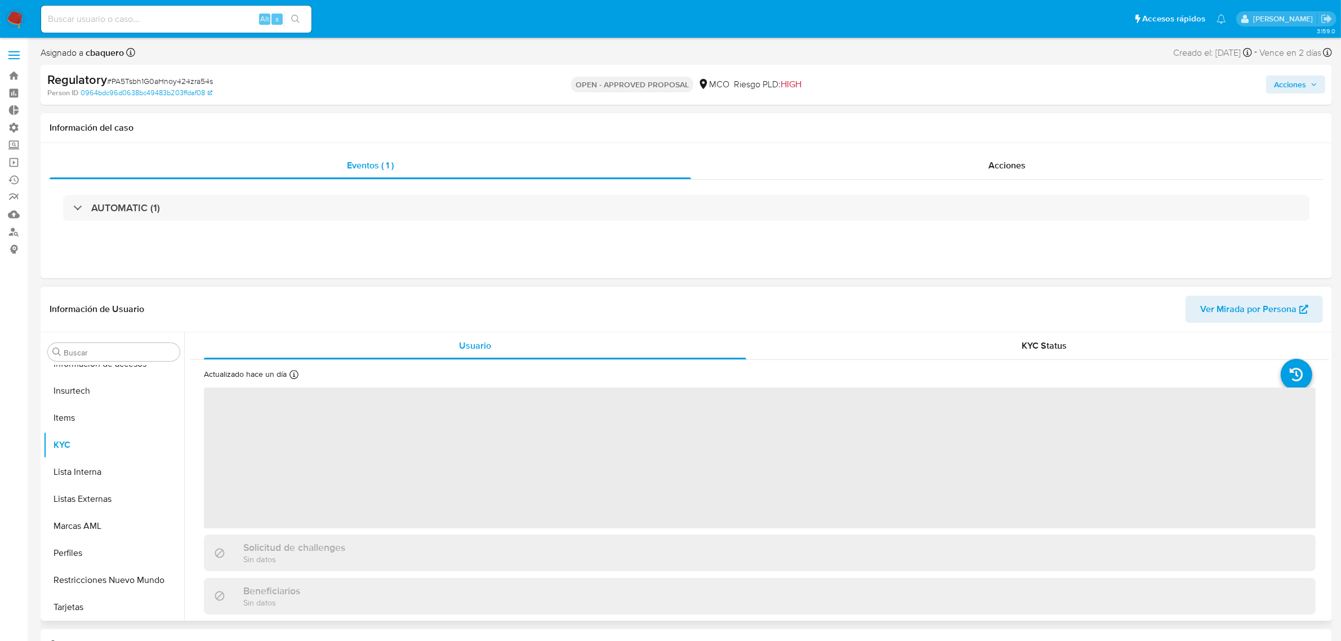
select select "10"
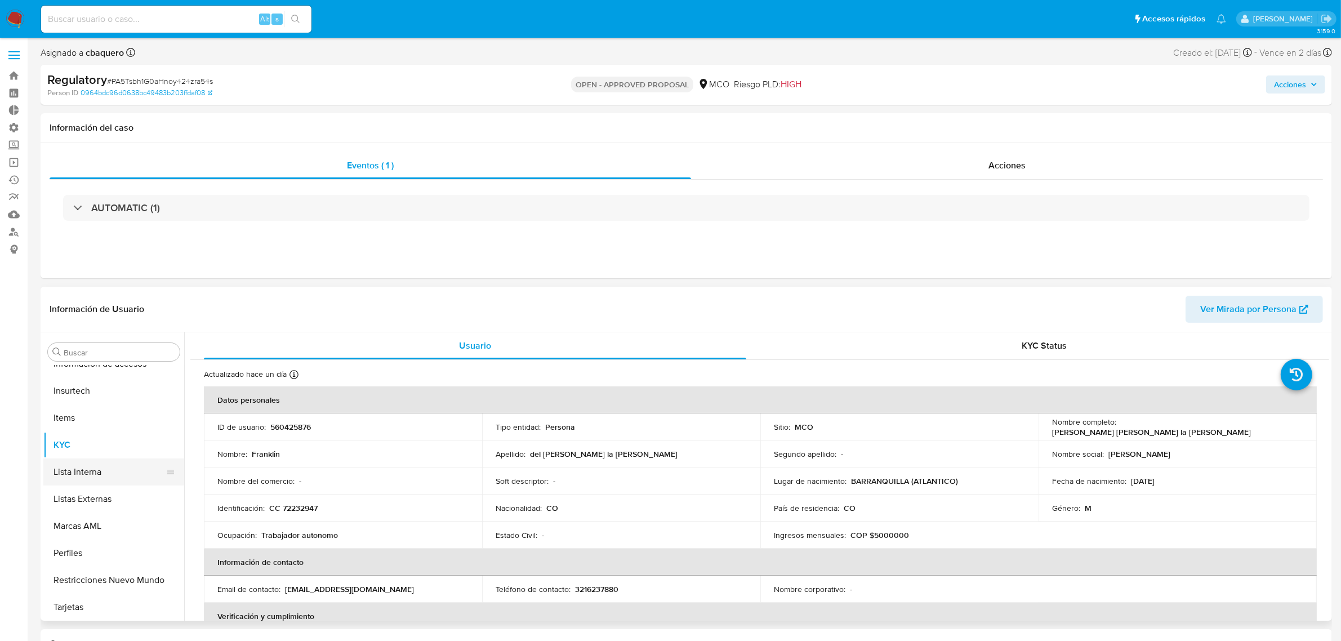
click at [91, 469] on button "Lista Interna" at bounding box center [109, 472] width 132 height 27
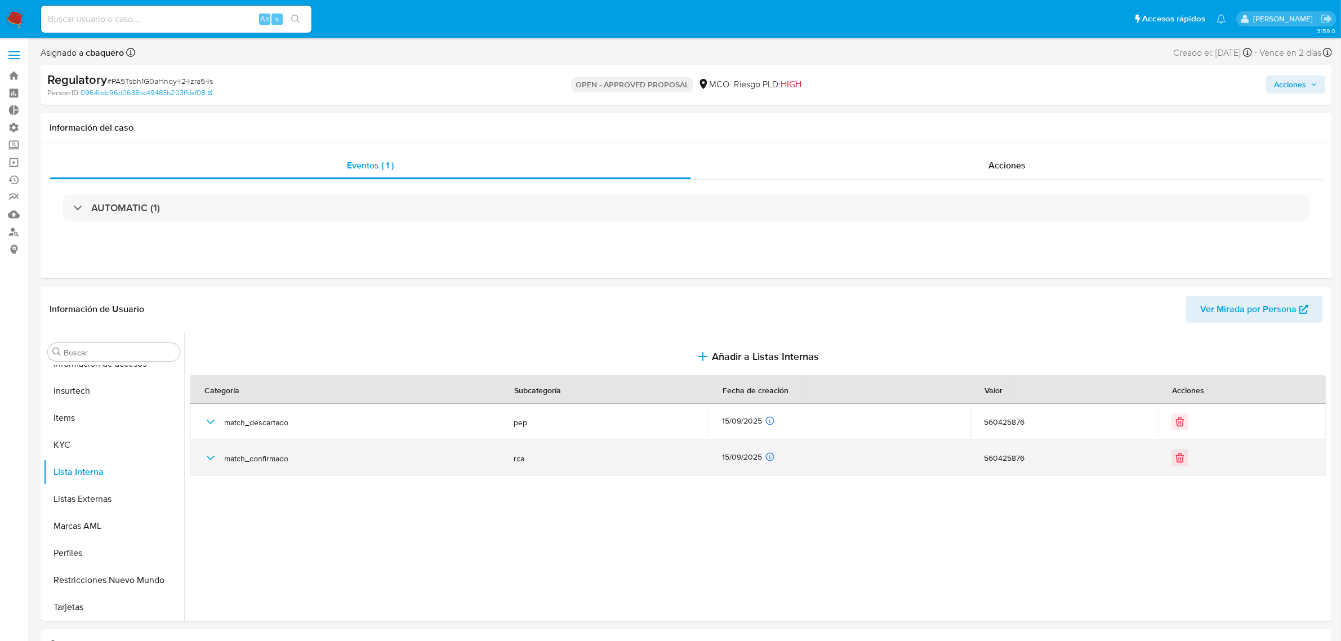
click at [213, 458] on icon "button" at bounding box center [211, 458] width 8 height 5
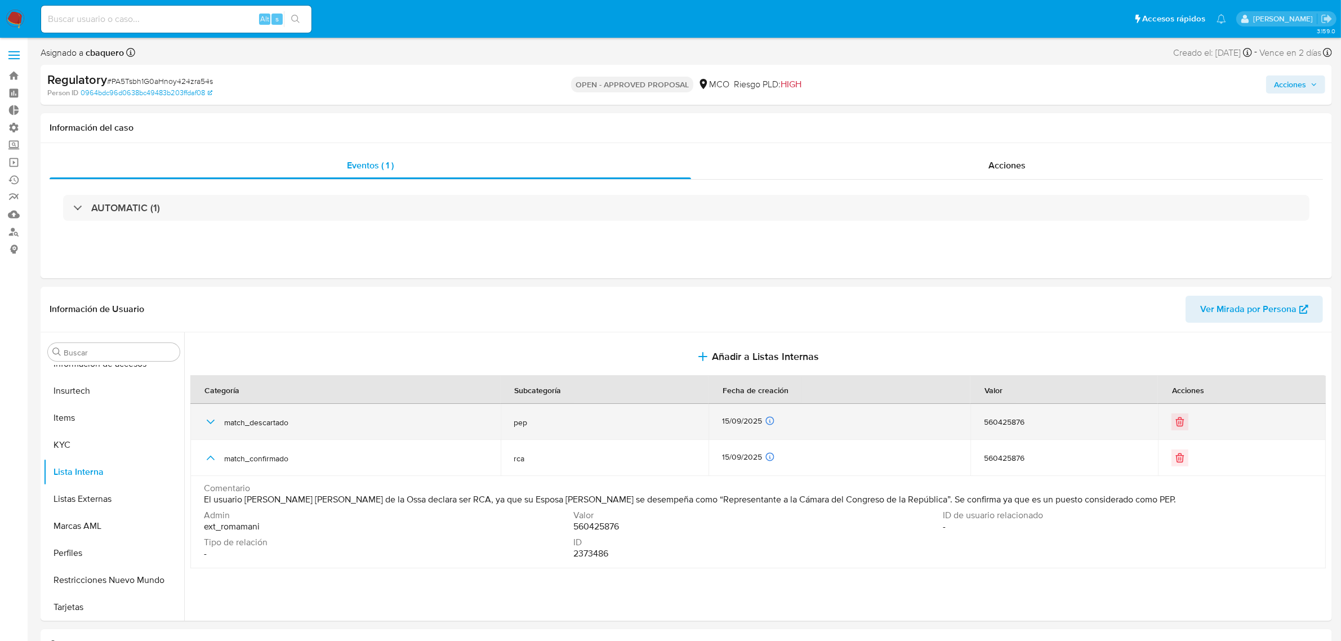
click at [211, 426] on icon "button" at bounding box center [211, 422] width 14 height 14
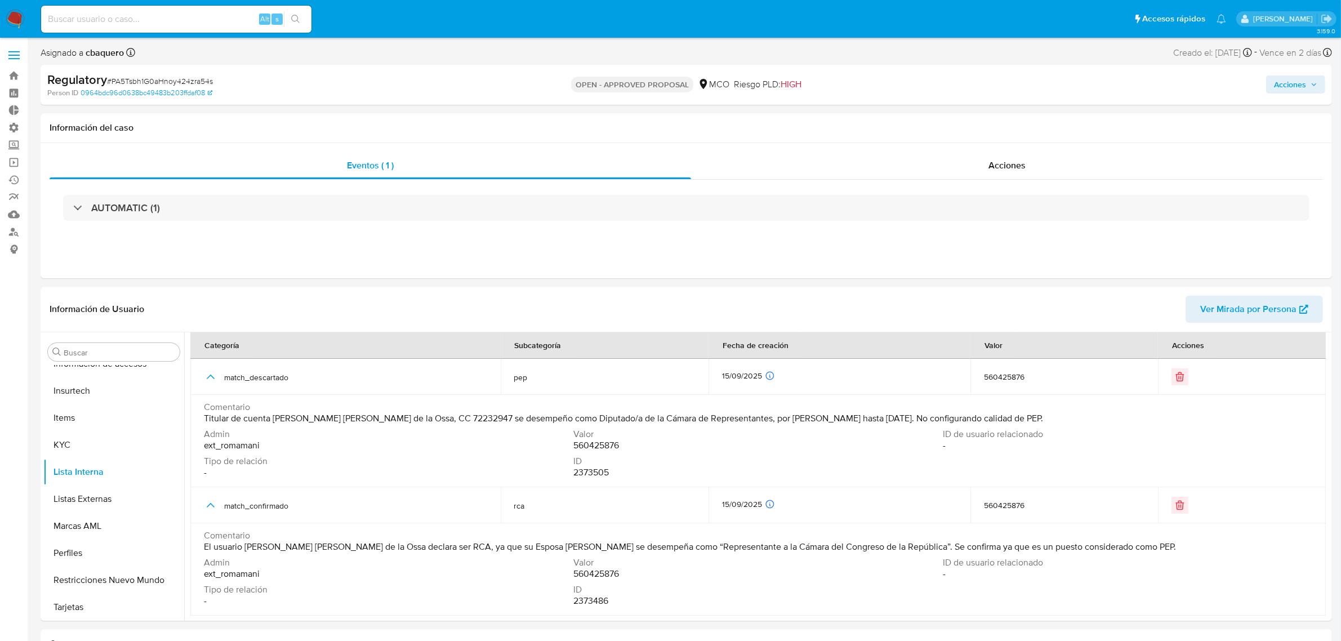
scroll to position [0, 0]
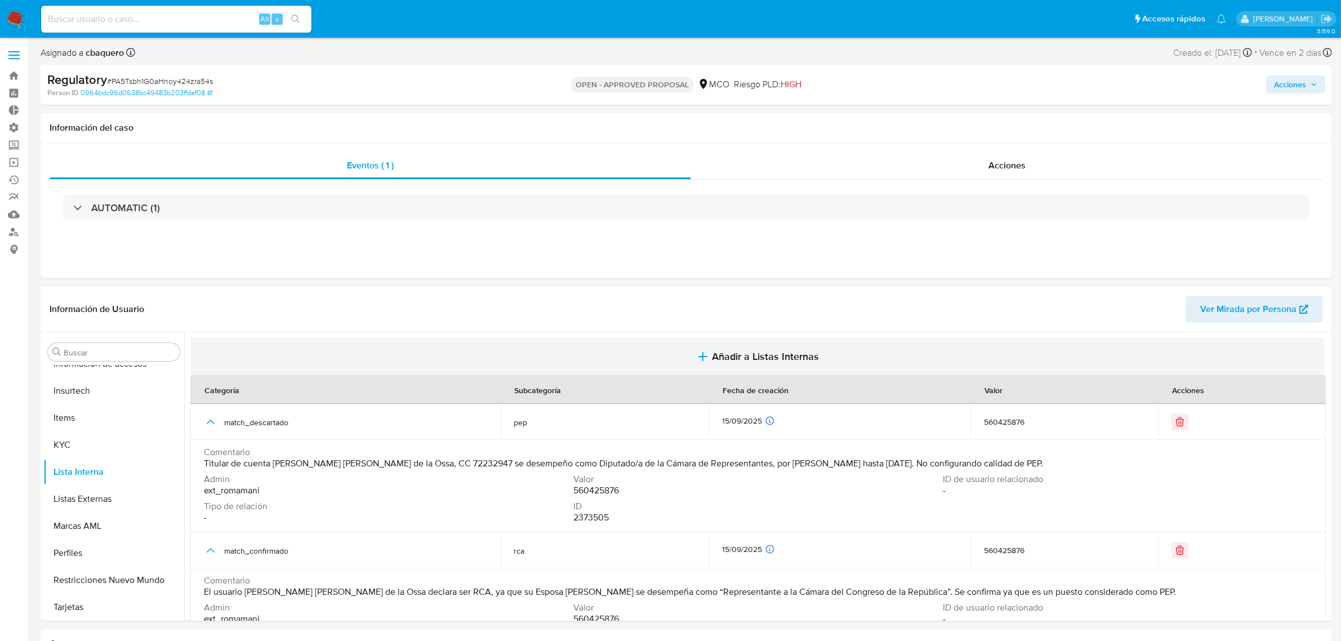
click at [718, 348] on button "Añadir a Listas Internas" at bounding box center [757, 357] width 1135 height 38
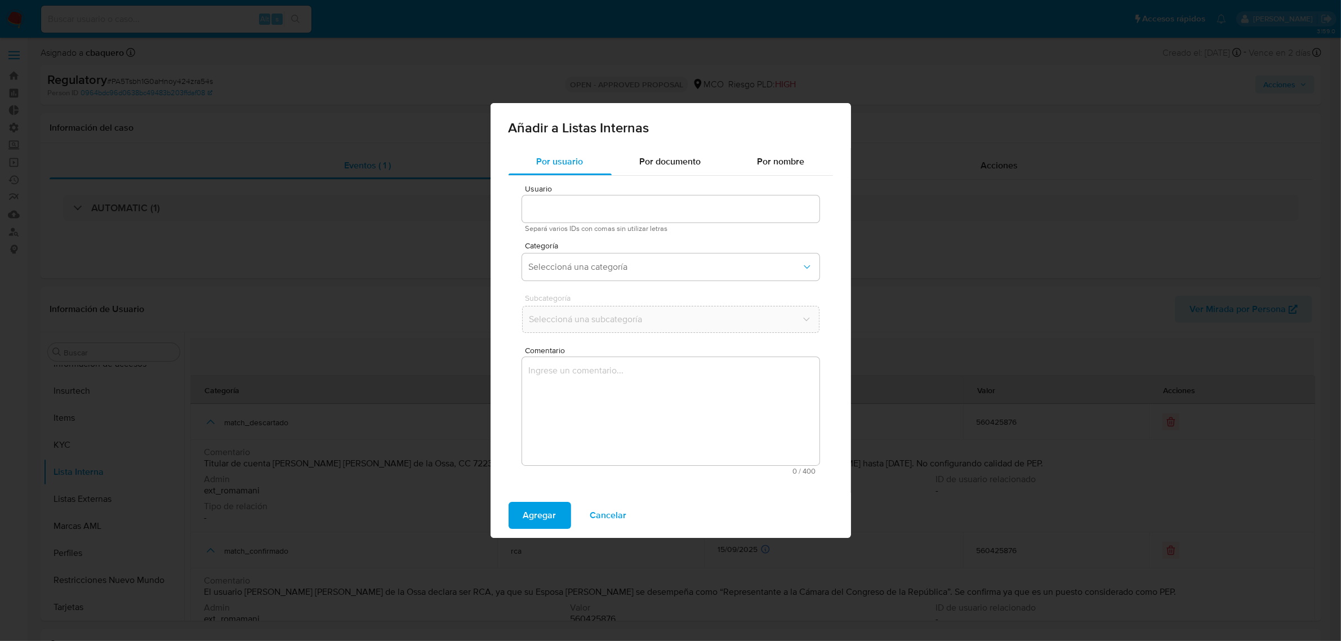
type input "560425876"
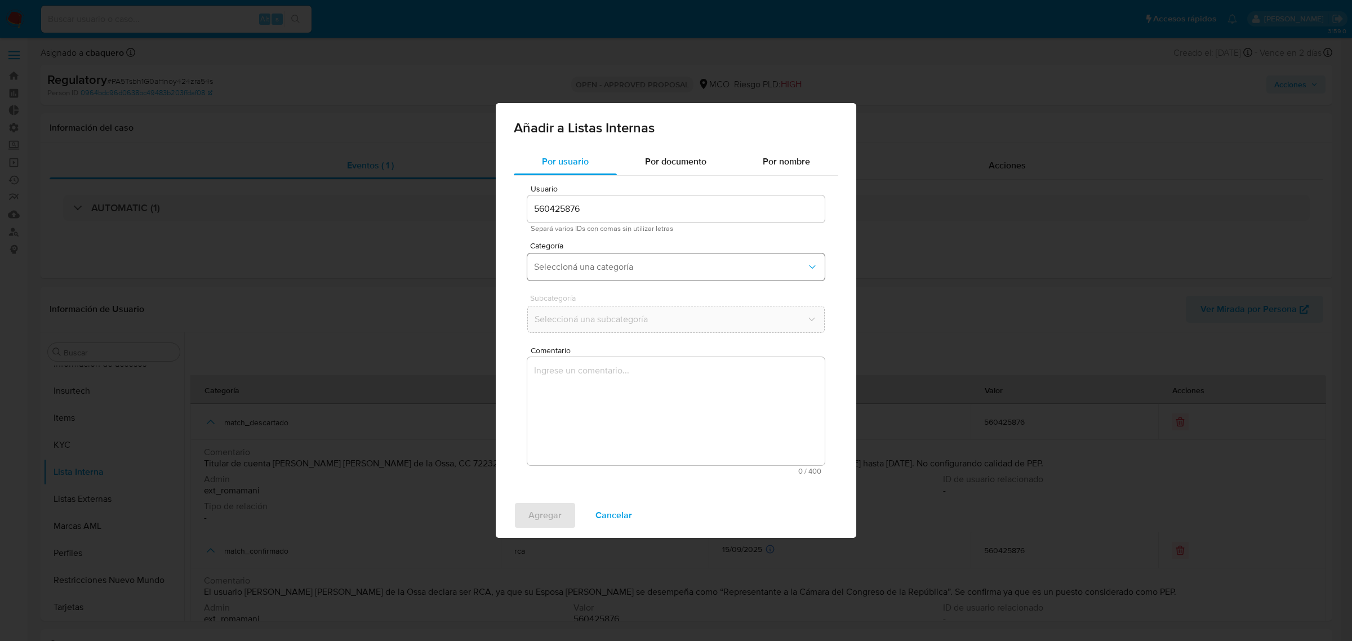
click at [572, 268] on span "Seleccioná una categoría" at bounding box center [670, 266] width 273 height 11
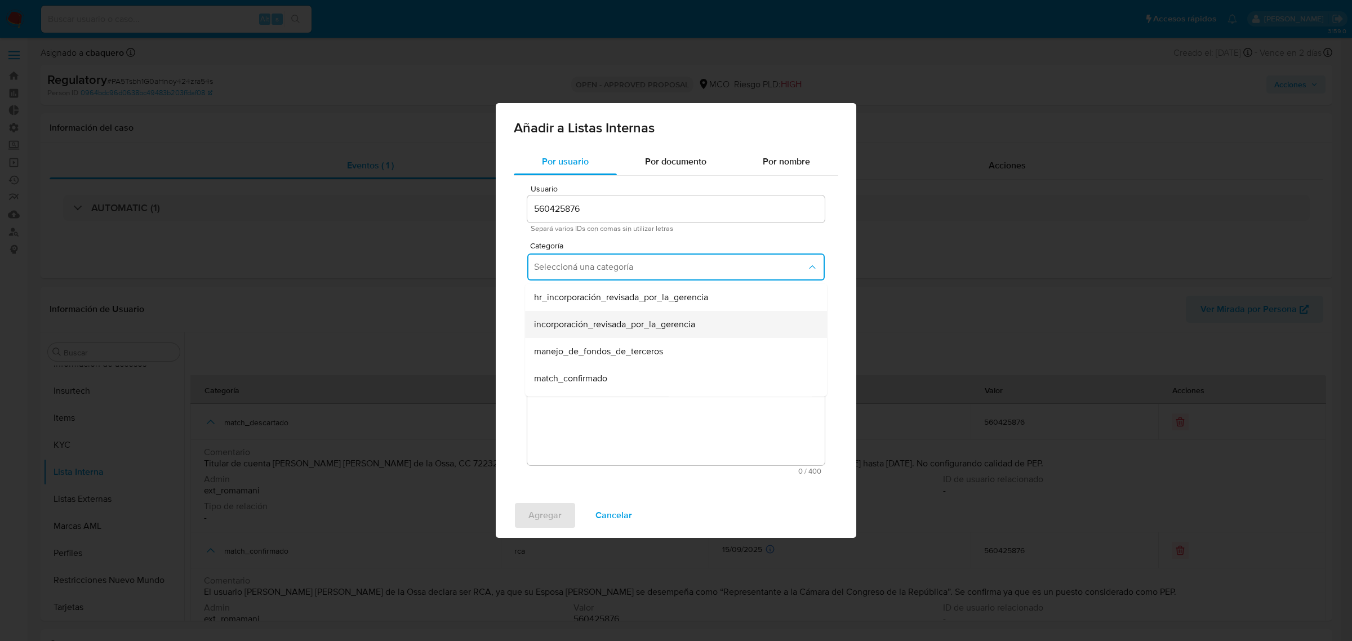
click at [592, 322] on span "incorporación_revisada_por_la_gerencia" at bounding box center [614, 324] width 161 height 11
click at [572, 319] on span "Seleccioná una subcategoría" at bounding box center [670, 319] width 273 height 11
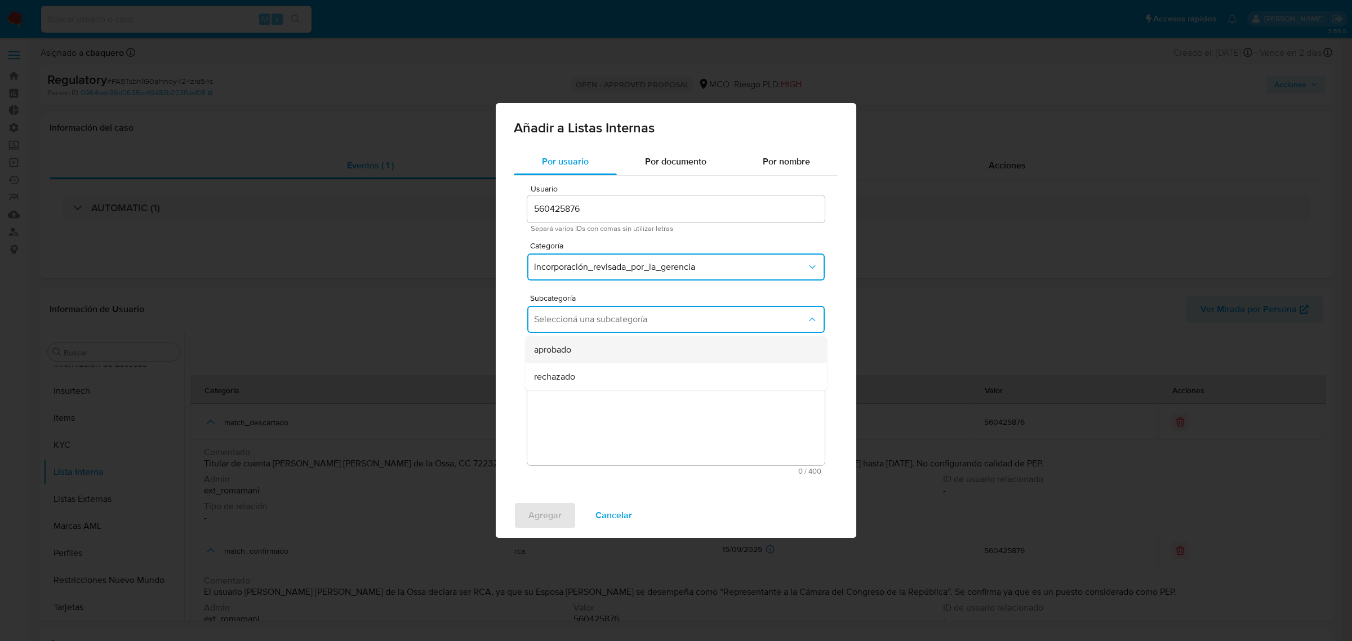
click at [562, 353] on span "aprobado" at bounding box center [552, 349] width 37 height 11
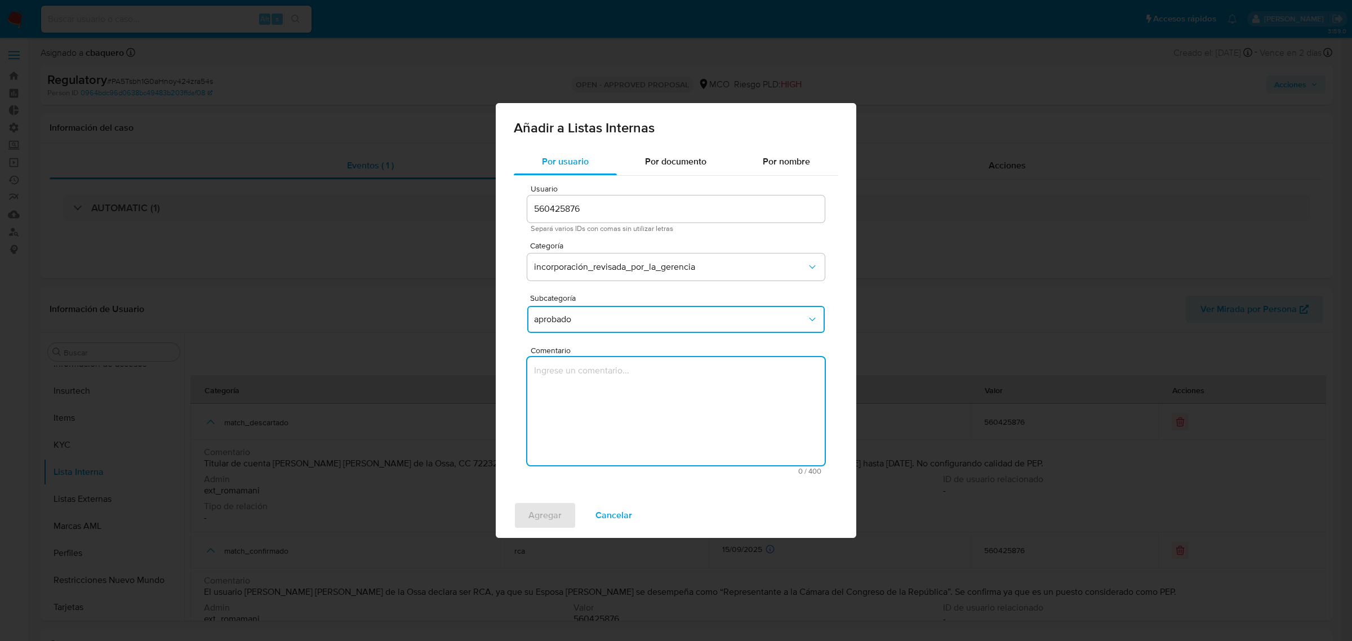
click at [589, 403] on textarea "Comentario" at bounding box center [675, 411] width 297 height 108
click at [645, 366] on textarea "Se aprueba vinculación de PEP al no encontrar evidencia de noticias negativas" at bounding box center [675, 411] width 297 height 108
click at [705, 368] on textarea "Se aprueba vinculación de RCA al no encontrar evidencia de noticias negativas" at bounding box center [675, 411] width 297 height 108
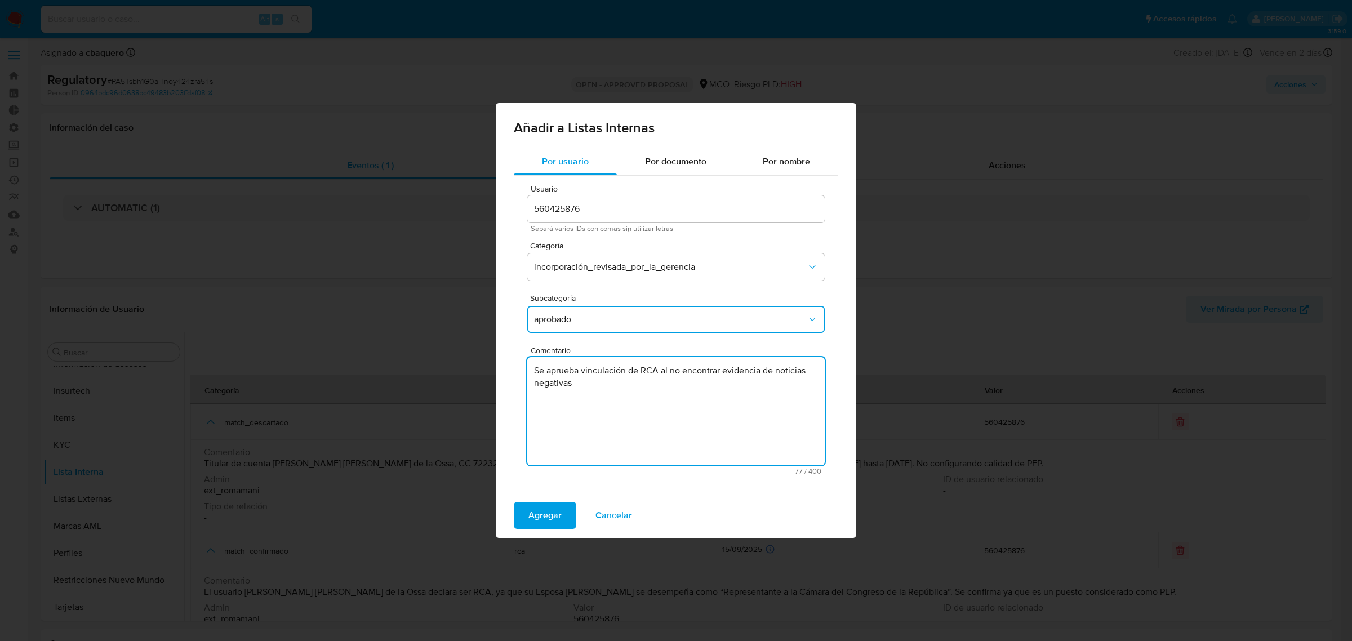
click at [705, 368] on textarea "Se aprueba vinculación de RCA al no encontrar evidencia de noticias negativas" at bounding box center [675, 411] width 297 height 108
type textarea "Se aprueba vinculación de RCA al no encontrar evidencia de noticias negativas"
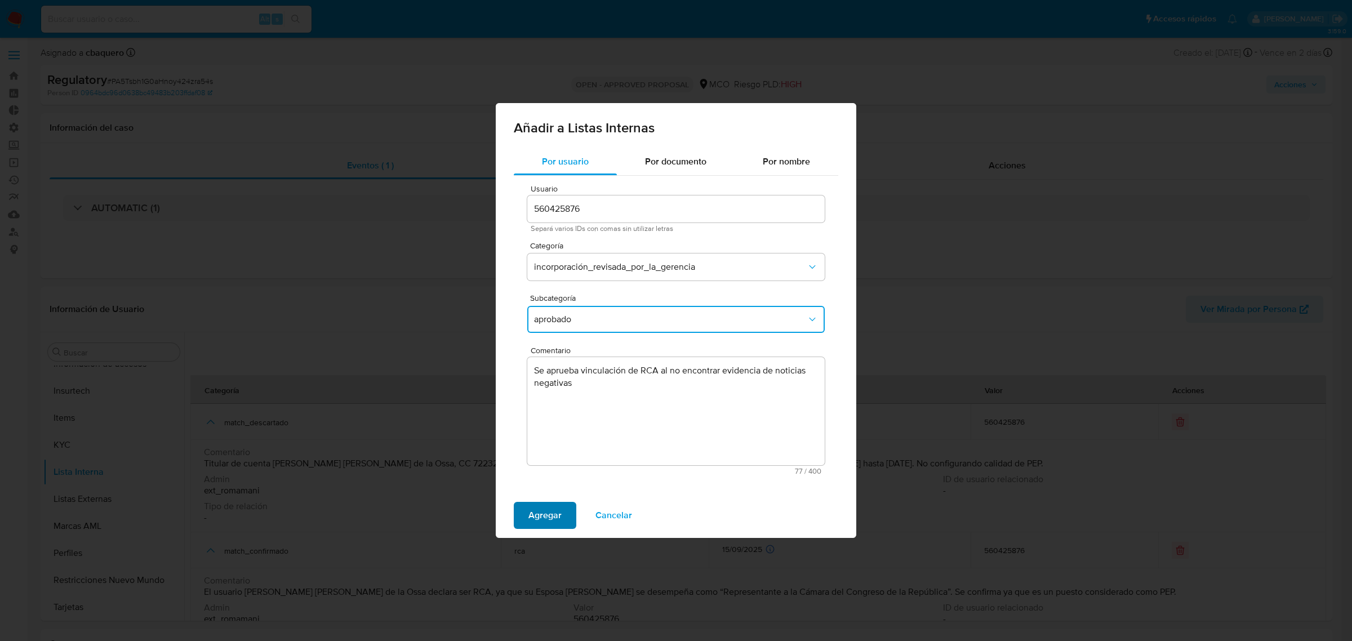
click at [528, 514] on span "Agregar" at bounding box center [544, 515] width 33 height 25
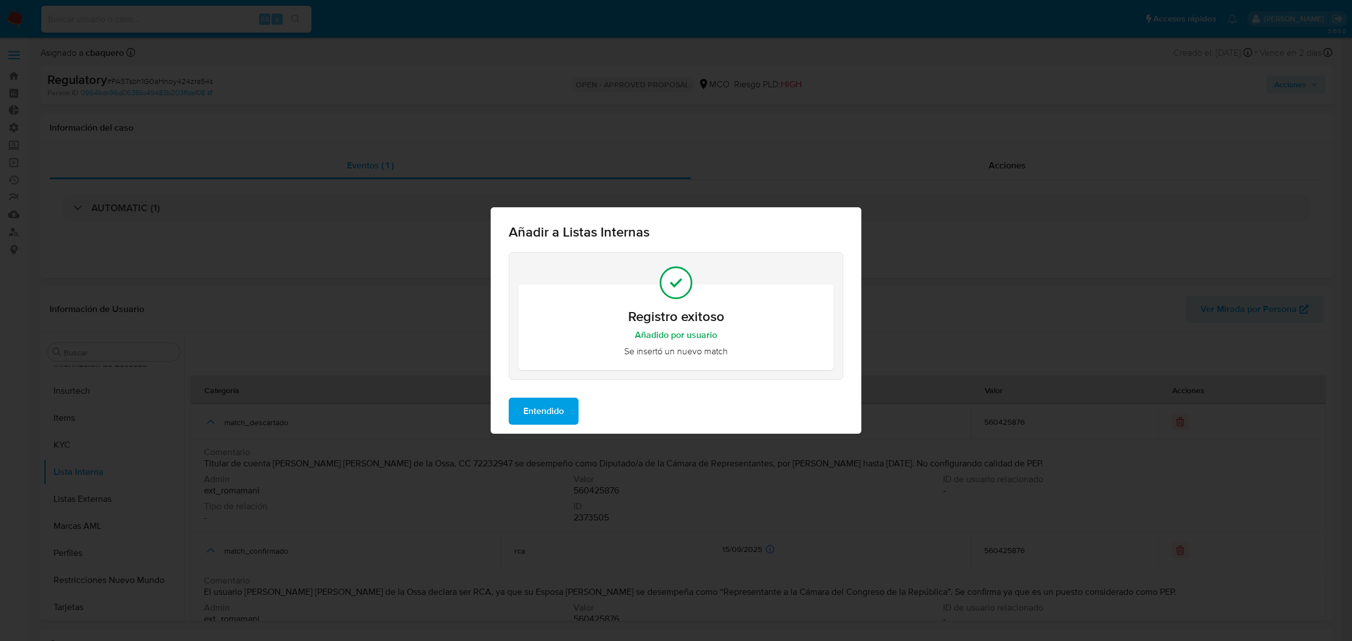
click at [558, 407] on span "Entendido" at bounding box center [543, 411] width 41 height 25
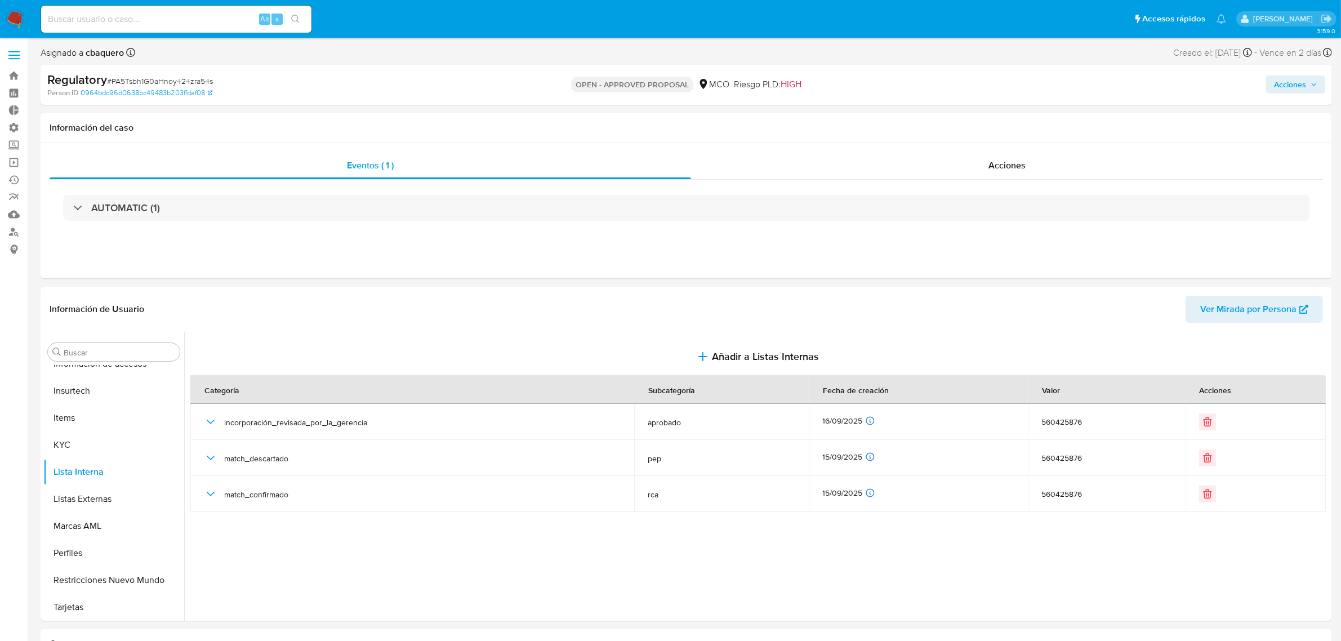
click at [1278, 81] on span "Acciones" at bounding box center [1290, 84] width 32 height 18
click at [990, 114] on span "Resolución del caso" at bounding box center [976, 120] width 81 height 13
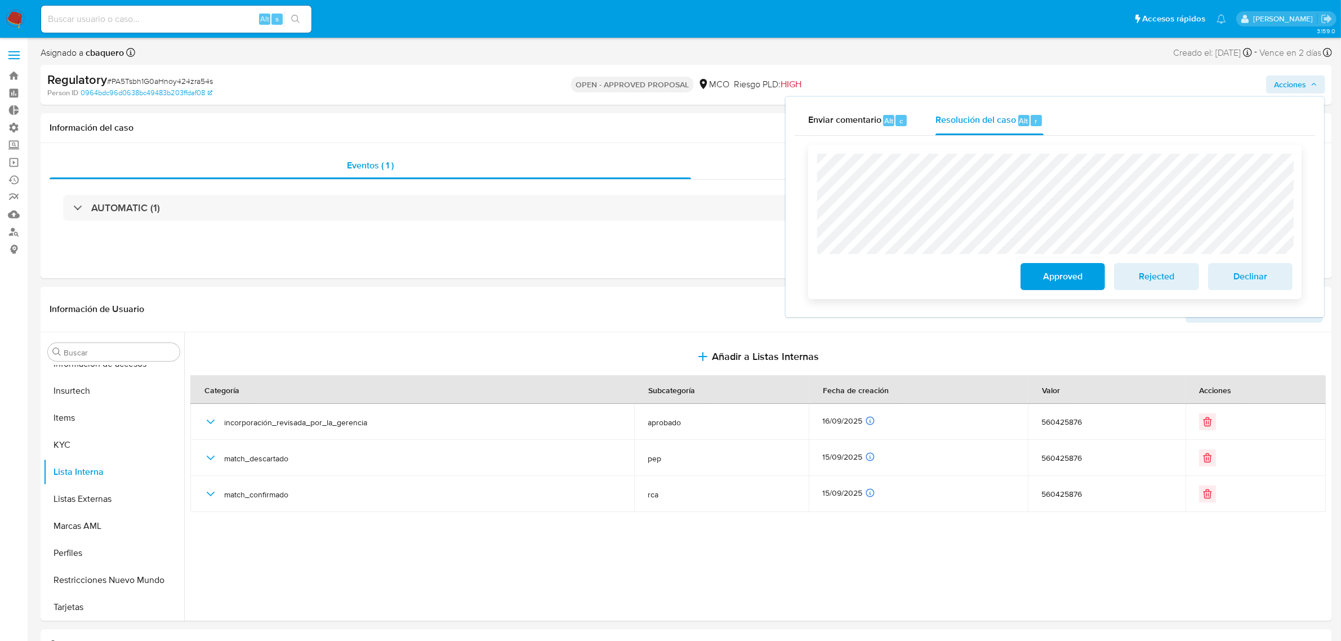
click at [1047, 274] on span "Approved" at bounding box center [1063, 276] width 55 height 25
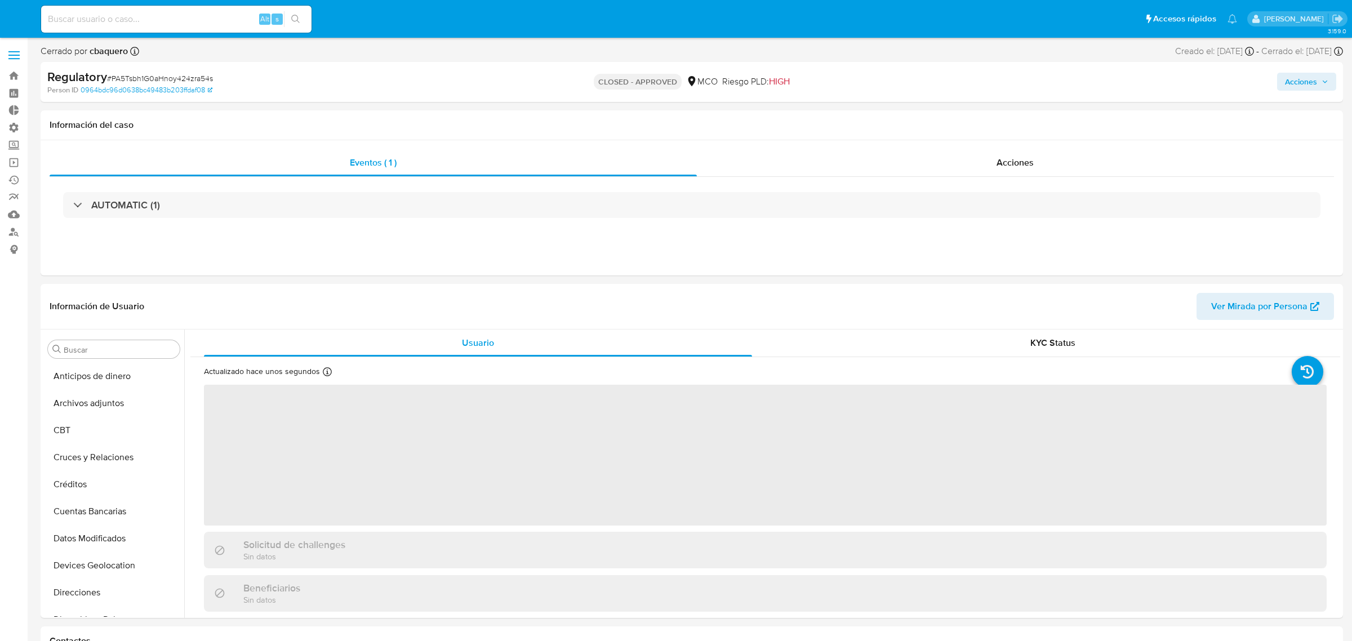
select select "10"
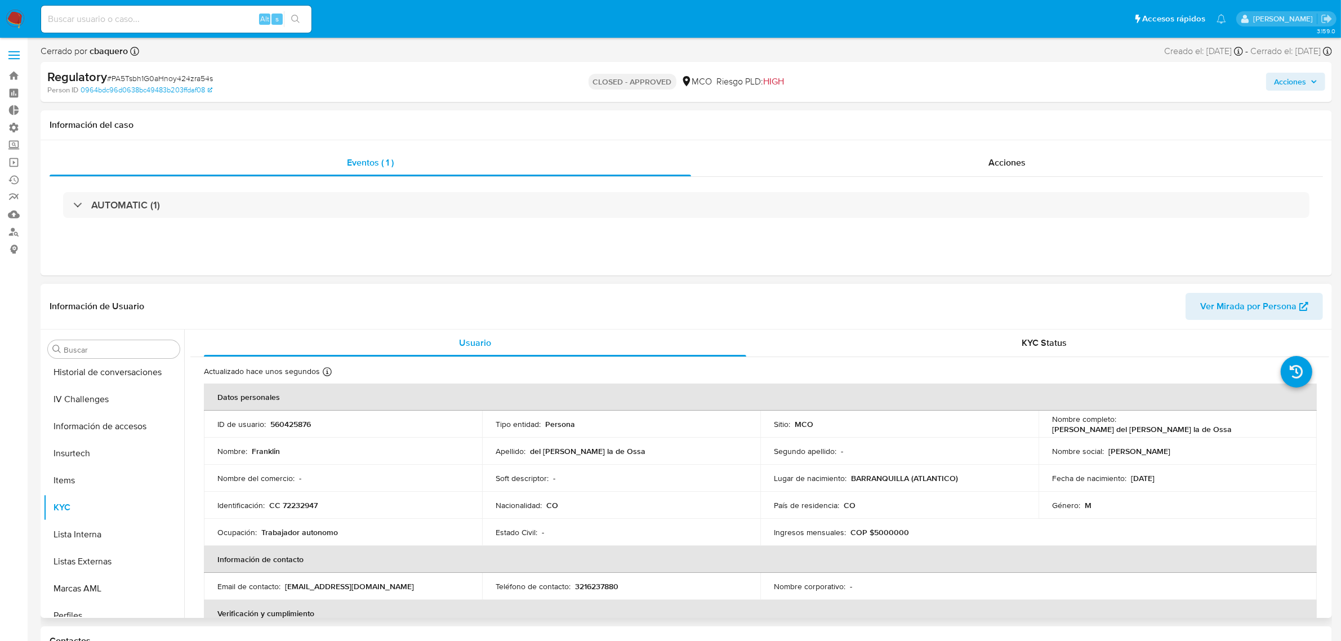
scroll to position [475, 0]
click at [1294, 83] on span "Acciones" at bounding box center [1290, 82] width 32 height 18
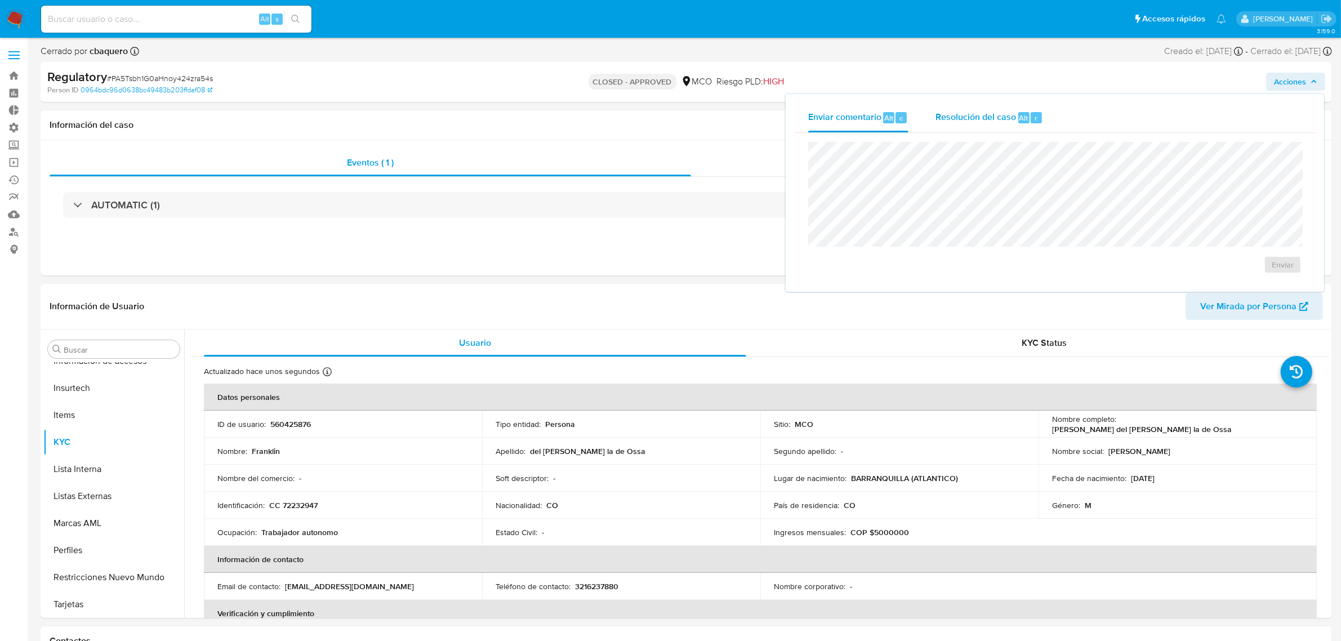
click at [979, 123] on span "Resolución del caso" at bounding box center [976, 117] width 81 height 13
click at [20, 26] on img at bounding box center [15, 19] width 19 height 19
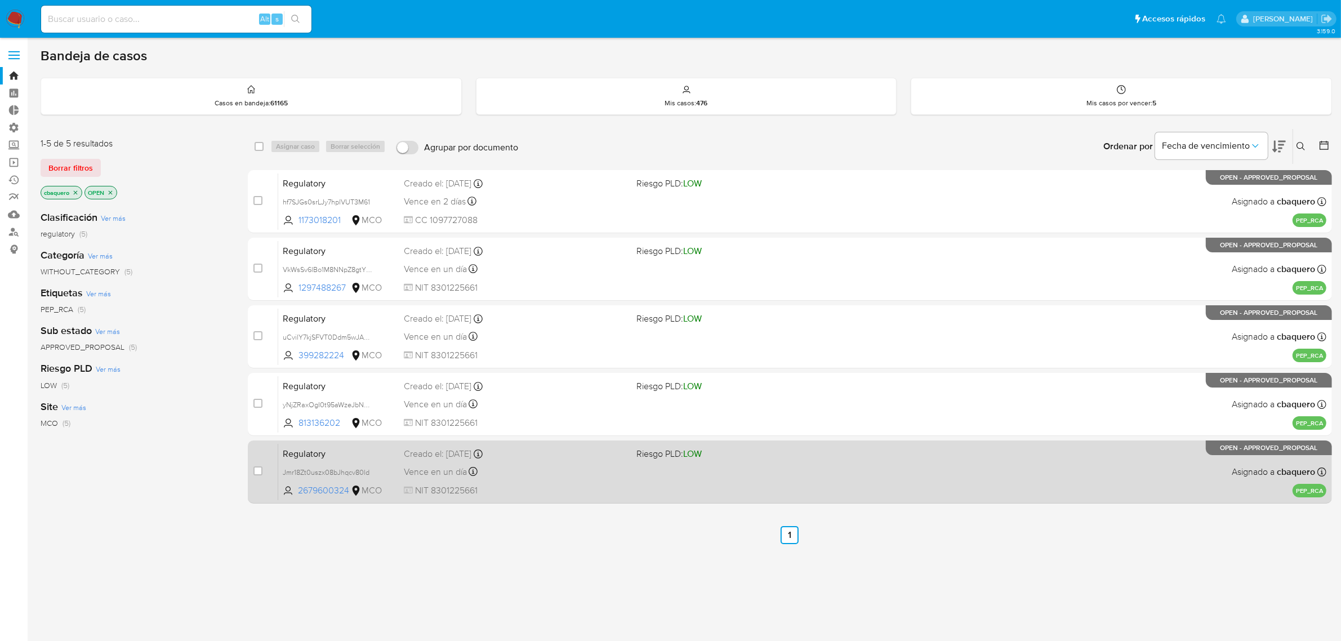
click at [567, 480] on div "Regulatory Jmr18Zt0uszx08bJhqcv80ld 2679600324 MCO Riesgo PLD: LOW Creado el: 1…" at bounding box center [802, 471] width 1049 height 57
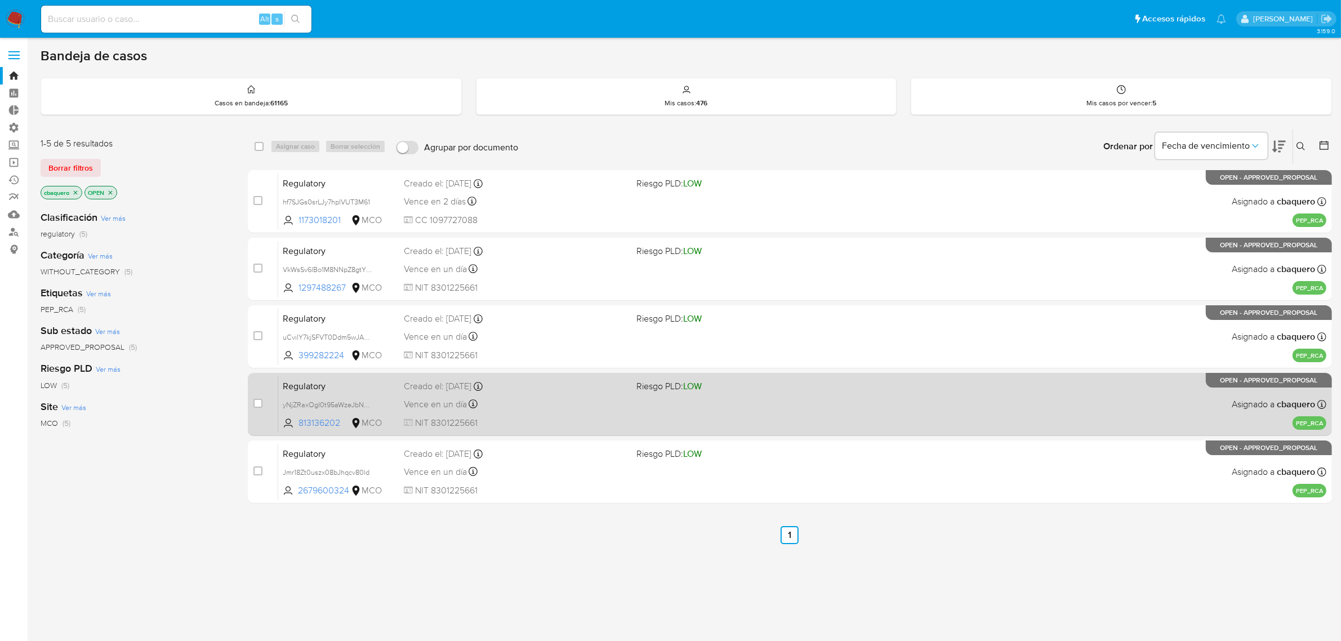
click at [580, 403] on div "Vence en un día Vence el 17/09/2025 11:52:46" at bounding box center [516, 404] width 224 height 15
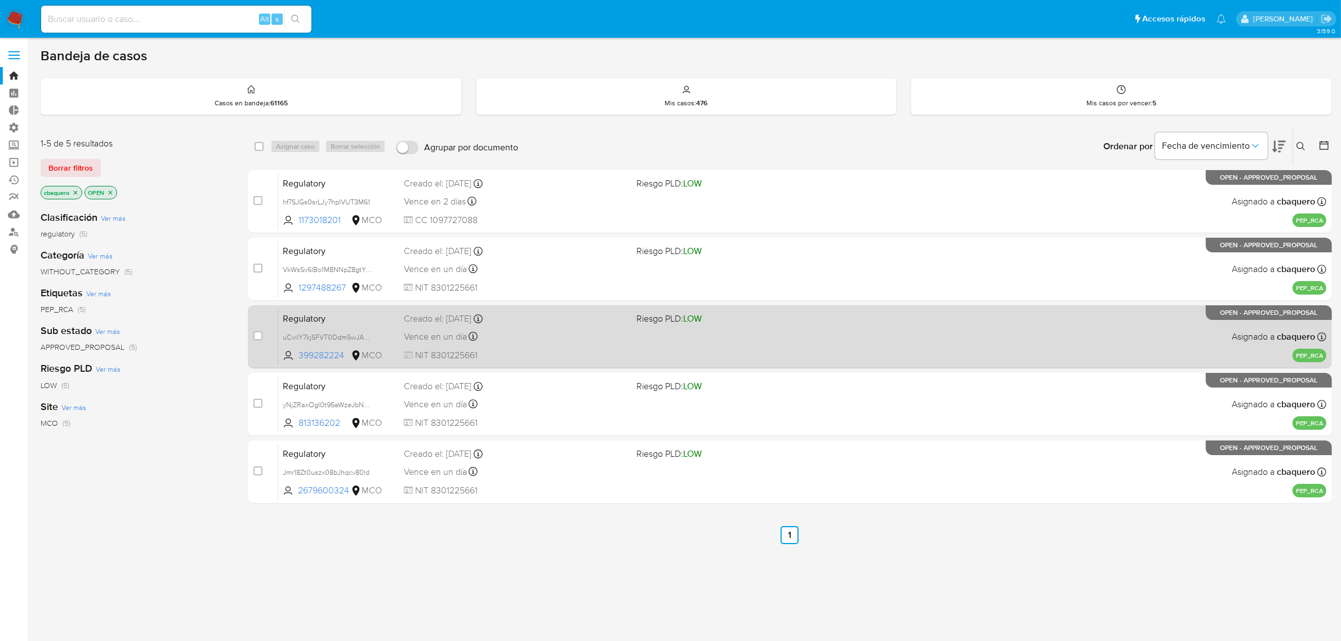
click at [555, 331] on div "Vence en un día Vence el 17/09/2025 11:52:53" at bounding box center [516, 336] width 224 height 15
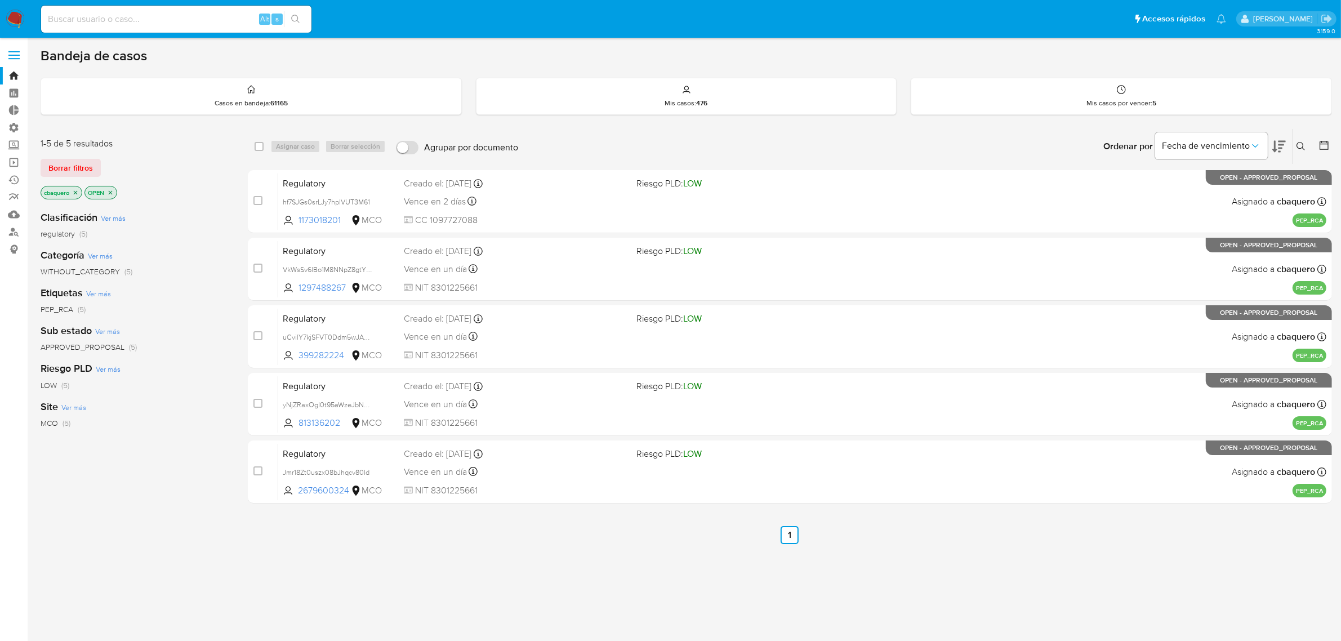
drag, startPoint x: 369, startPoint y: 266, endPoint x: 127, endPoint y: 371, distance: 263.2
click at [369, 266] on span "VkWsSv6lBo1M8NNpZ8gtYRIZ" at bounding box center [330, 269] width 94 height 12
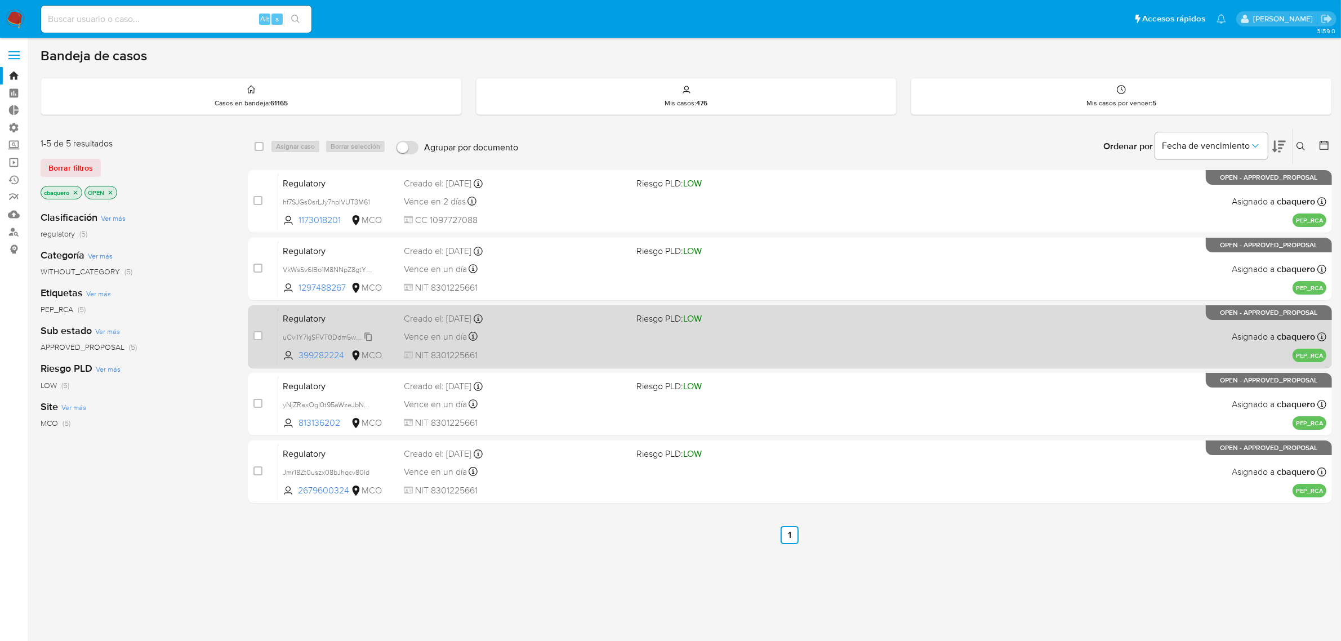
click at [370, 336] on span "uCvilY7kjSFVT0Ddm5wJA5hp" at bounding box center [329, 336] width 93 height 12
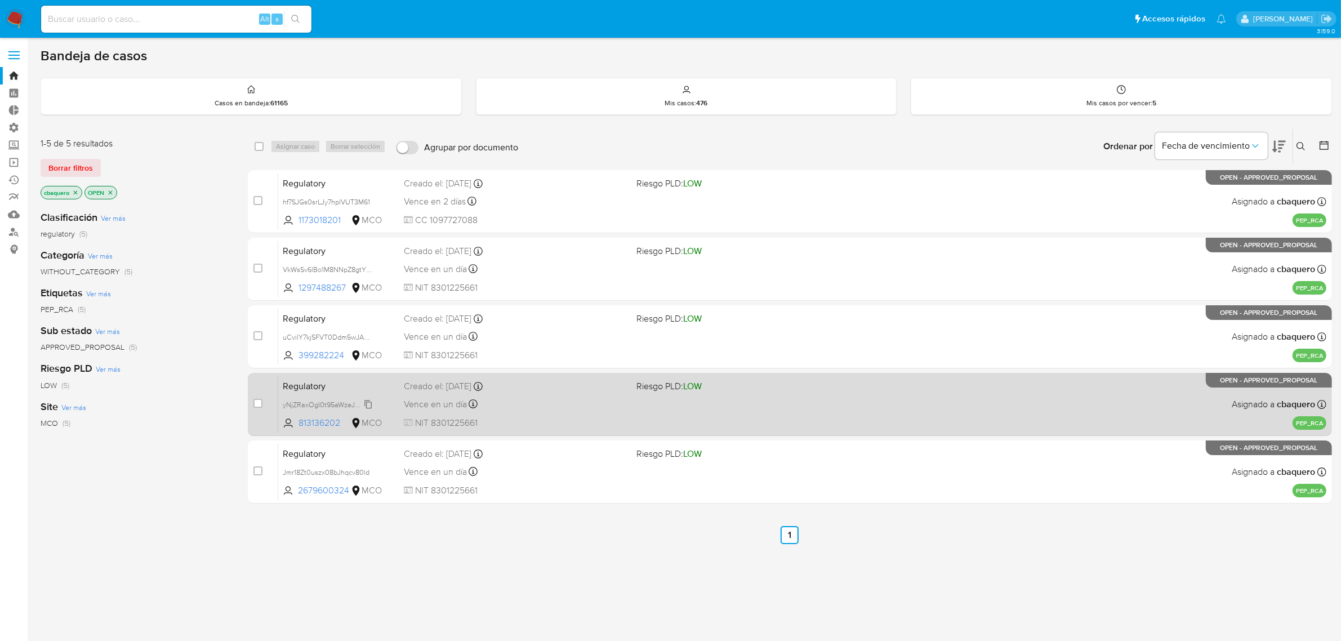
click at [370, 401] on span "yNjZRaxOgI0t95aWzeJbNHun" at bounding box center [330, 404] width 94 height 12
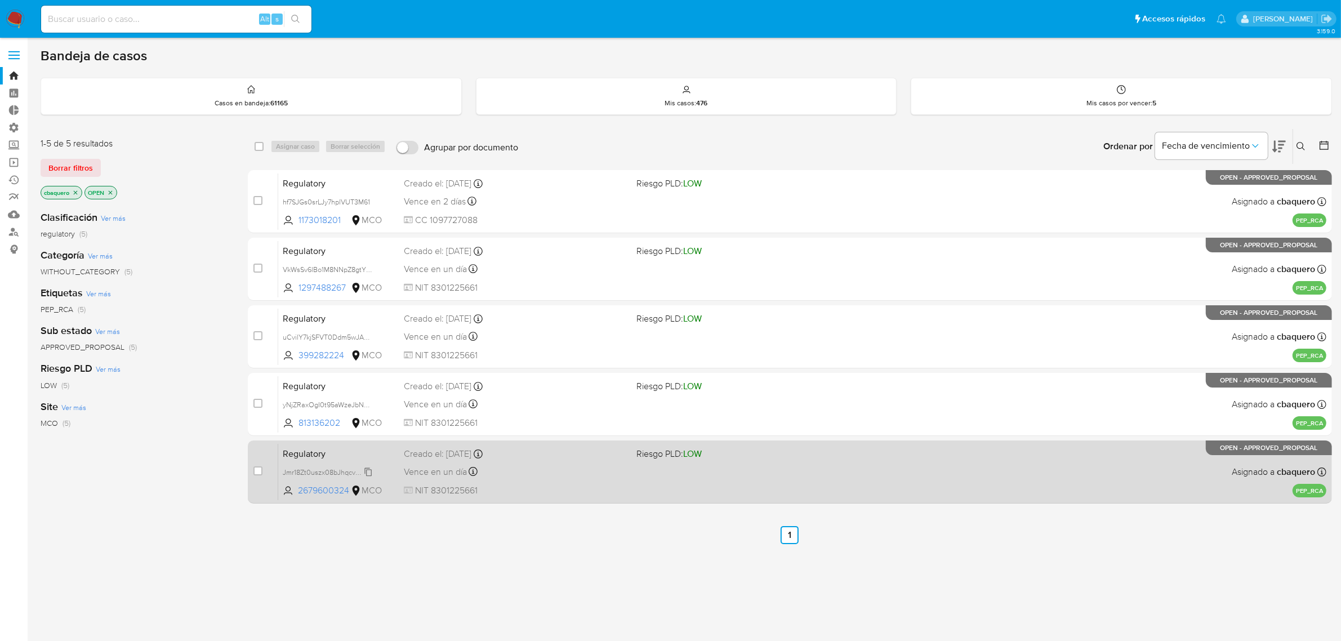
click at [364, 468] on span "Jmr18Zt0uszx08bJhqcv80ld" at bounding box center [326, 471] width 87 height 12
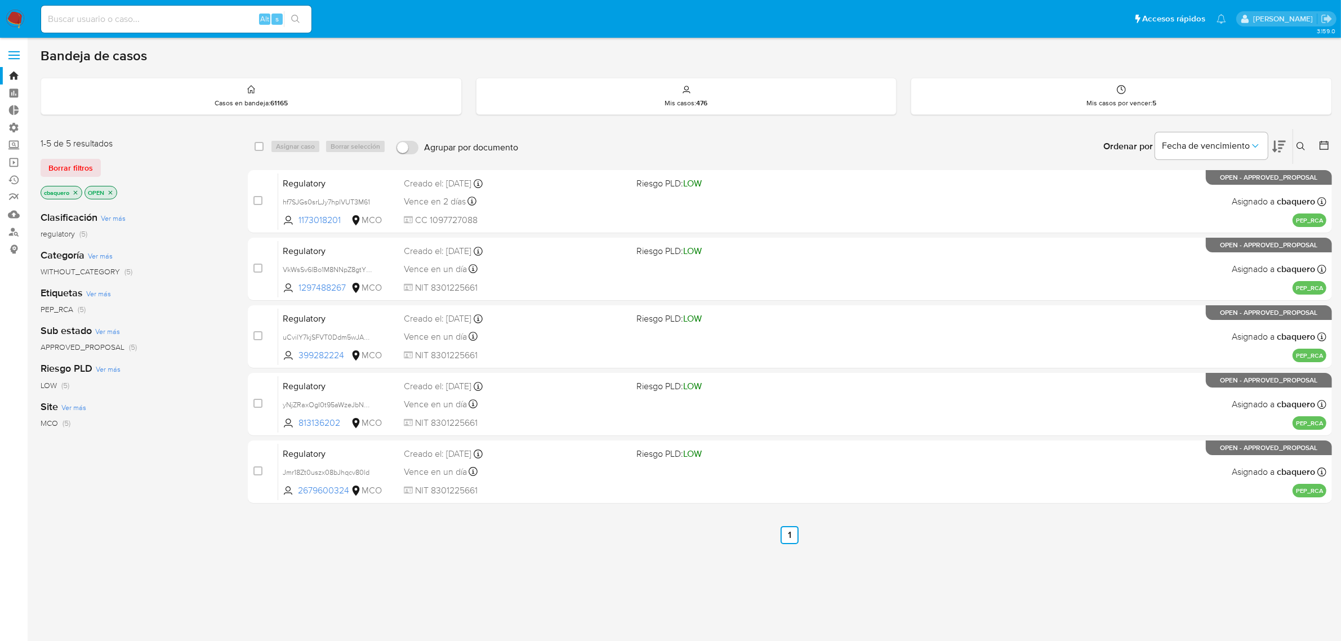
click at [10, 52] on span at bounding box center [13, 52] width 11 height 2
click at [0, 0] on input "checkbox" at bounding box center [0, 0] width 0 height 0
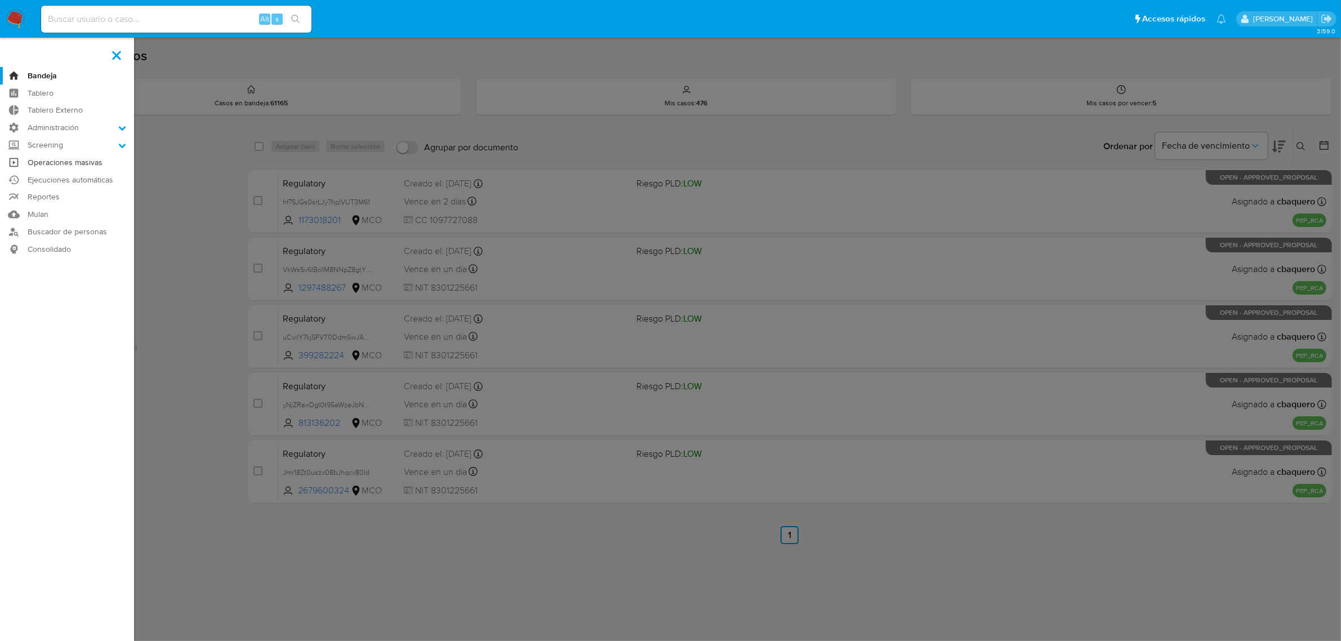
click at [46, 161] on link "Operaciones masivas" at bounding box center [67, 162] width 134 height 17
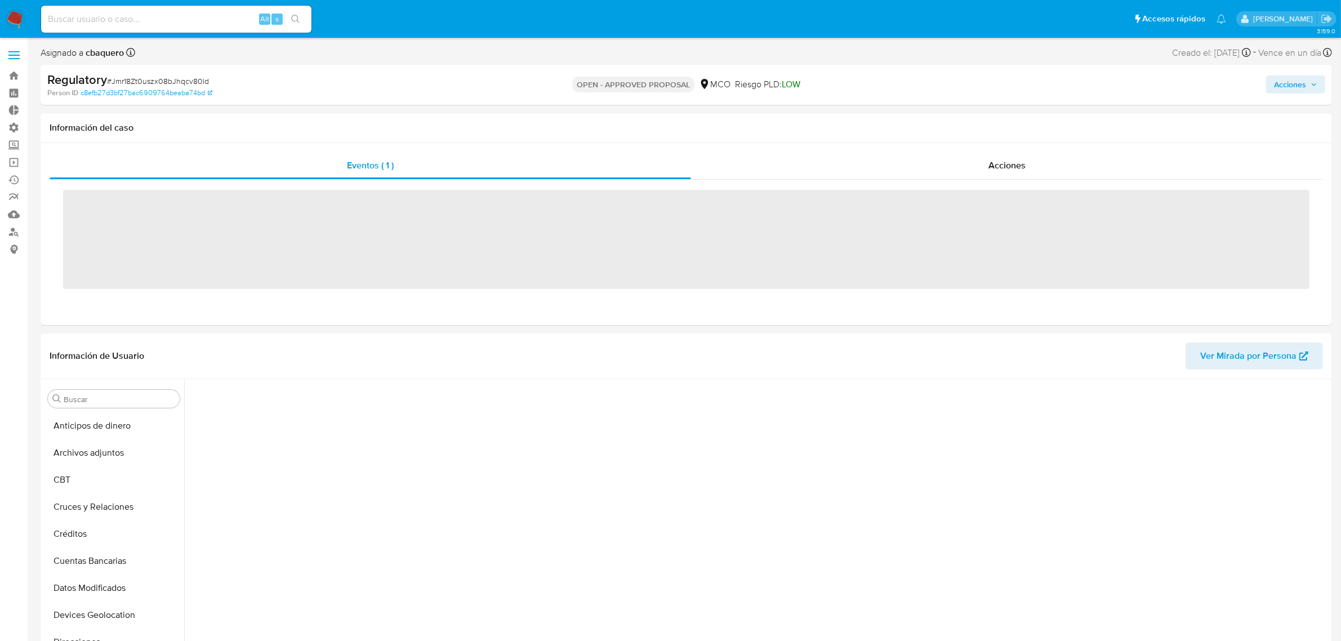
scroll to position [475, 0]
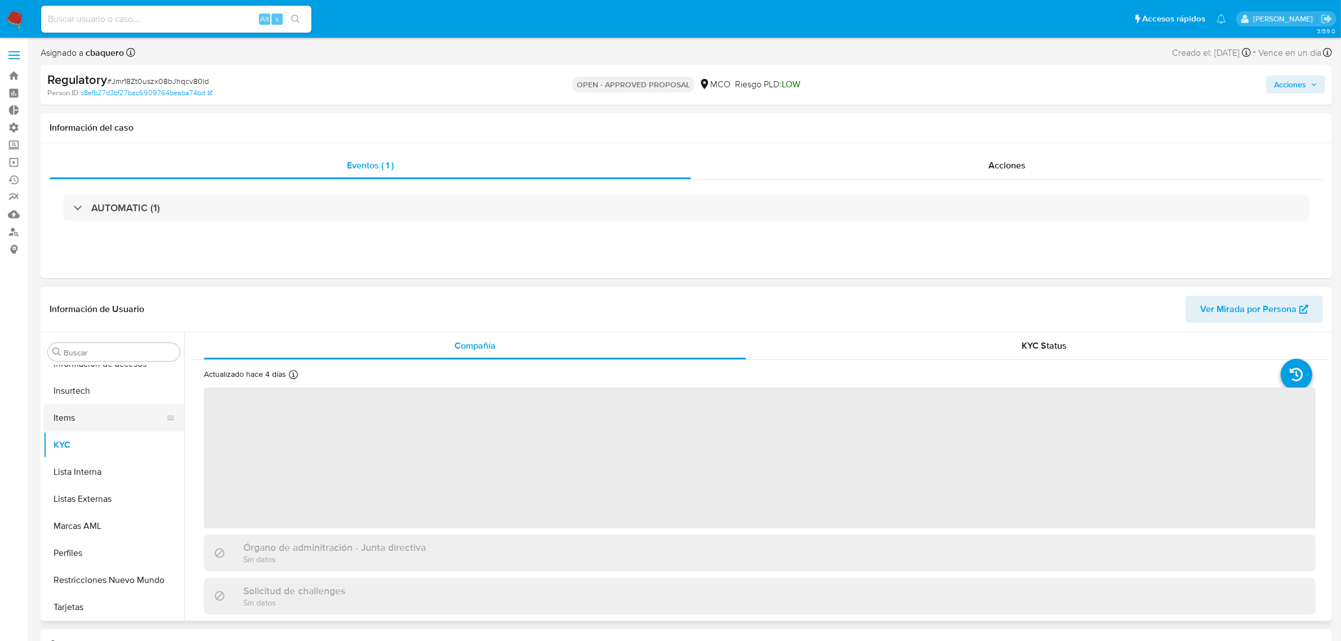
select select "10"
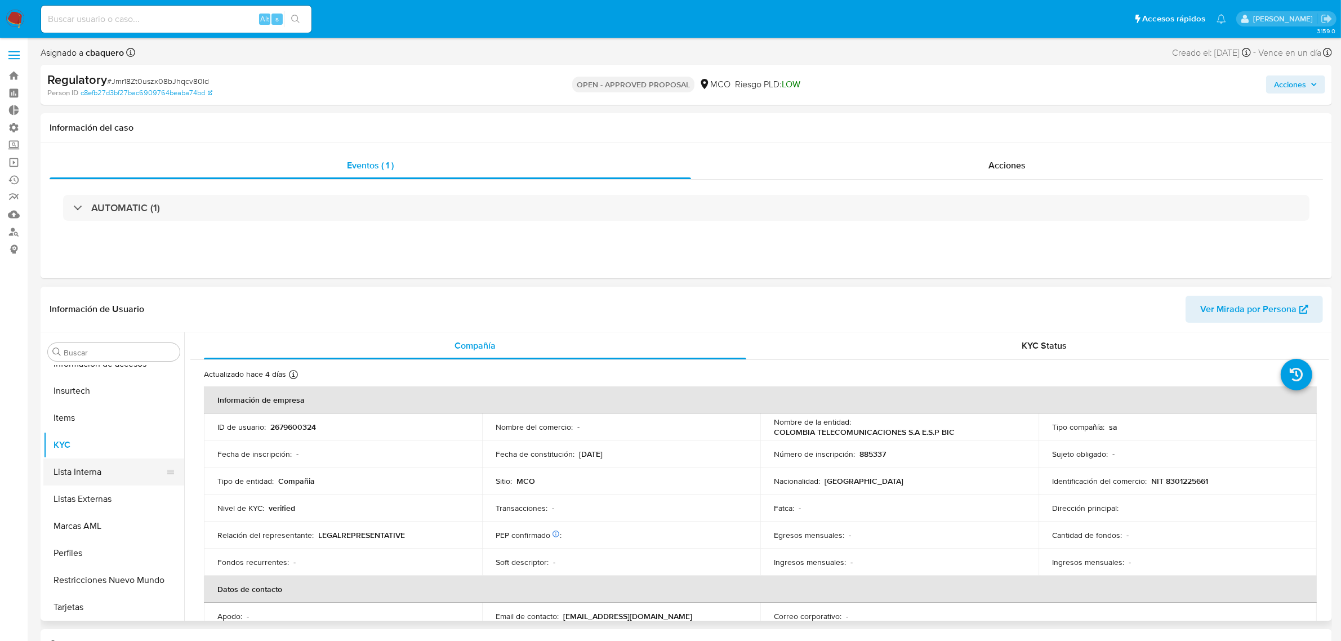
click at [88, 470] on button "Lista Interna" at bounding box center [109, 472] width 132 height 27
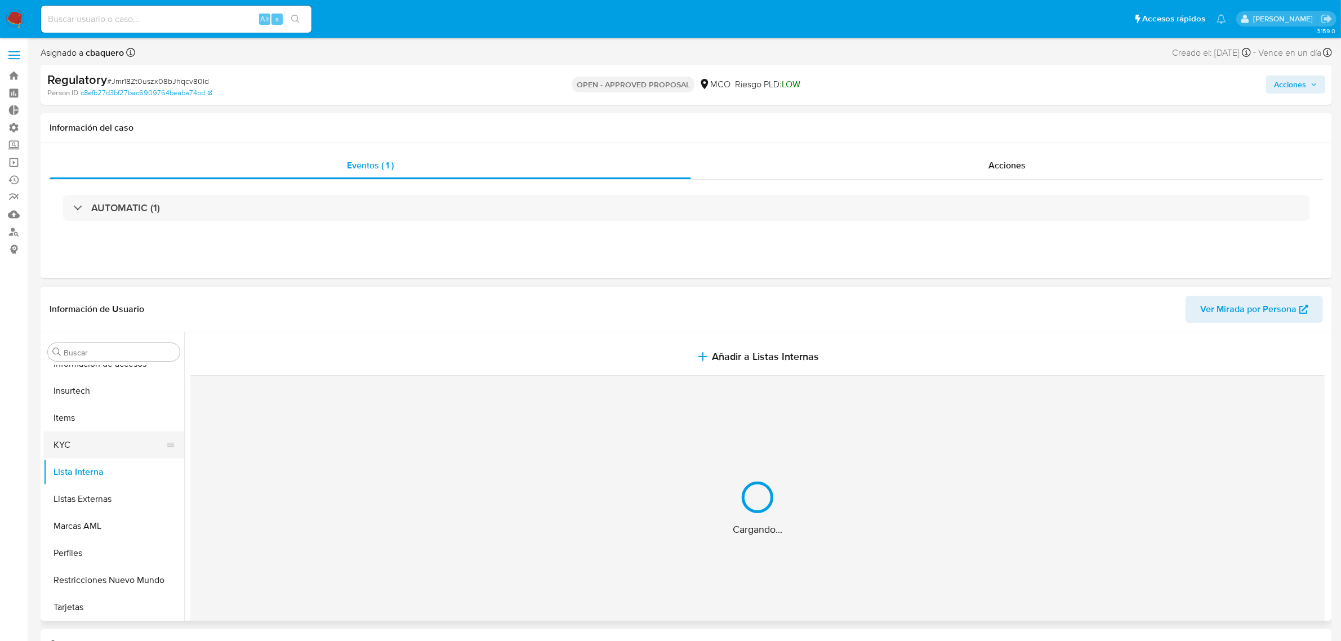
click at [60, 442] on button "KYC" at bounding box center [109, 445] width 132 height 27
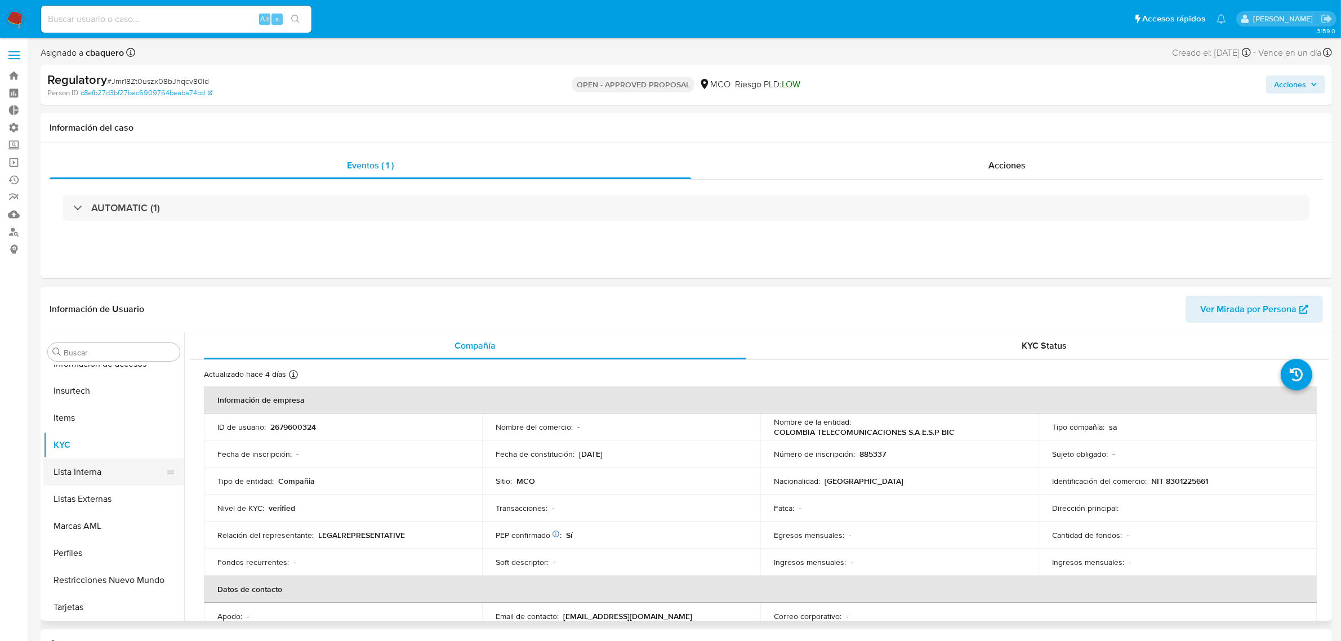
click at [74, 473] on button "Lista Interna" at bounding box center [109, 472] width 132 height 27
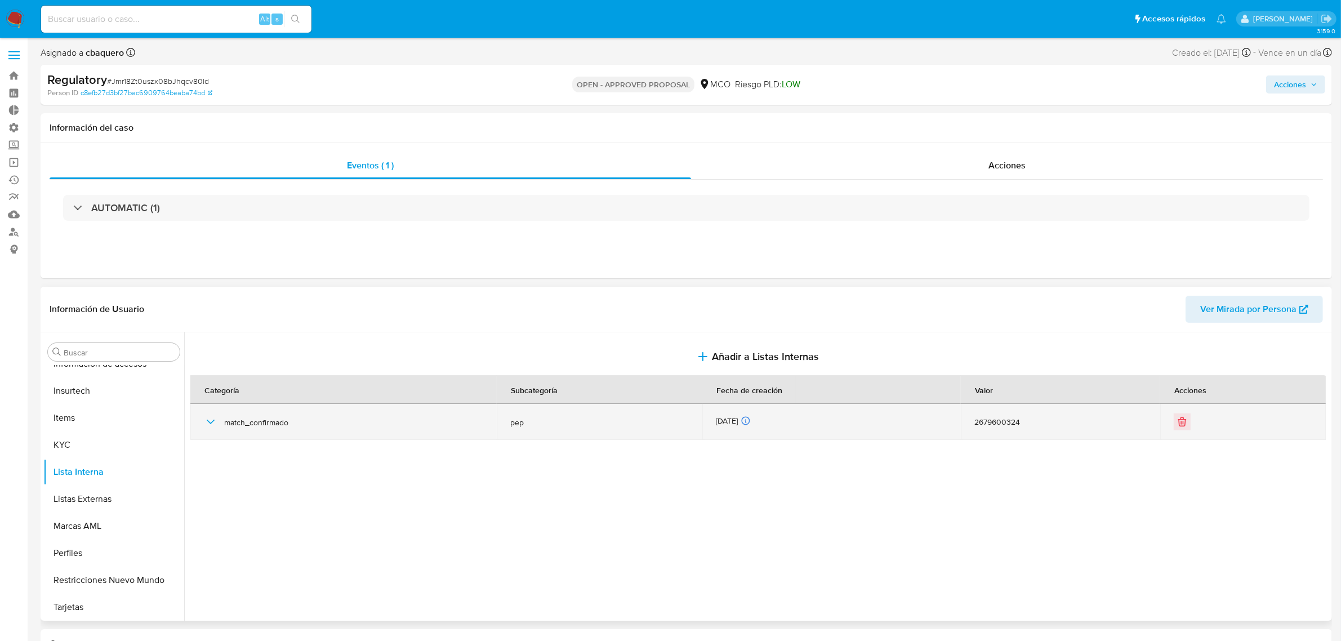
click at [212, 423] on icon "button" at bounding box center [211, 422] width 14 height 14
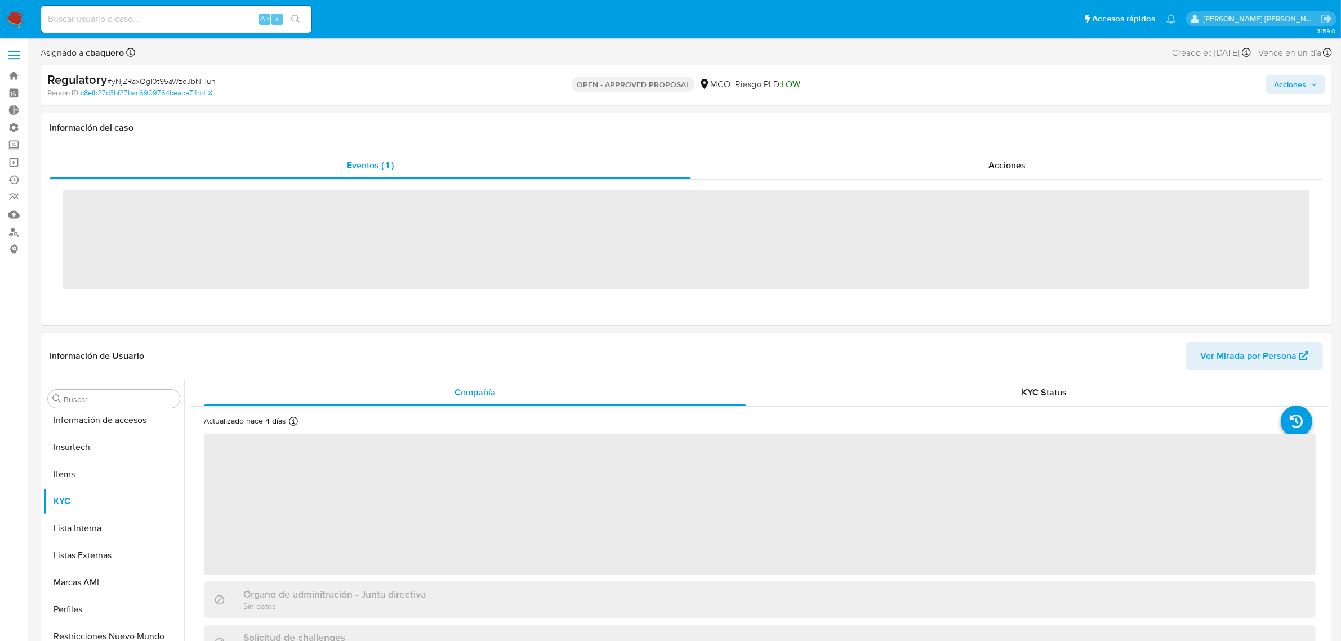
scroll to position [475, 0]
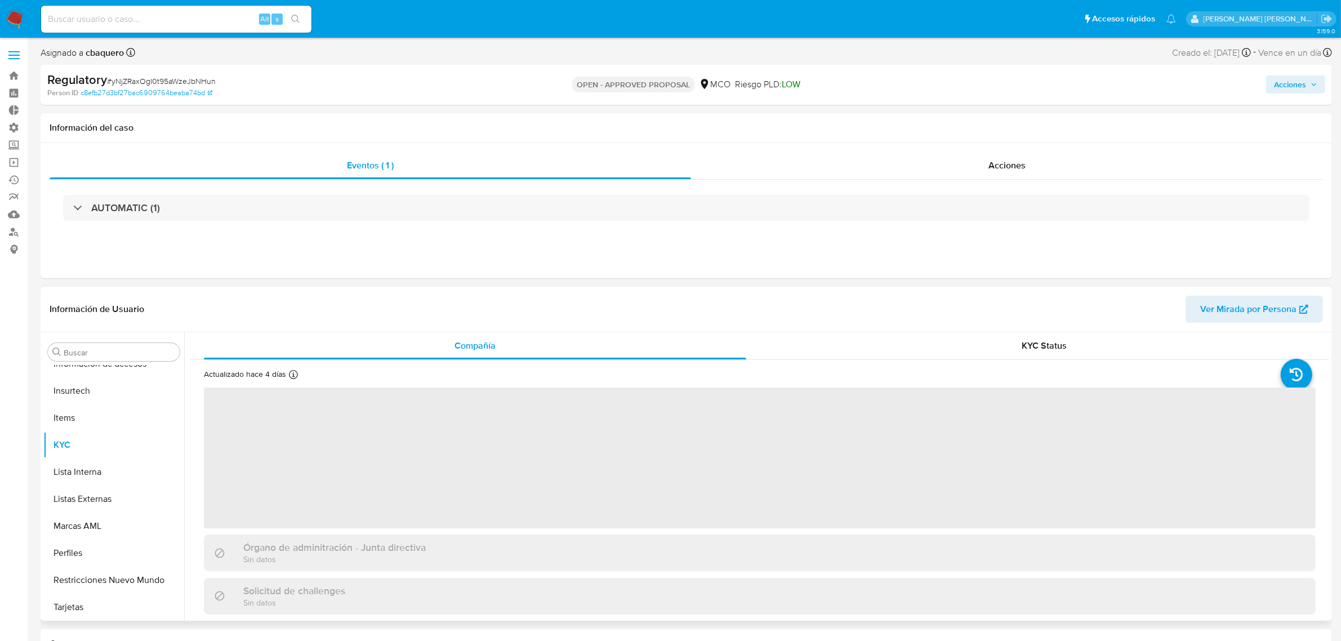
select select "10"
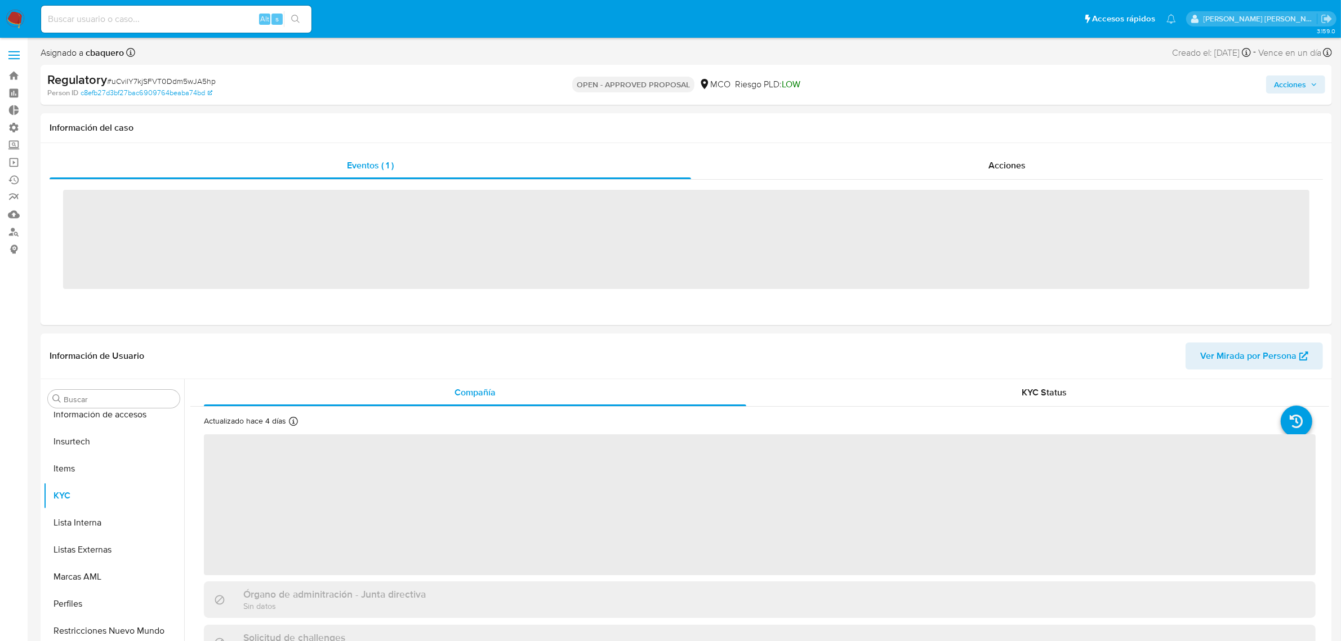
scroll to position [475, 0]
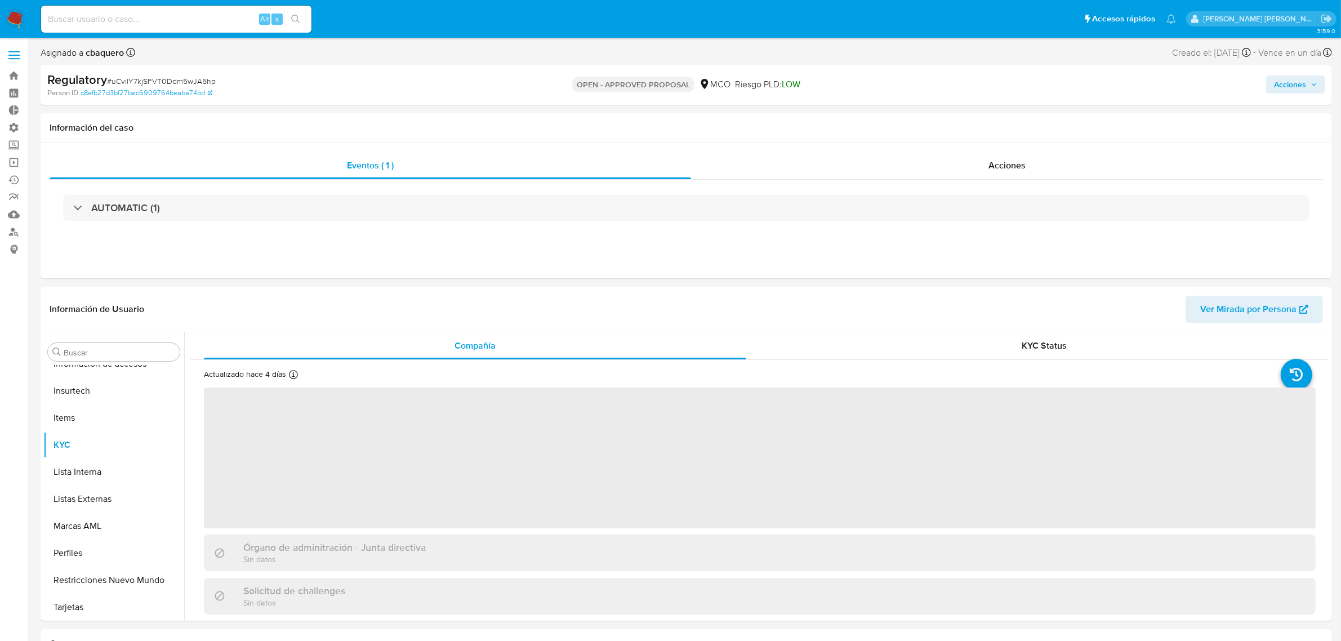
select select "10"
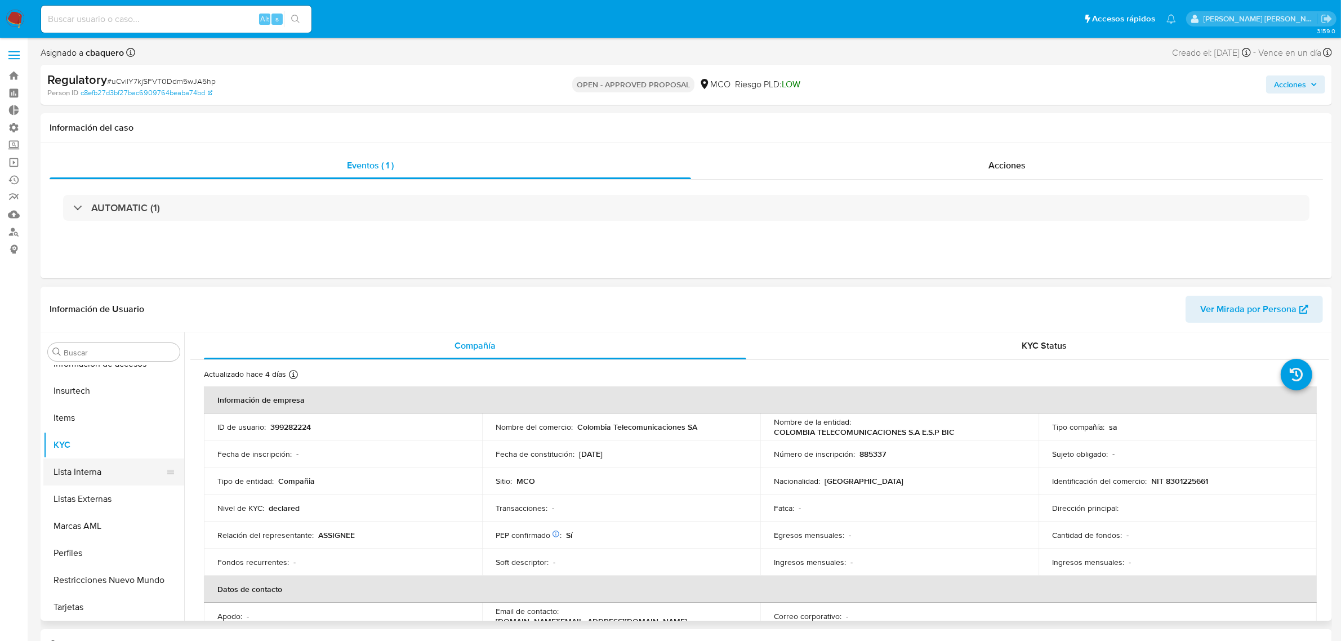
click at [110, 469] on button "Lista Interna" at bounding box center [109, 472] width 132 height 27
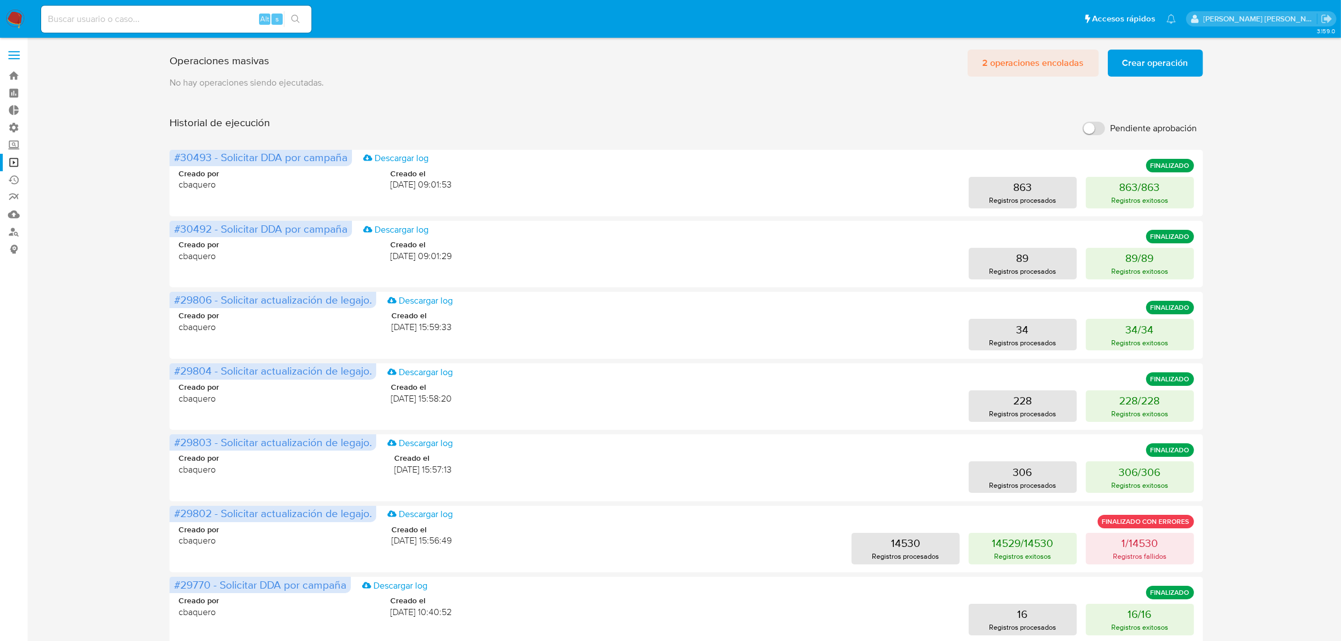
click at [996, 63] on span "2 operaciones encoladas" at bounding box center [1034, 63] width 102 height 25
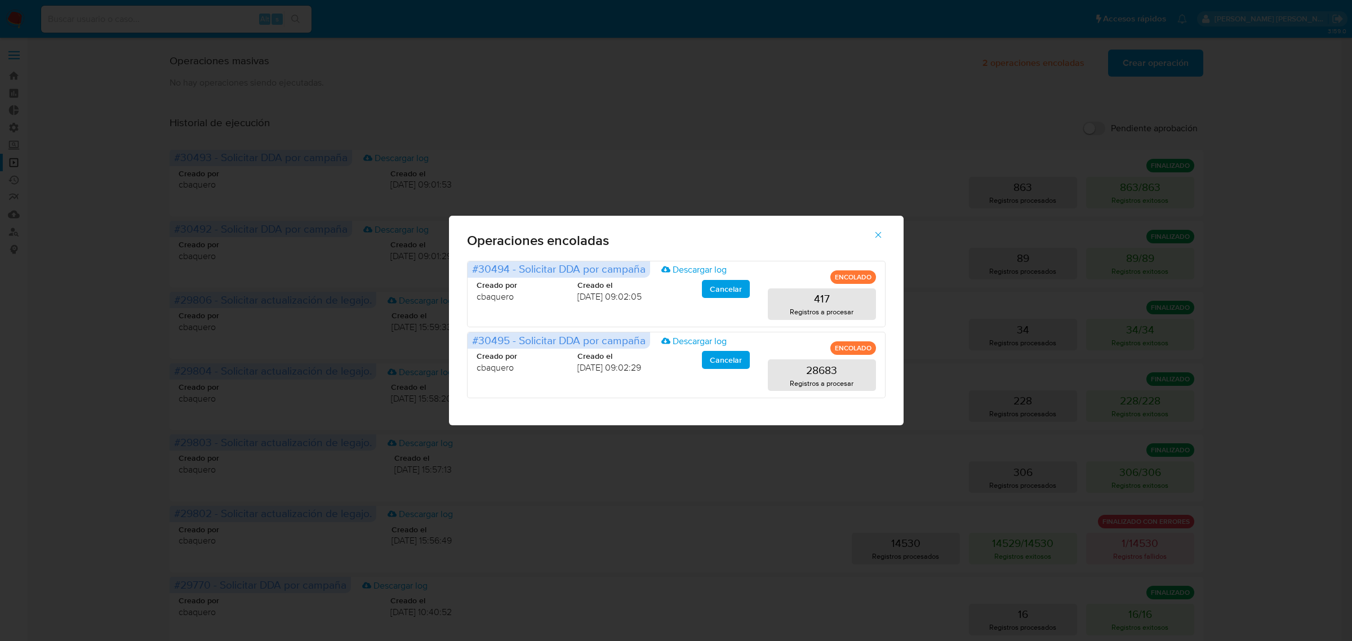
click at [878, 233] on icon "button" at bounding box center [878, 235] width 10 height 10
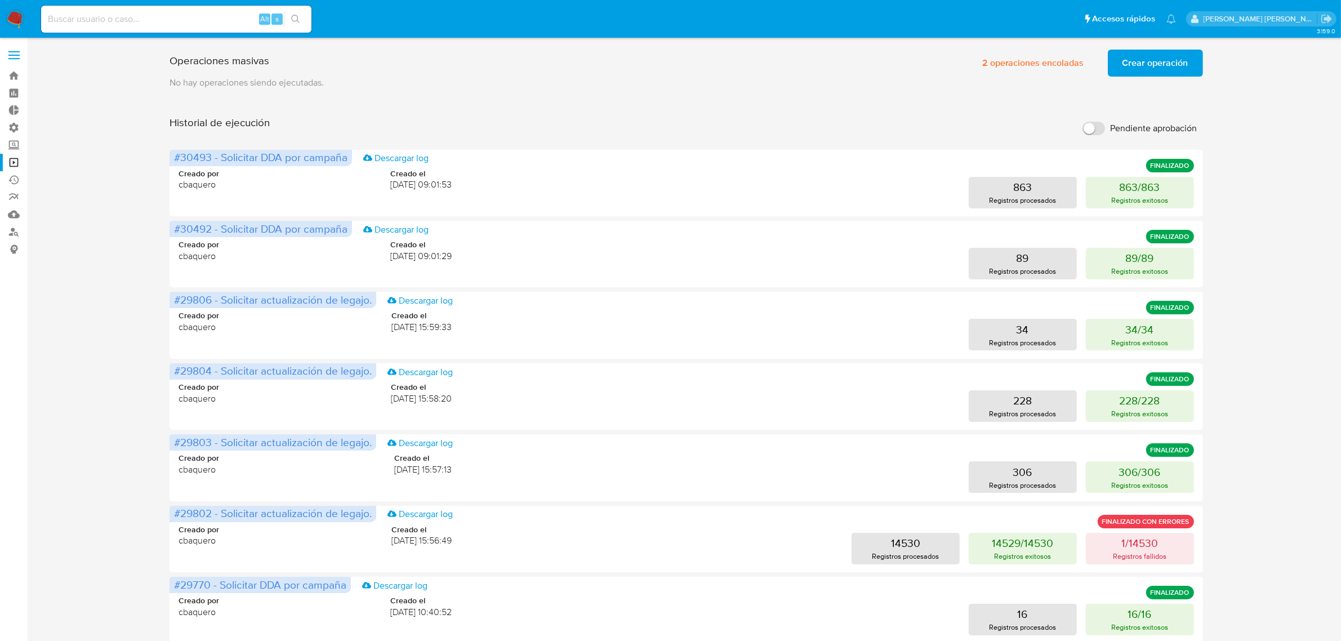
click at [6, 15] on img at bounding box center [15, 19] width 19 height 19
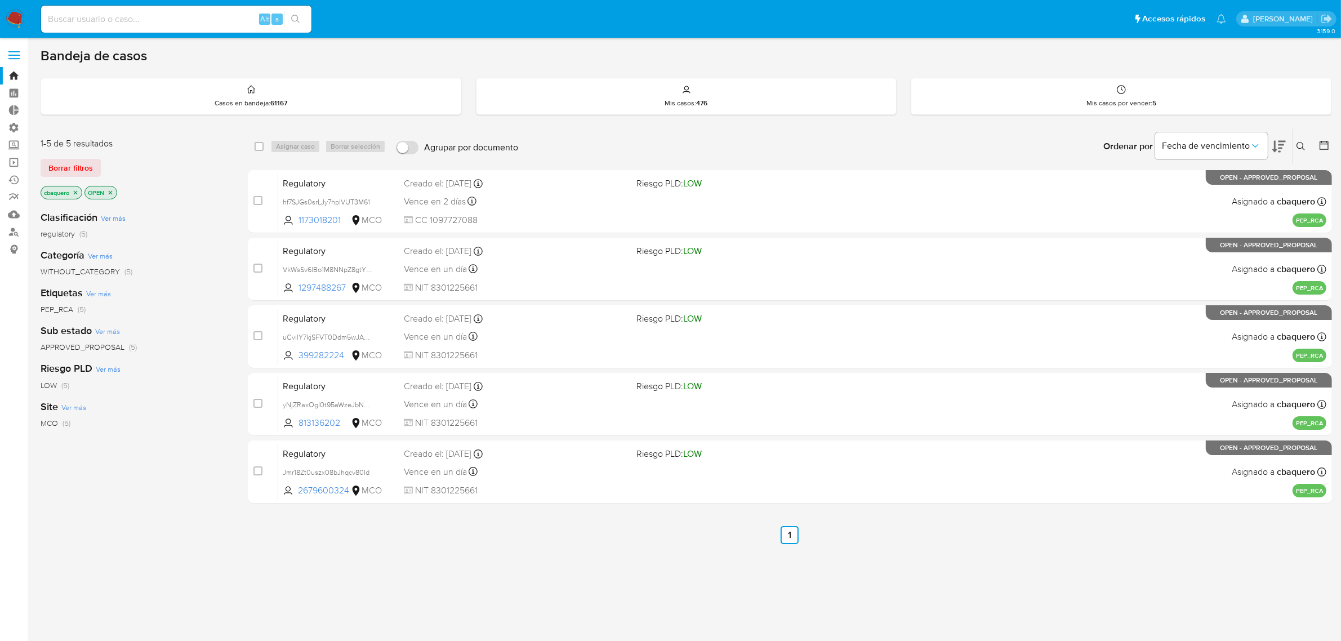
click at [9, 55] on span at bounding box center [13, 56] width 11 height 2
click at [0, 0] on input "checkbox" at bounding box center [0, 0] width 0 height 0
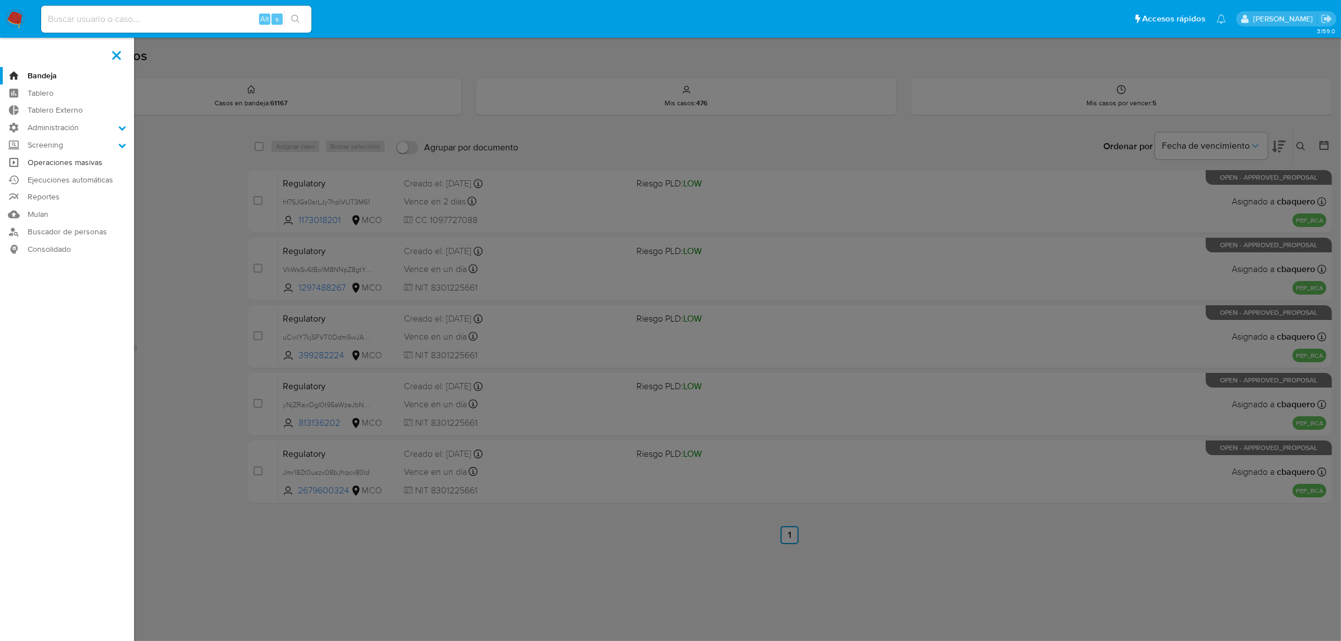
click at [55, 158] on link "Operaciones masivas" at bounding box center [67, 162] width 134 height 17
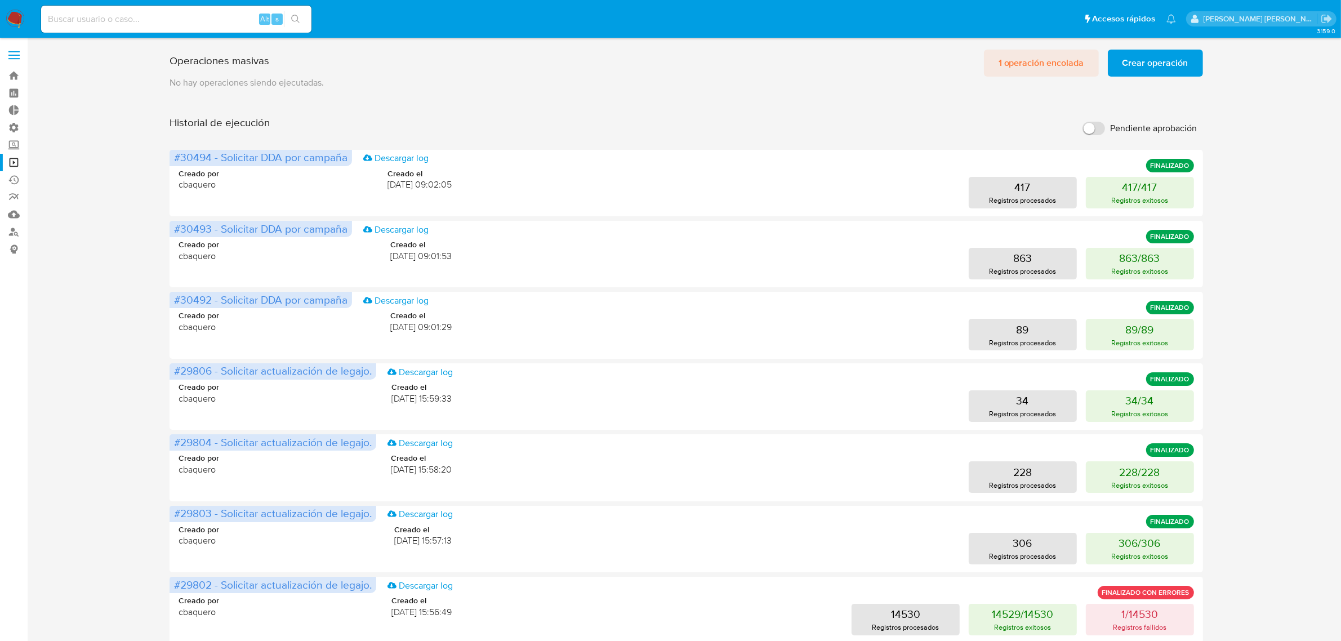
click at [1034, 65] on span "1 operación encolada" at bounding box center [1042, 63] width 86 height 25
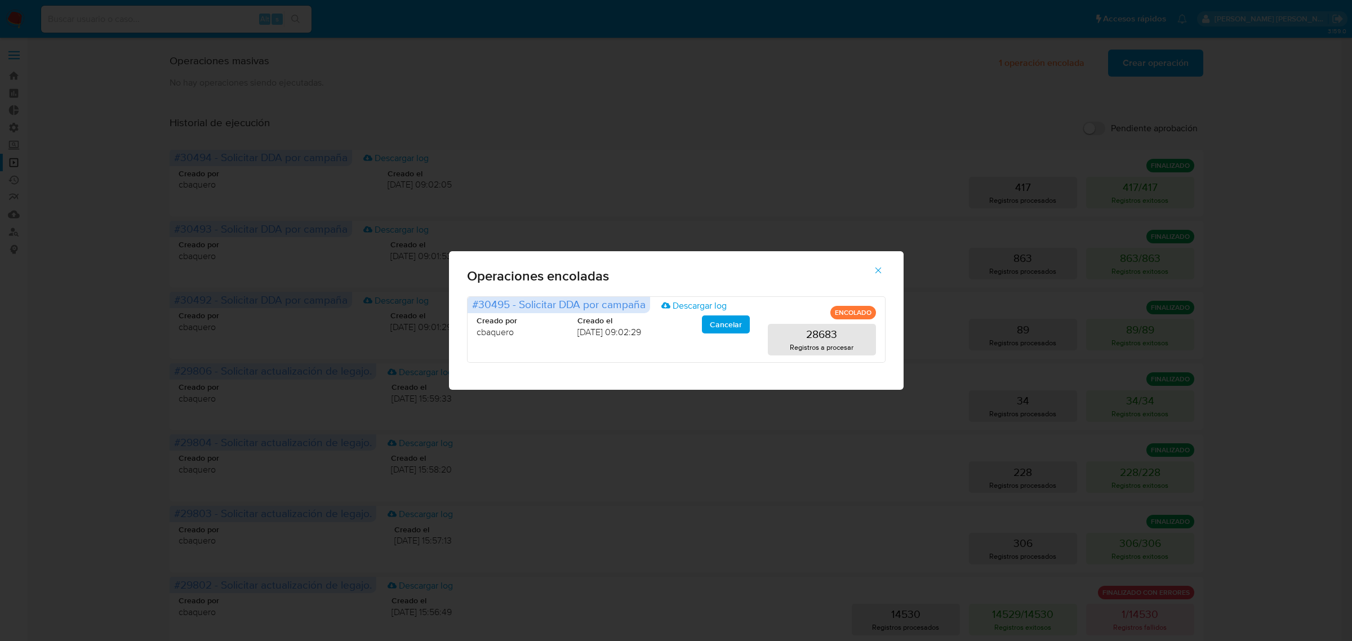
click at [880, 272] on icon "button" at bounding box center [878, 271] width 6 height 6
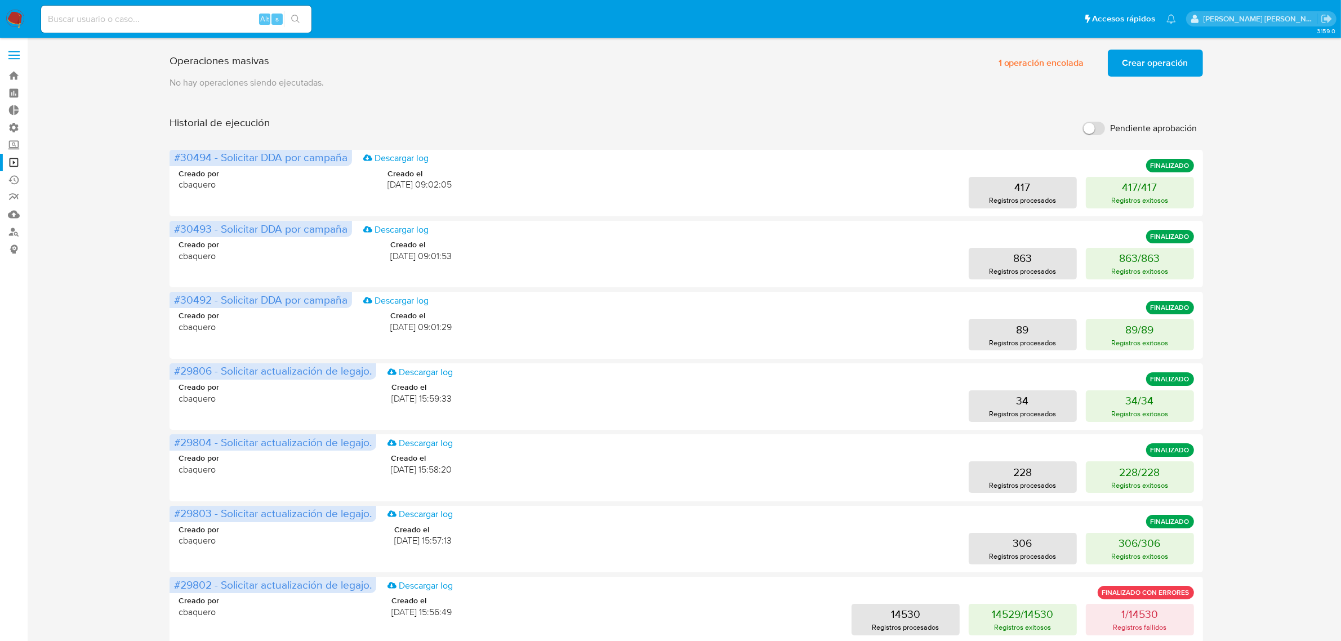
click at [10, 24] on img at bounding box center [15, 19] width 19 height 19
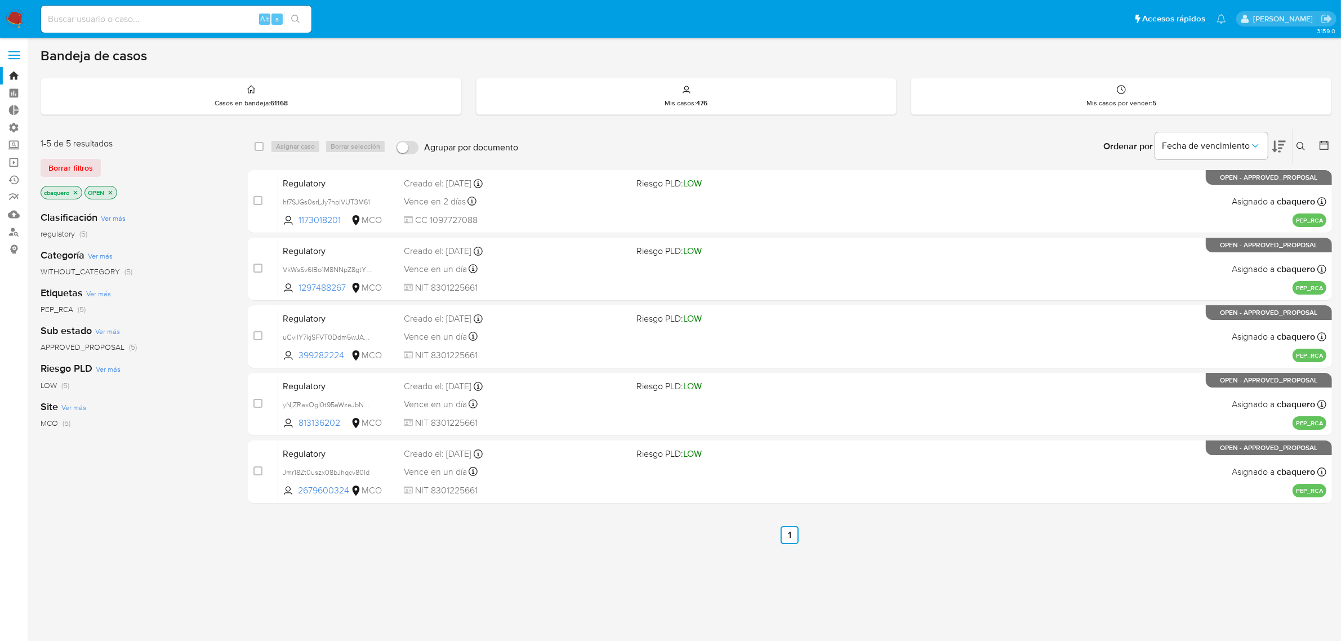
drag, startPoint x: 74, startPoint y: 193, endPoint x: 133, endPoint y: 188, distance: 58.9
click at [74, 193] on icon "close-filter" at bounding box center [75, 192] width 7 height 7
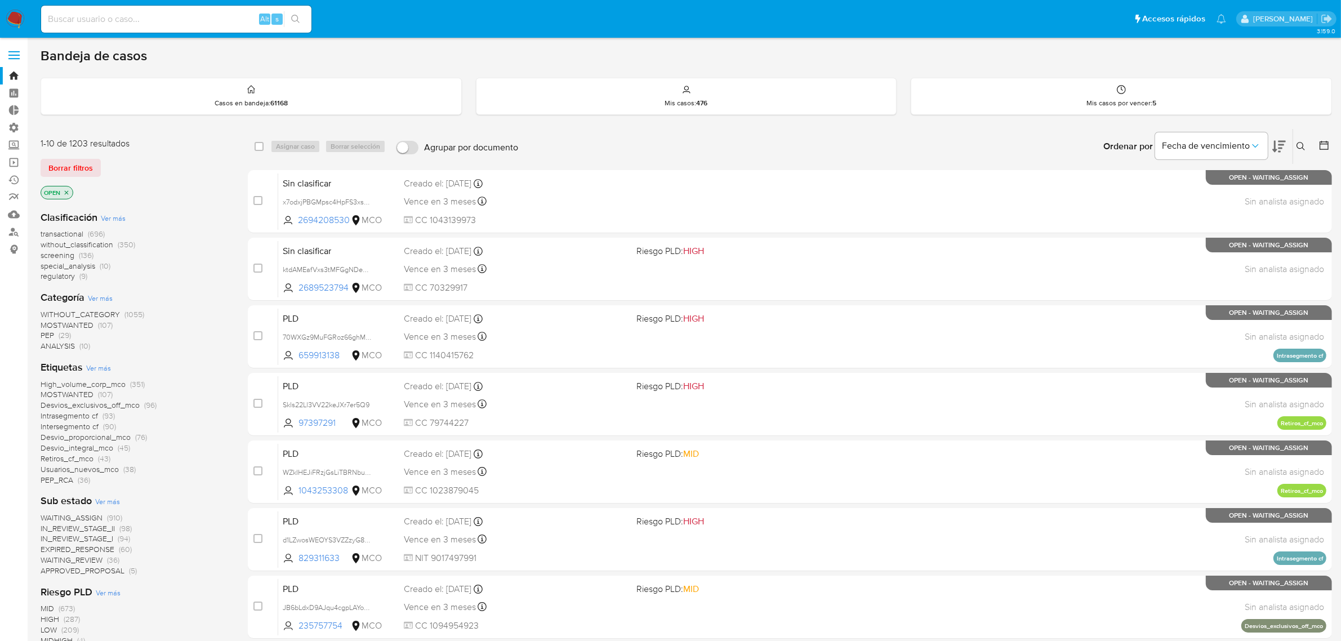
click at [1303, 145] on icon at bounding box center [1301, 146] width 9 height 9
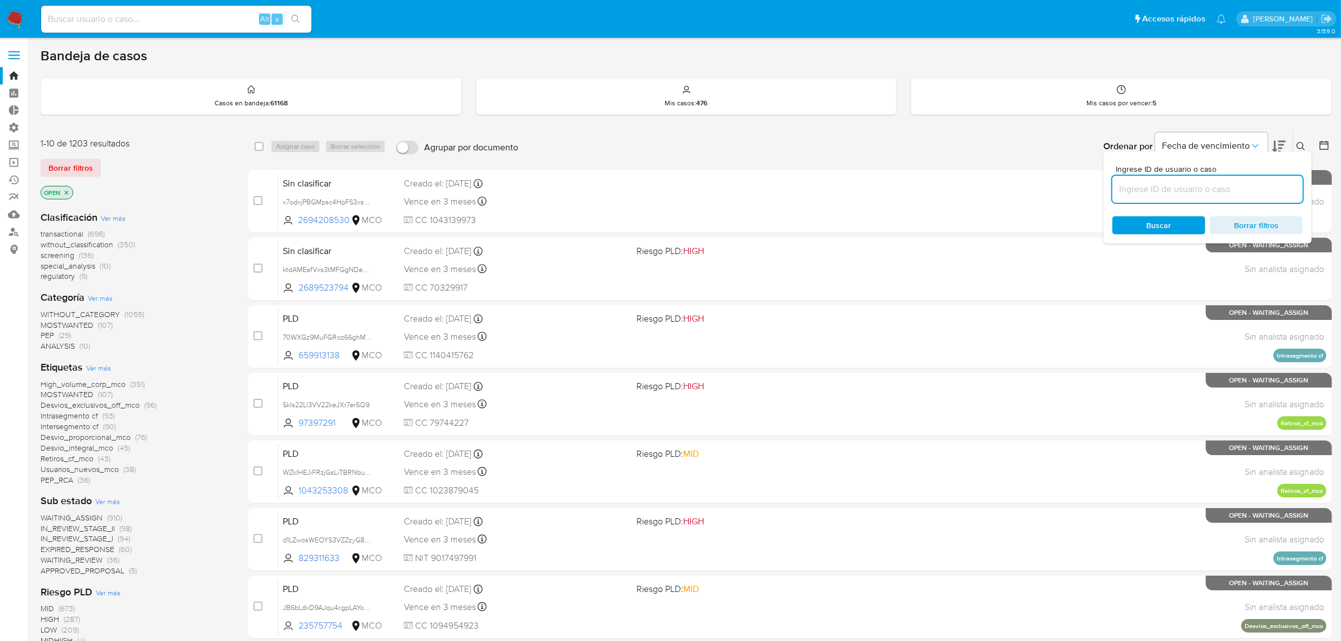
click at [1192, 189] on input at bounding box center [1208, 189] width 190 height 15
type input "EUrDPVM11kfTyrTEuYztjWTu"
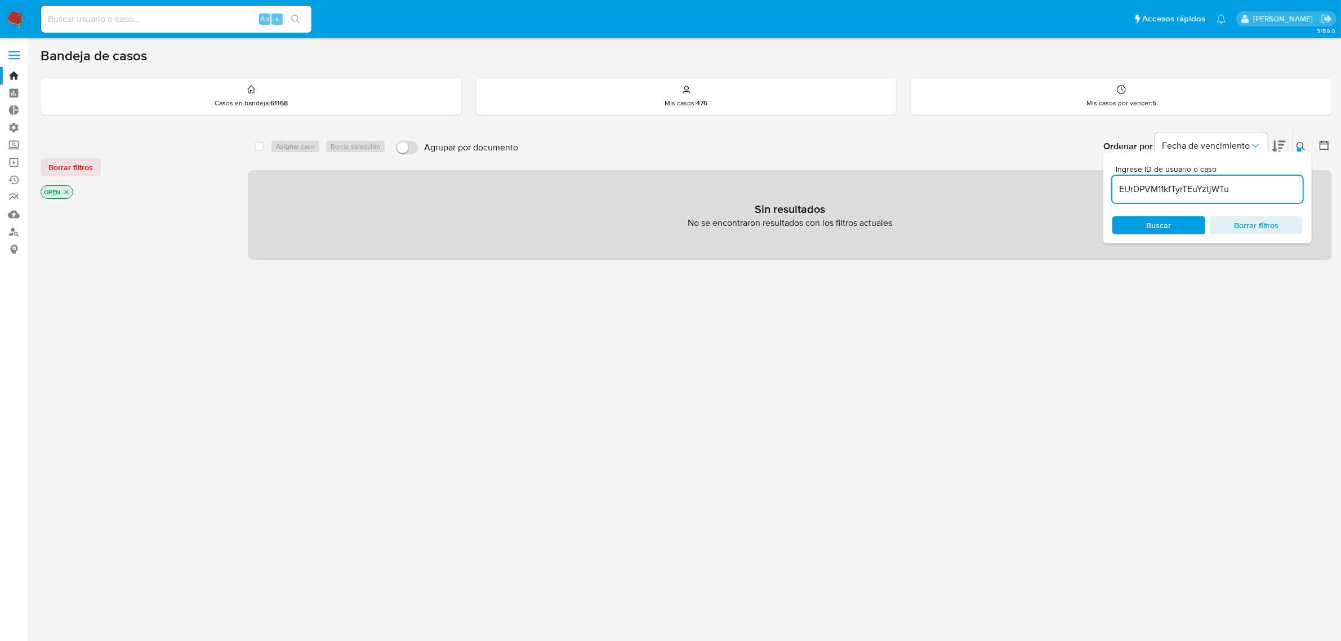
click at [68, 192] on icon "close-filter" at bounding box center [66, 192] width 7 height 7
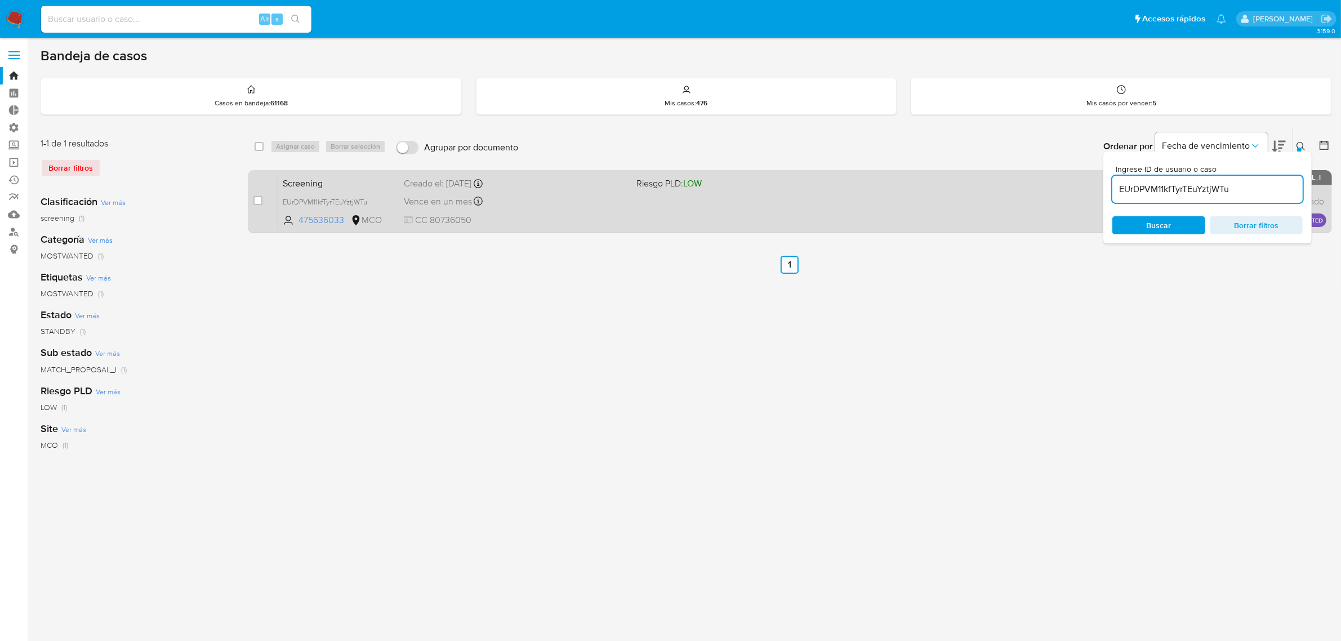
click at [690, 212] on div "Screening EUrDPVM11kfTyrTEuYztjWTu 475636033 MCO Riesgo PLD: LOW Creado el: 15/…" at bounding box center [802, 201] width 1049 height 57
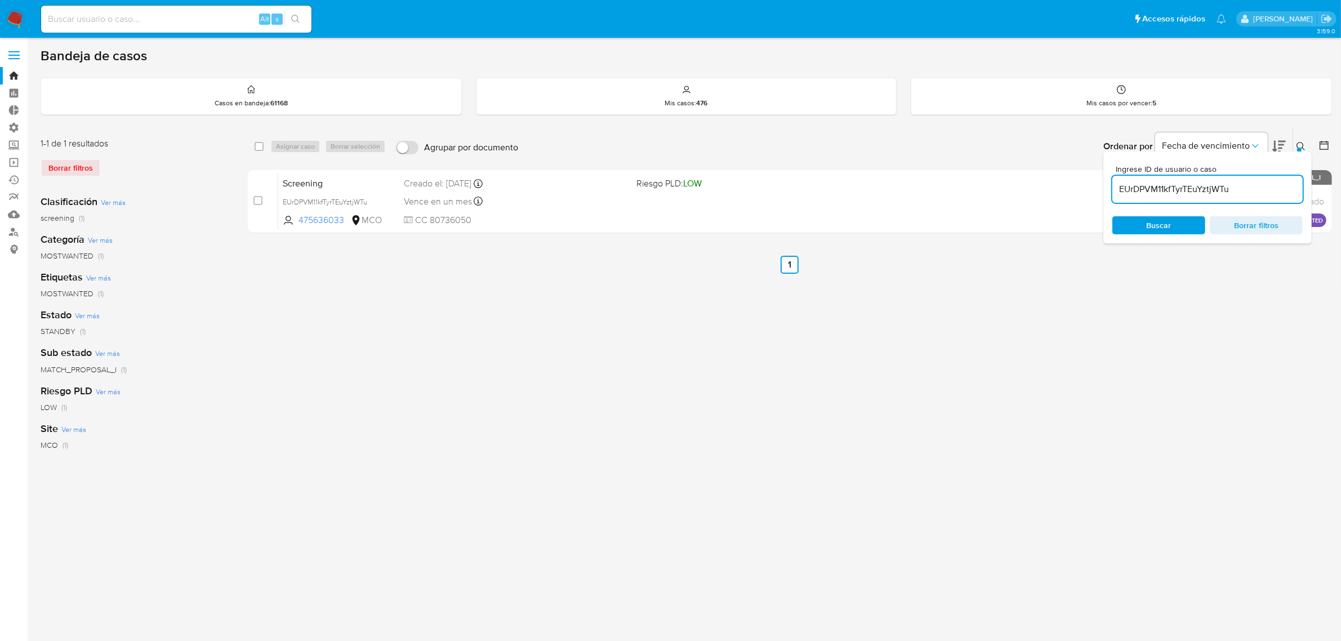
click at [945, 331] on div "select-all-cases-checkbox Asignar caso Borrar selección Agrupar por documento O…" at bounding box center [790, 375] width 1085 height 495
click at [1304, 148] on icon at bounding box center [1301, 146] width 9 height 9
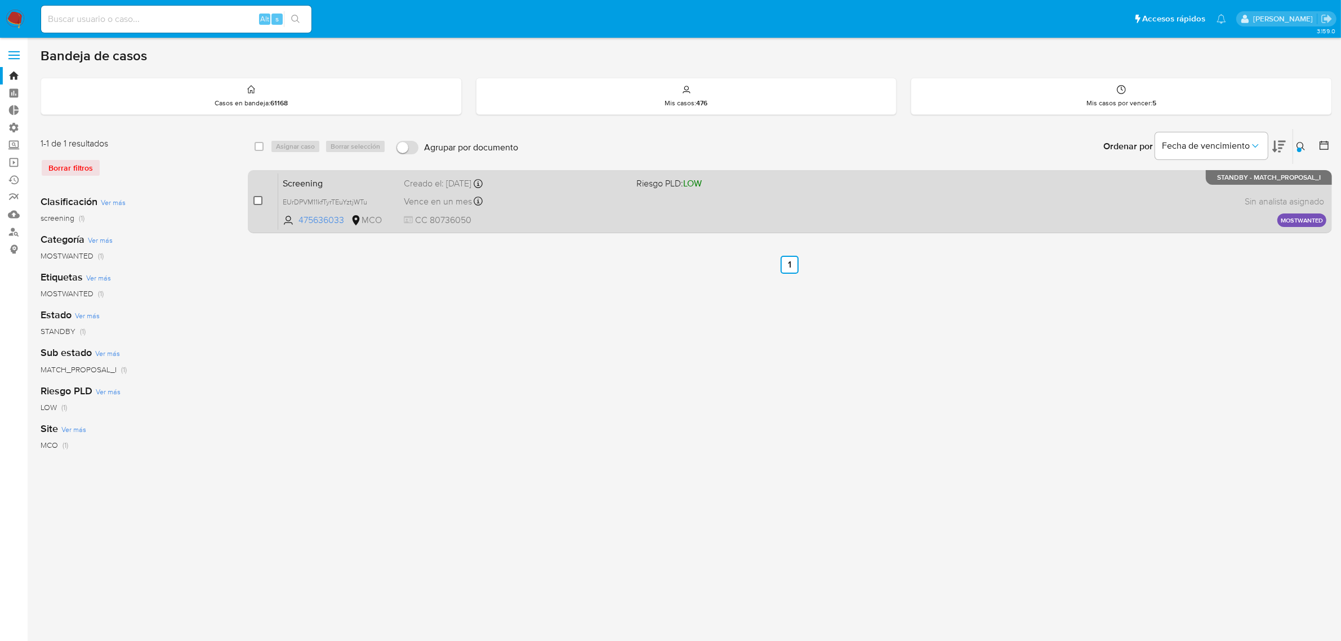
click at [255, 200] on input "checkbox" at bounding box center [258, 200] width 9 height 9
checkbox input "true"
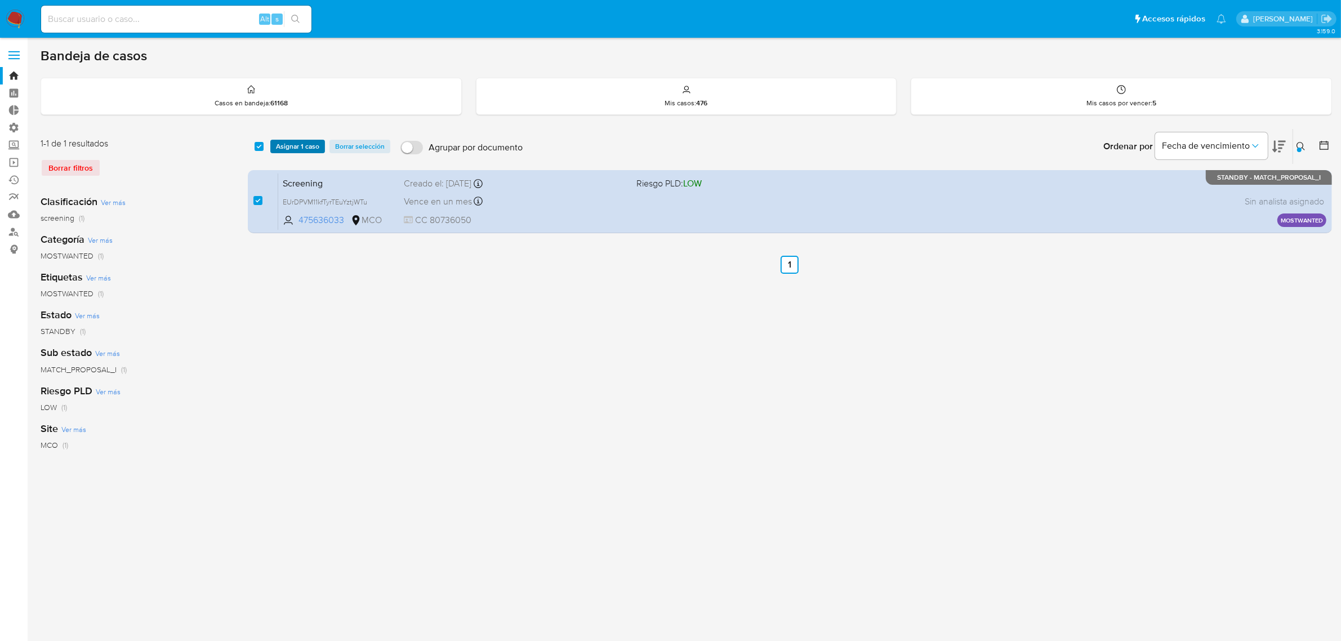
click at [292, 141] on span "Asignar 1 caso" at bounding box center [297, 146] width 43 height 11
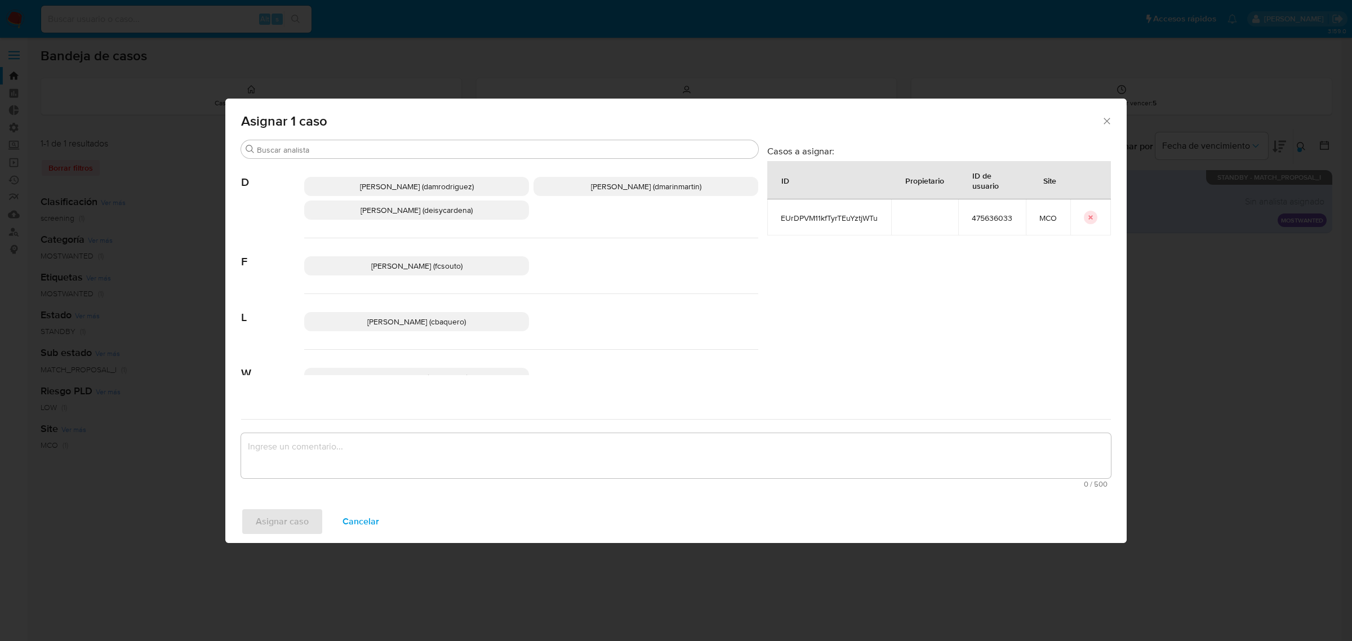
click at [424, 327] on span "Laura Camila Baquero Beltran (cbaquero)" at bounding box center [416, 321] width 99 height 11
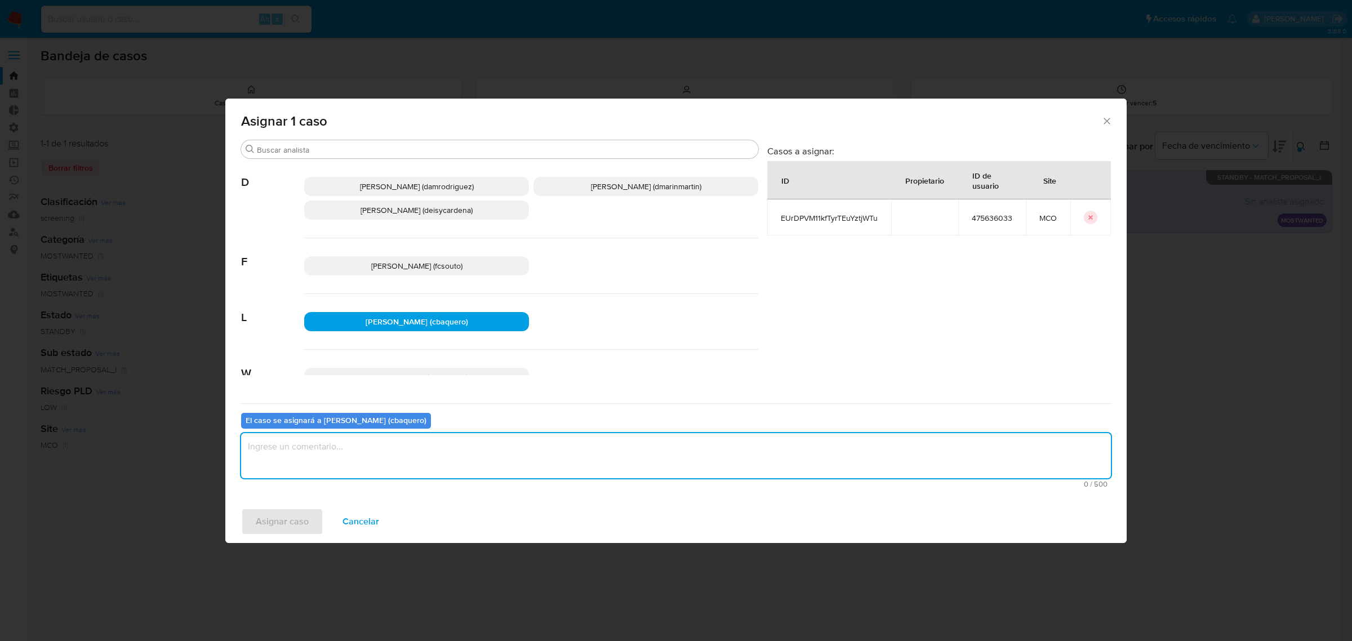
click at [292, 467] on textarea "assign-modal" at bounding box center [676, 455] width 870 height 45
type textarea "."
click at [266, 533] on span "Asignar caso" at bounding box center [282, 521] width 53 height 25
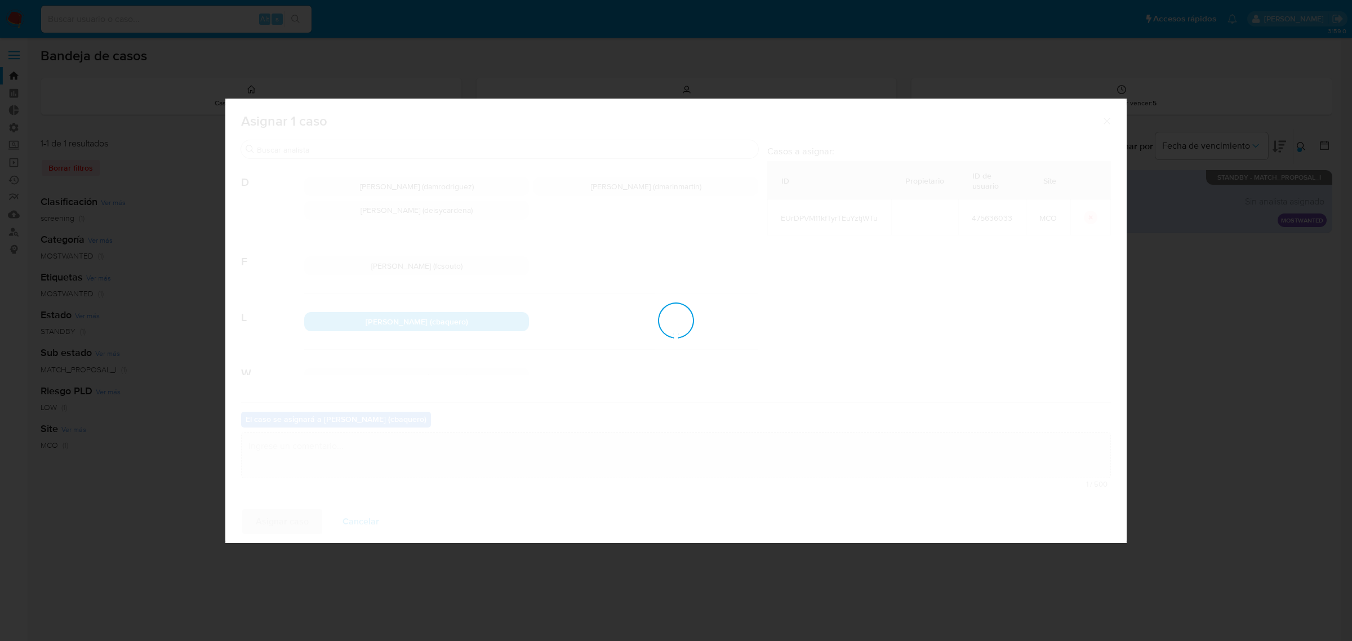
checkbox input "false"
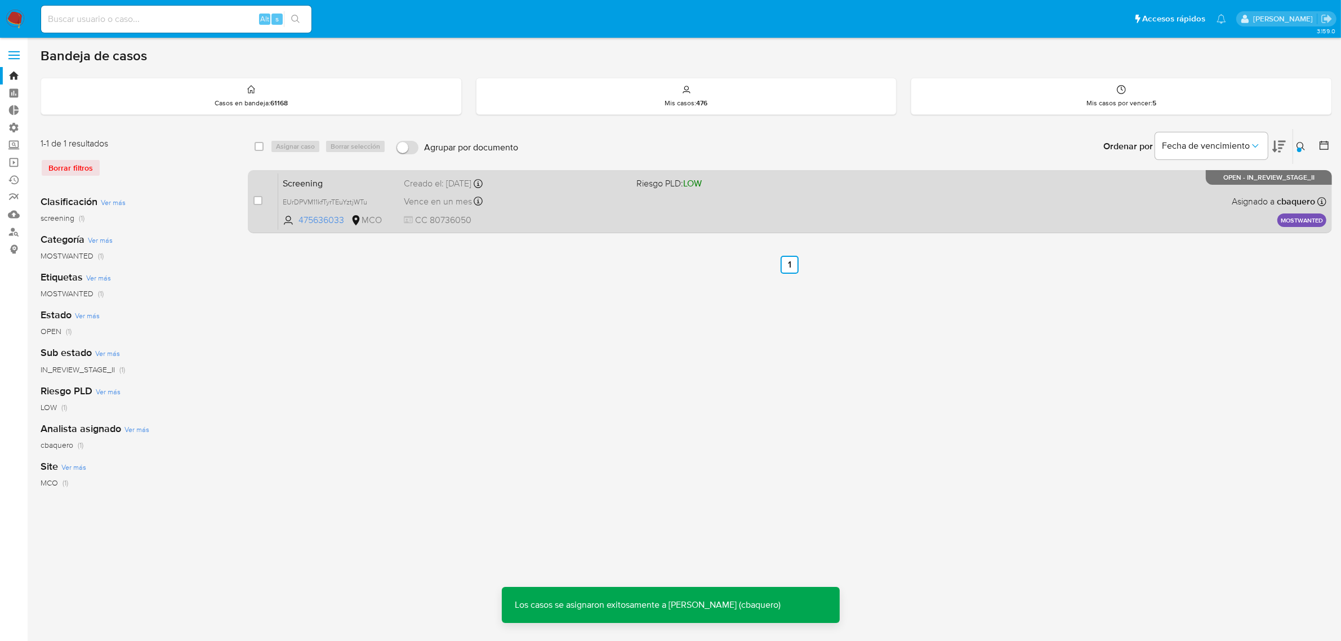
click at [620, 206] on div "Vence en un mes Vence el 15/10/2025 05:06:01" at bounding box center [516, 201] width 224 height 15
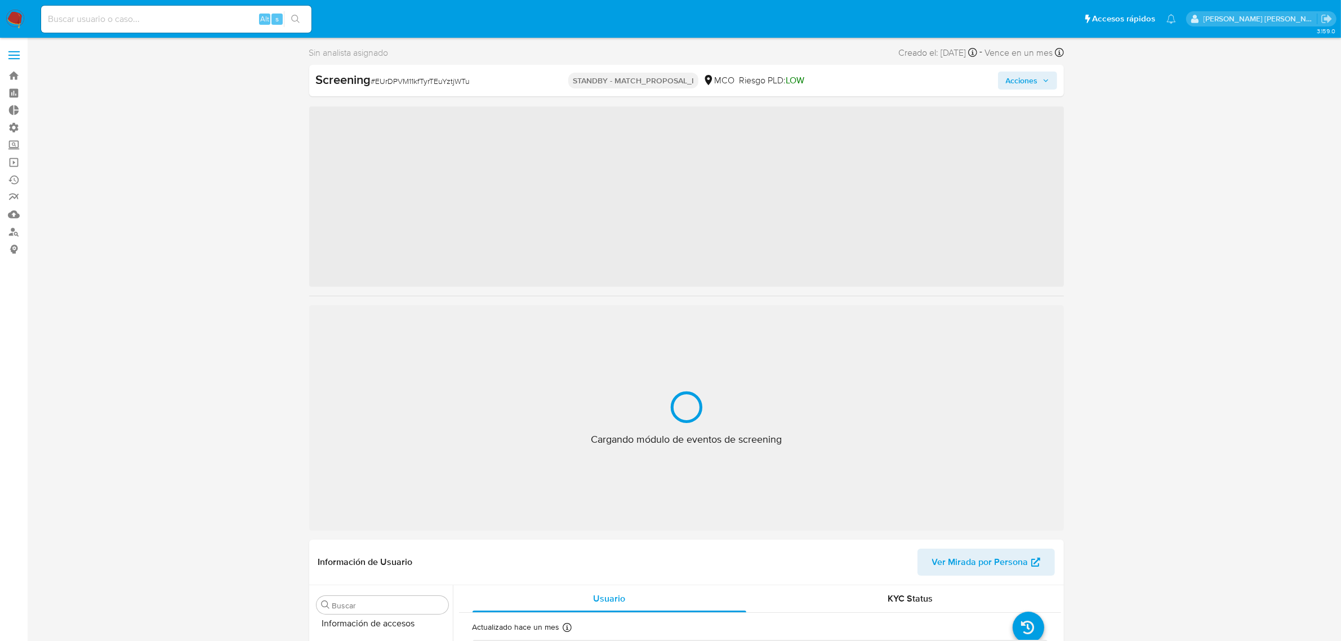
scroll to position [475, 0]
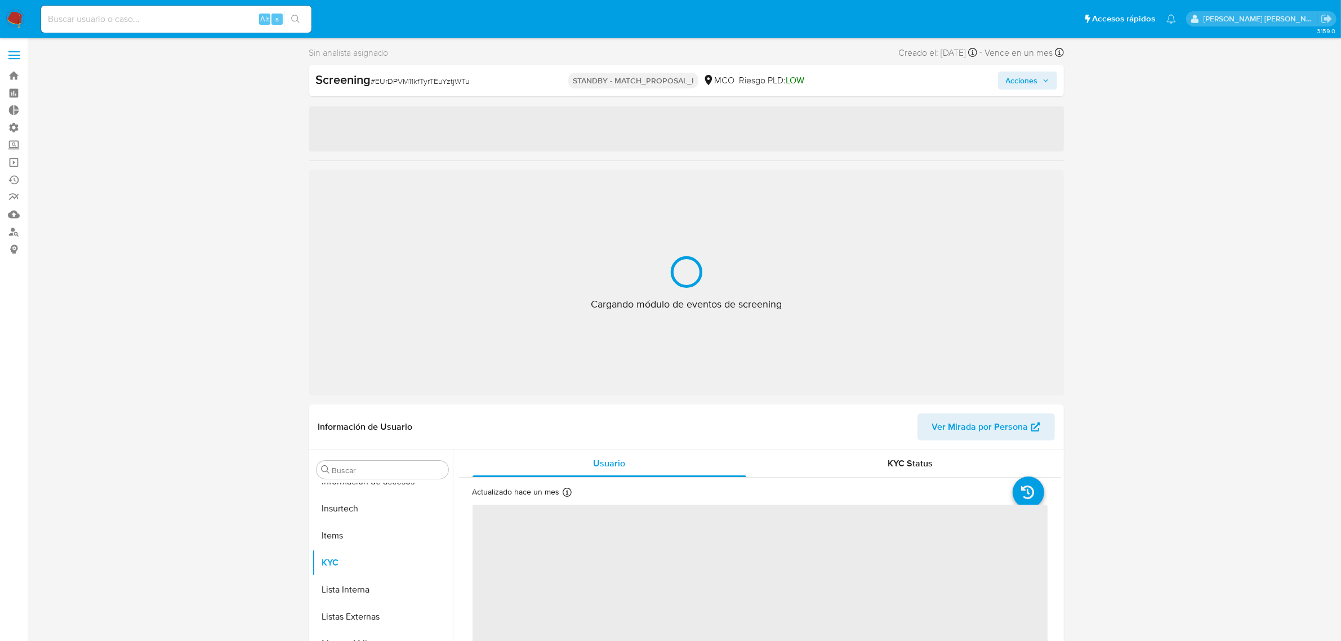
select select "10"
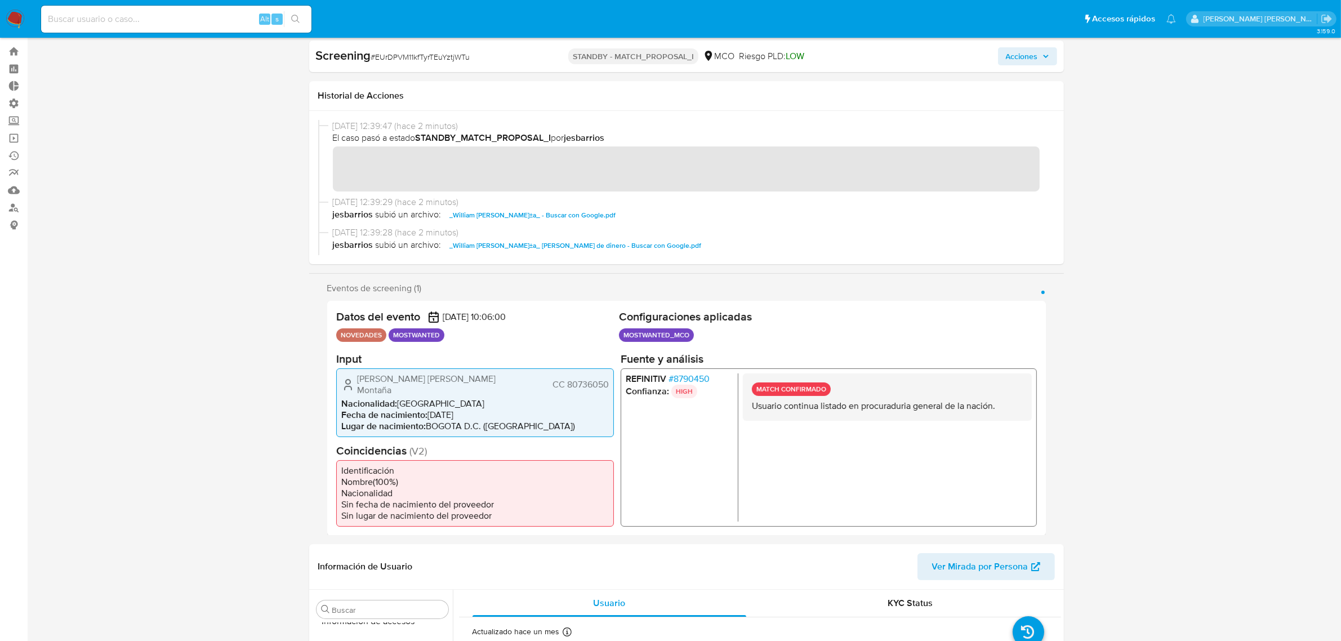
scroll to position [0, 0]
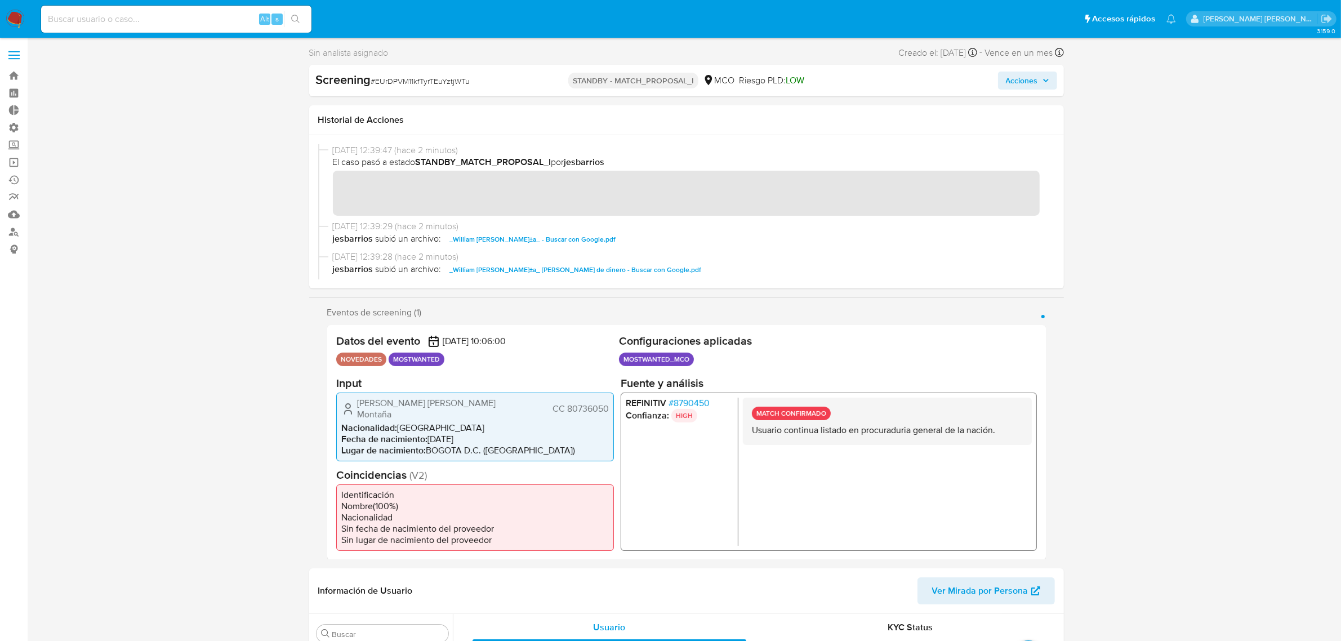
click at [1030, 91] on div "Screening # EUrDPVM11kfTyrTEuYztjWTu STANDBY - MATCH_PROPOSAL_I MCO Riesgo PLD:…" at bounding box center [686, 81] width 755 height 32
click at [1027, 83] on span "Acciones" at bounding box center [1022, 81] width 32 height 18
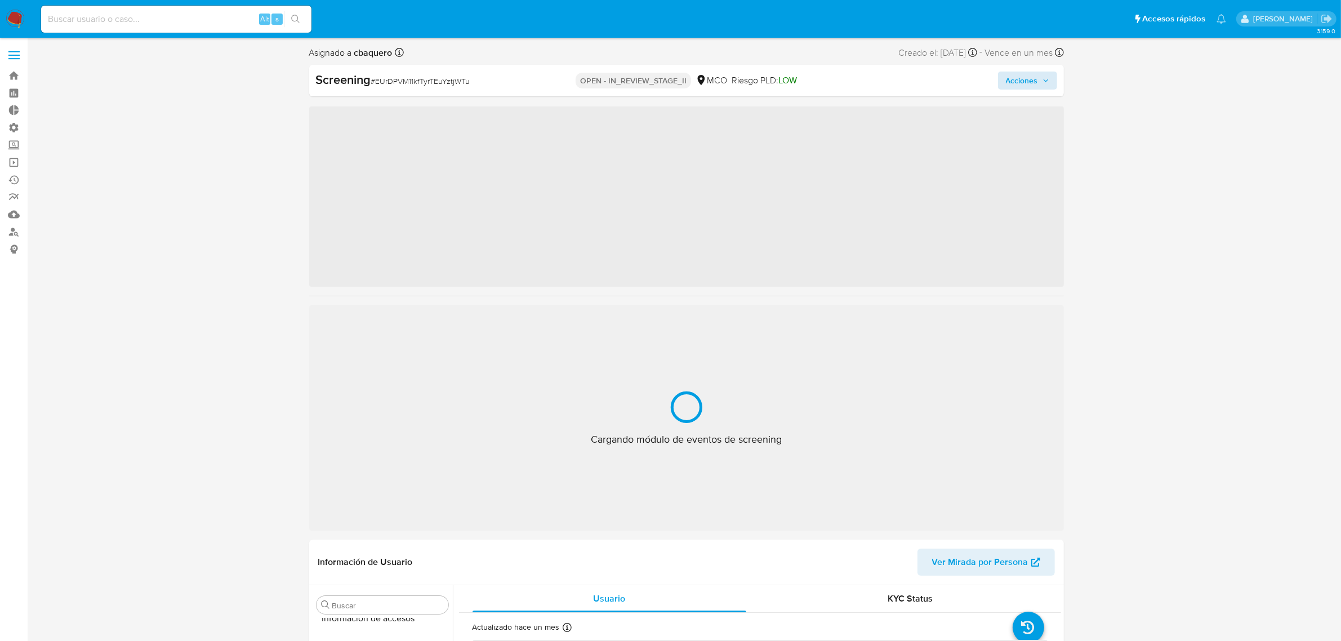
scroll to position [475, 0]
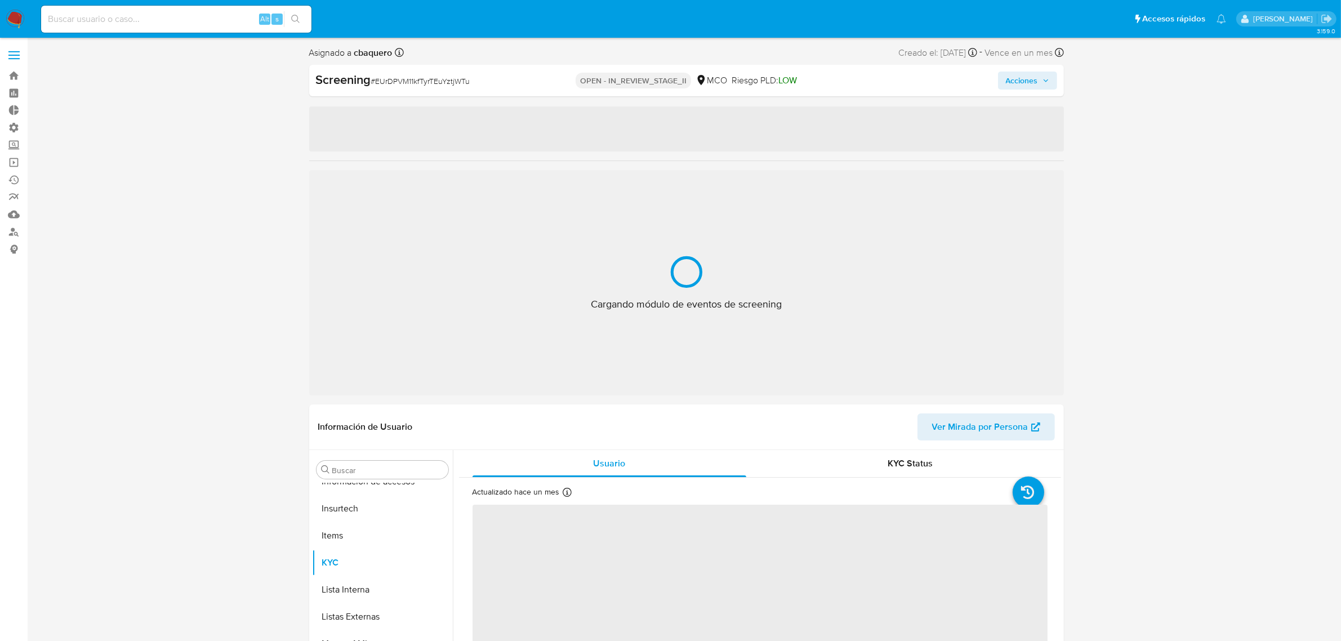
click at [1023, 77] on span "Acciones" at bounding box center [1022, 81] width 32 height 18
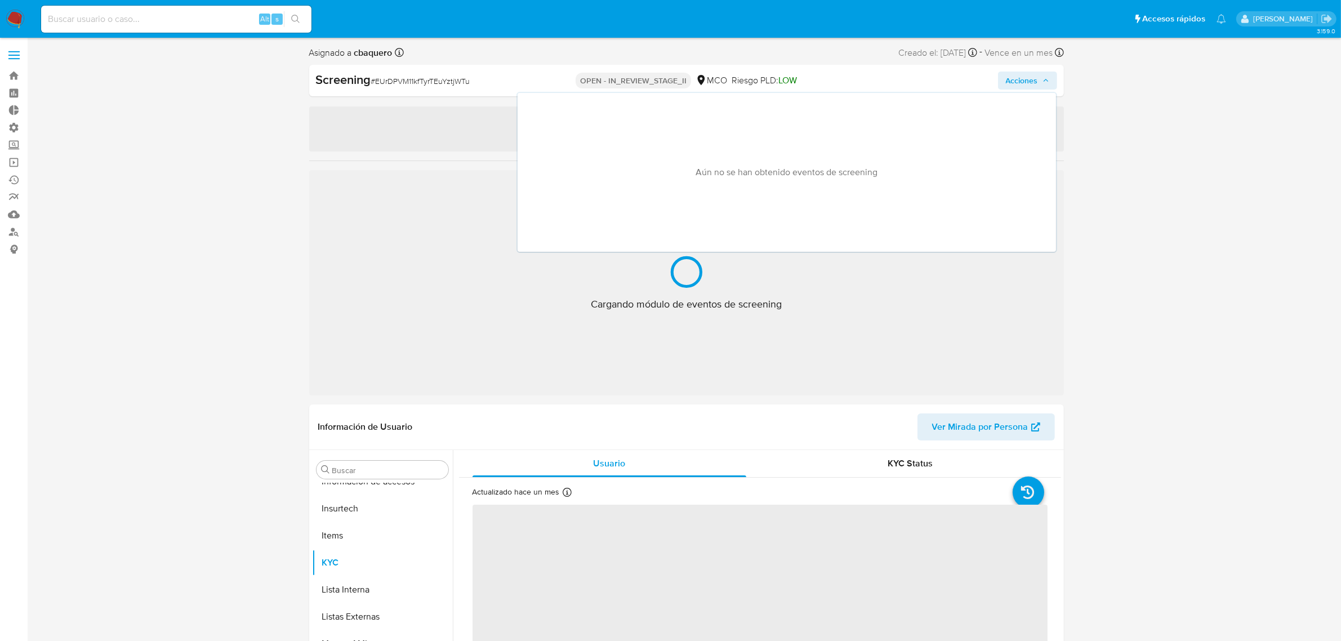
select select "10"
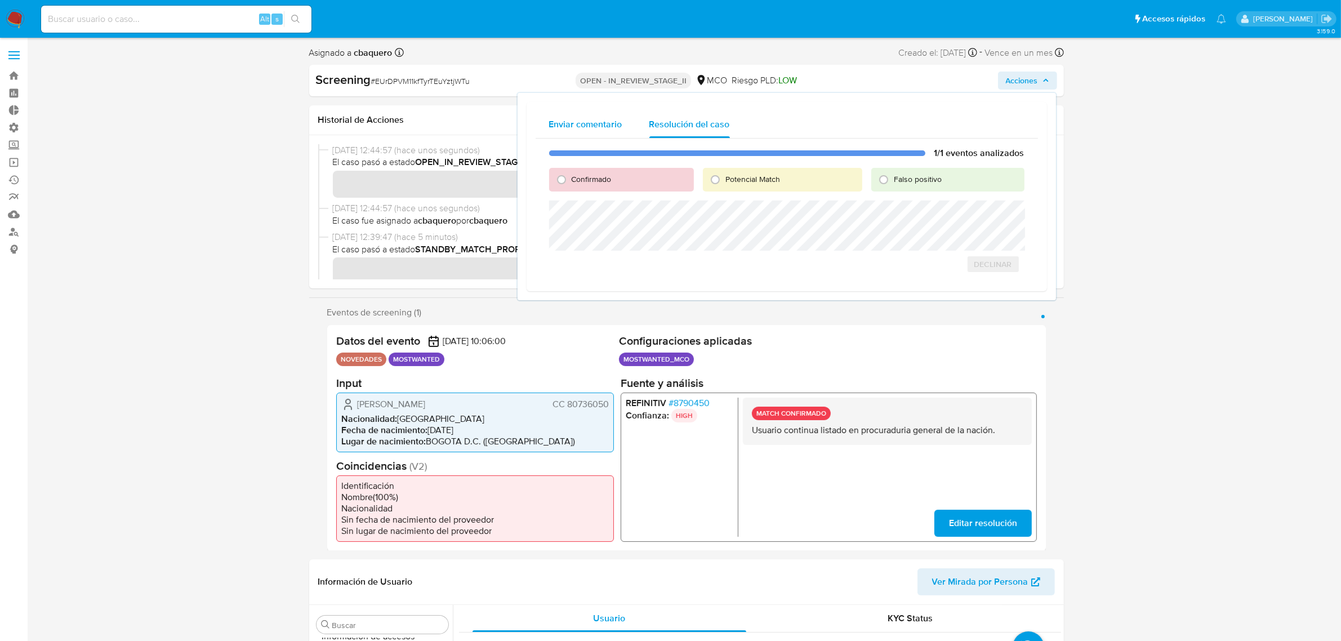
click at [598, 123] on span "Enviar comentario" at bounding box center [585, 124] width 73 height 13
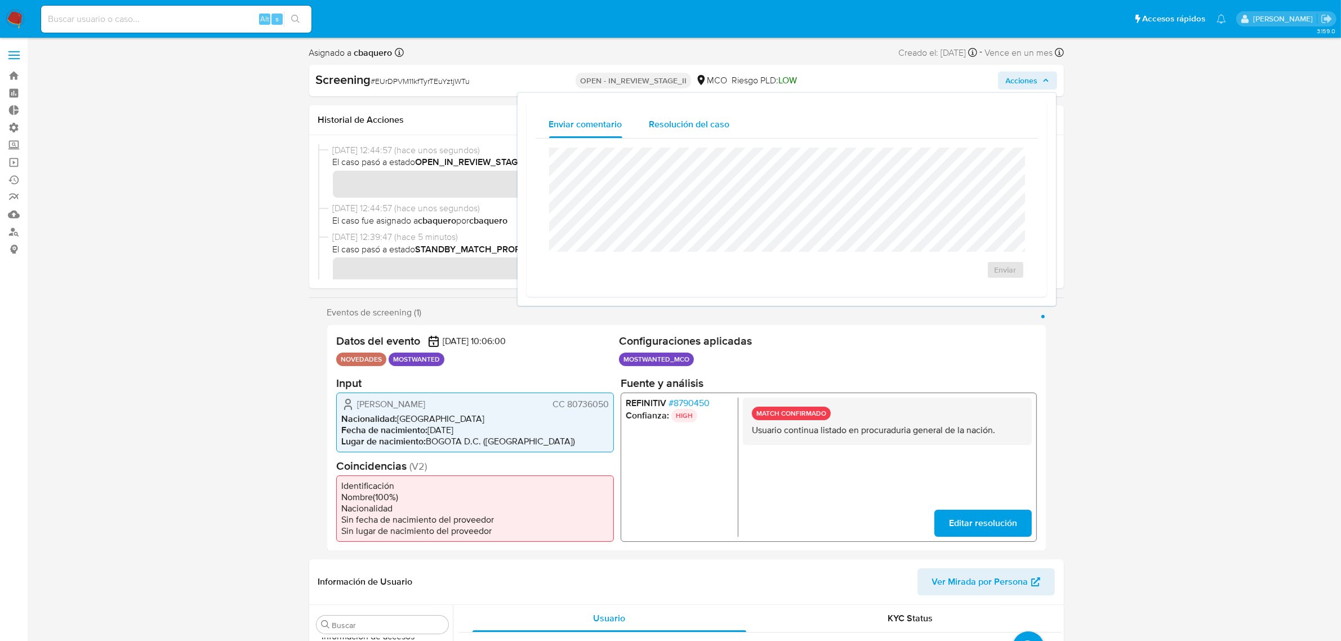
click at [698, 122] on span "Resolución del caso" at bounding box center [690, 124] width 81 height 13
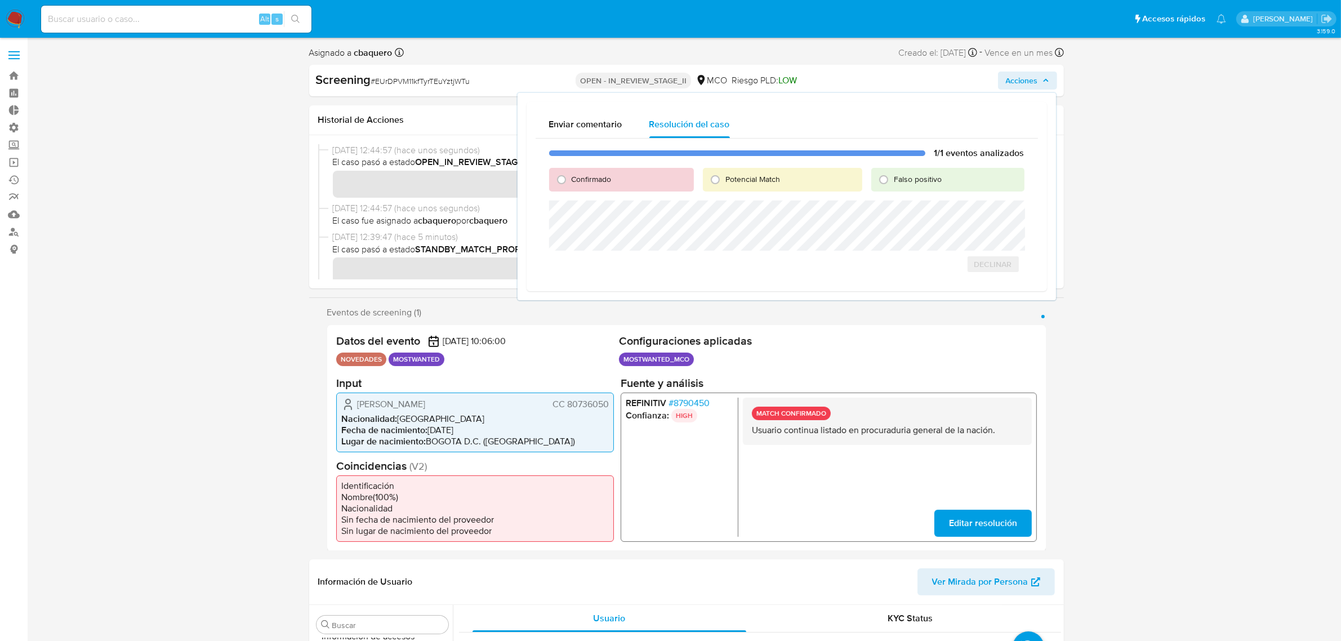
click at [624, 175] on div "Confirmado" at bounding box center [621, 180] width 145 height 24
click at [592, 184] on span "Confirmado" at bounding box center [592, 179] width 40 height 11
click at [571, 184] on input "Confirmado" at bounding box center [562, 180] width 18 height 18
radio input "true"
click at [911, 261] on span "Declinar" at bounding box center [919, 264] width 38 height 16
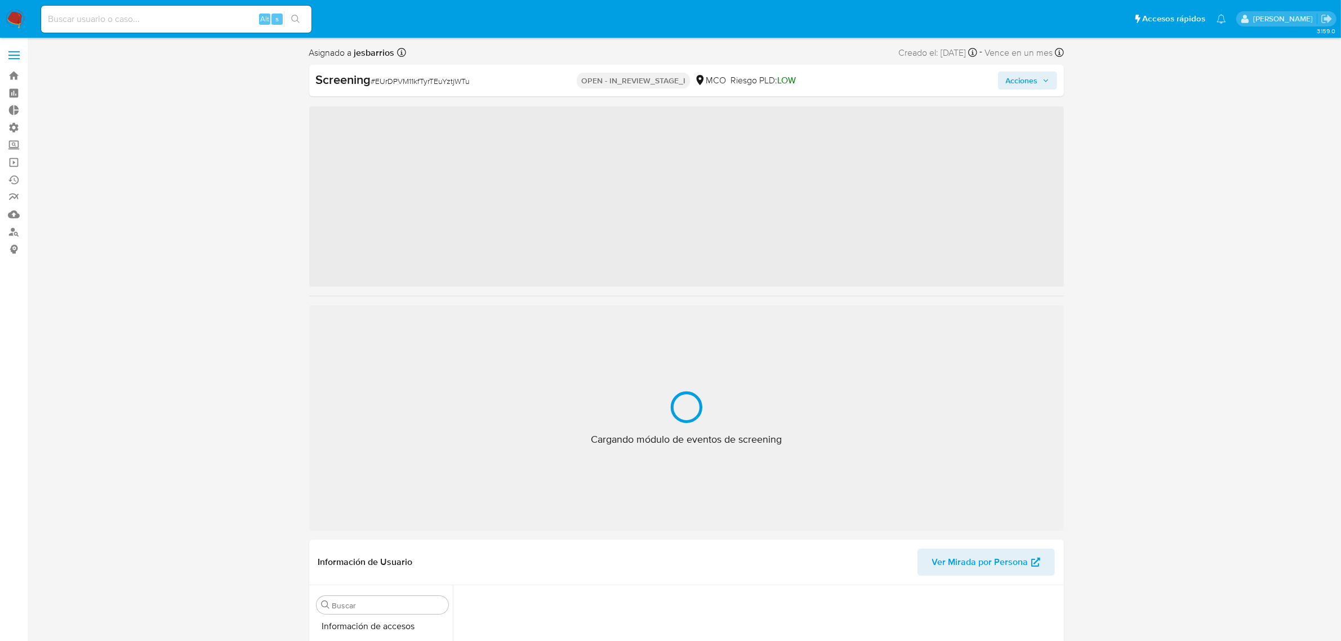
scroll to position [475, 0]
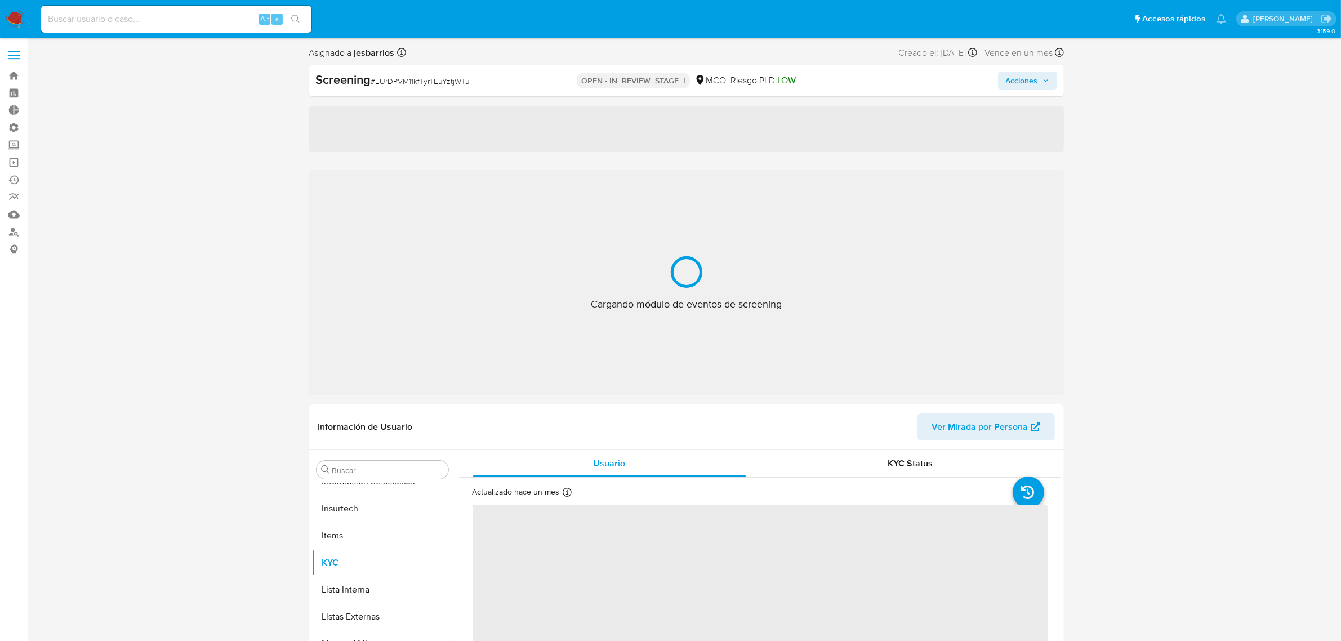
select select "10"
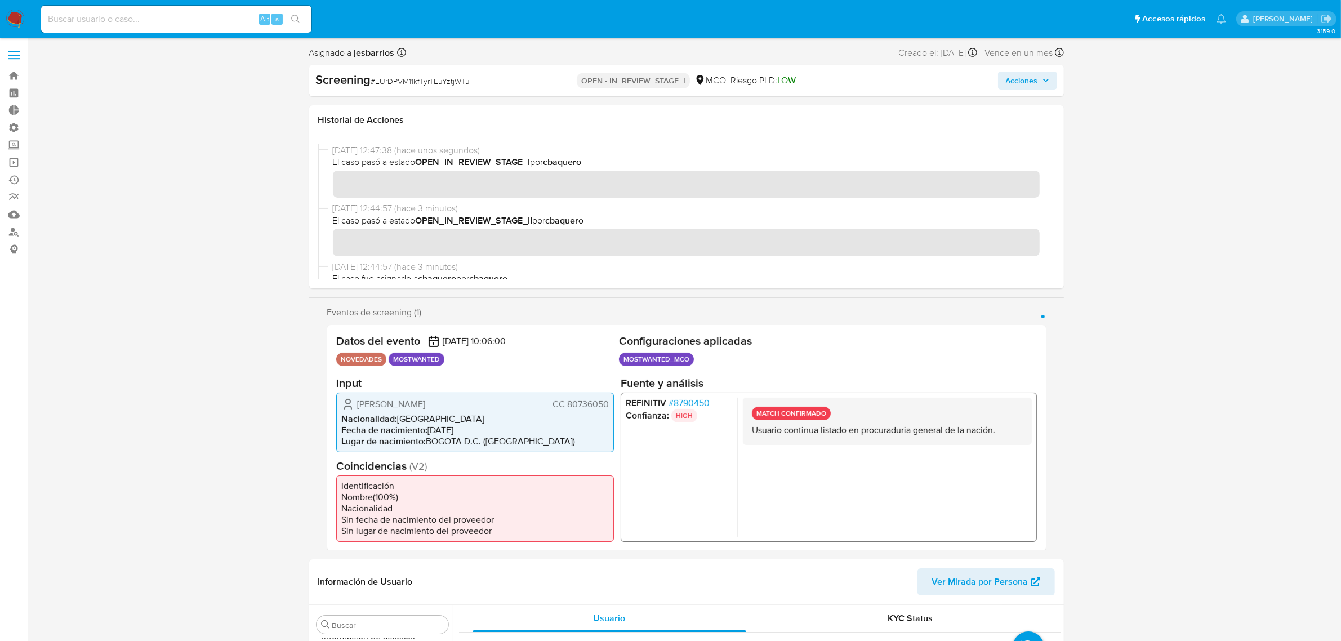
click at [1031, 81] on span "Acciones" at bounding box center [1022, 81] width 32 height 18
